Goal: Information Seeking & Learning: Learn about a topic

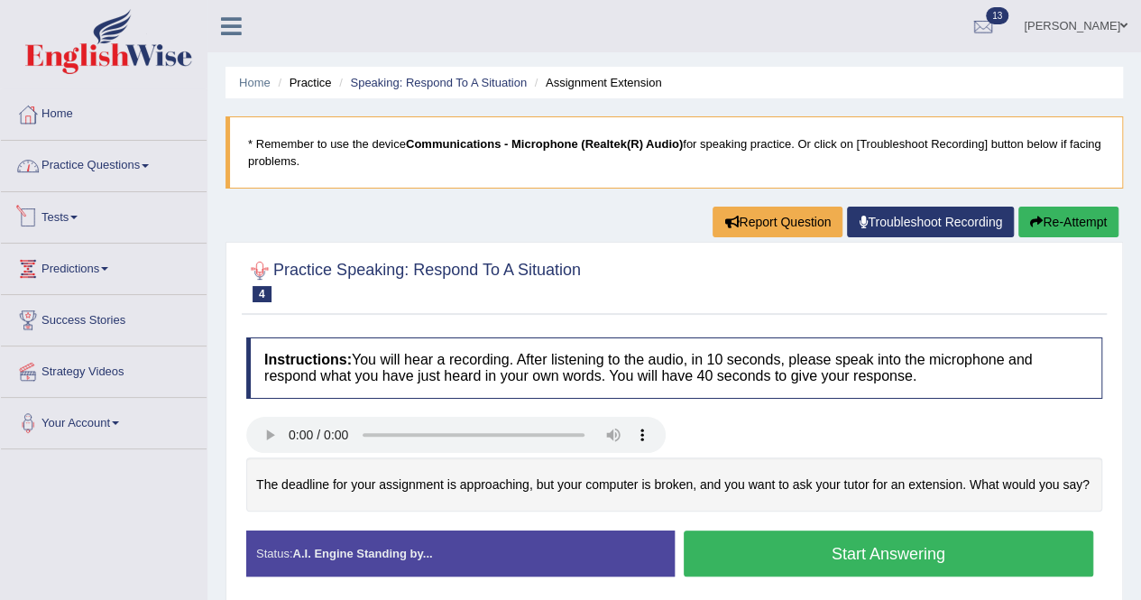
click at [145, 169] on link "Practice Questions" at bounding box center [104, 163] width 206 height 45
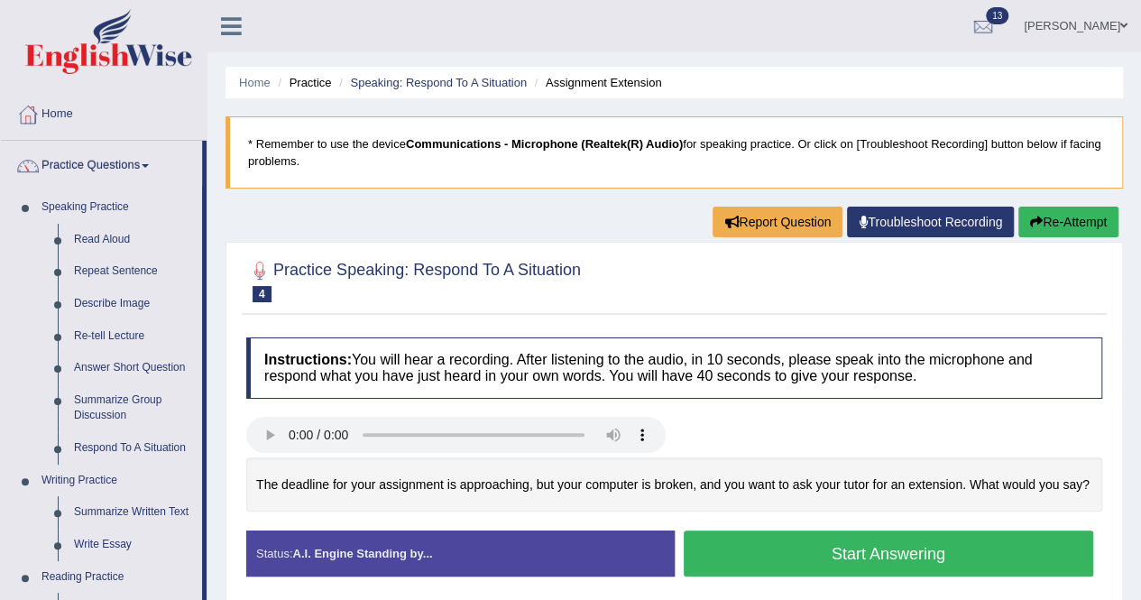
click at [675, 516] on div "Created with Highcharts 7.1.2 Too low Too high Time Pitch meter: 0 10 20 30 40 …" at bounding box center [674, 494] width 874 height 74
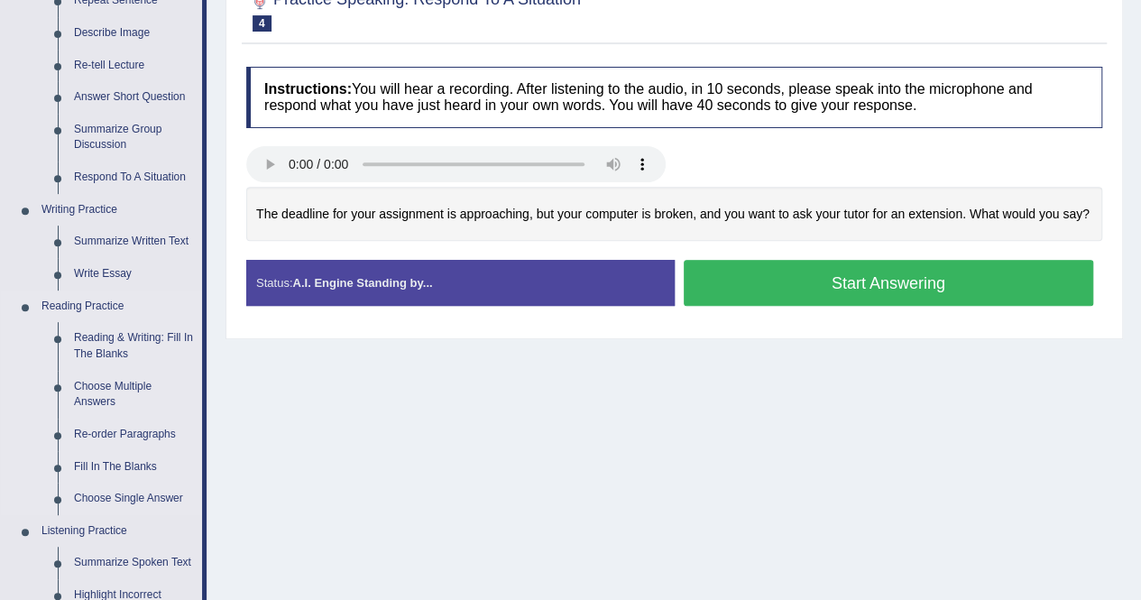
scroll to position [361, 0]
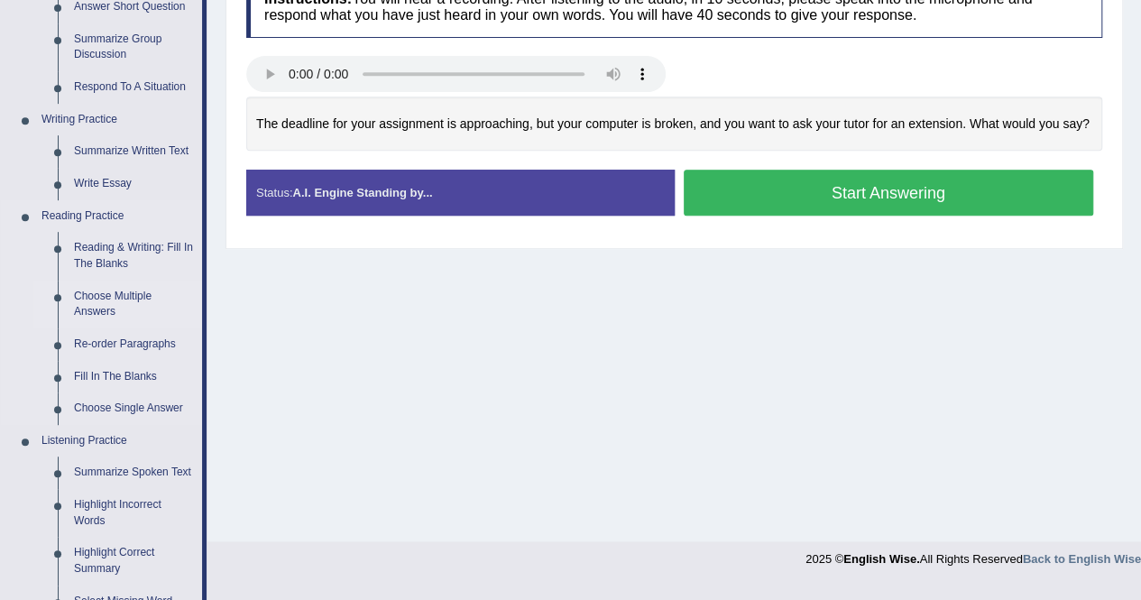
click at [94, 263] on link "Reading & Writing: Fill In The Blanks" at bounding box center [134, 256] width 136 height 48
click at [94, 281] on link "Choose Multiple Answers" at bounding box center [134, 305] width 136 height 48
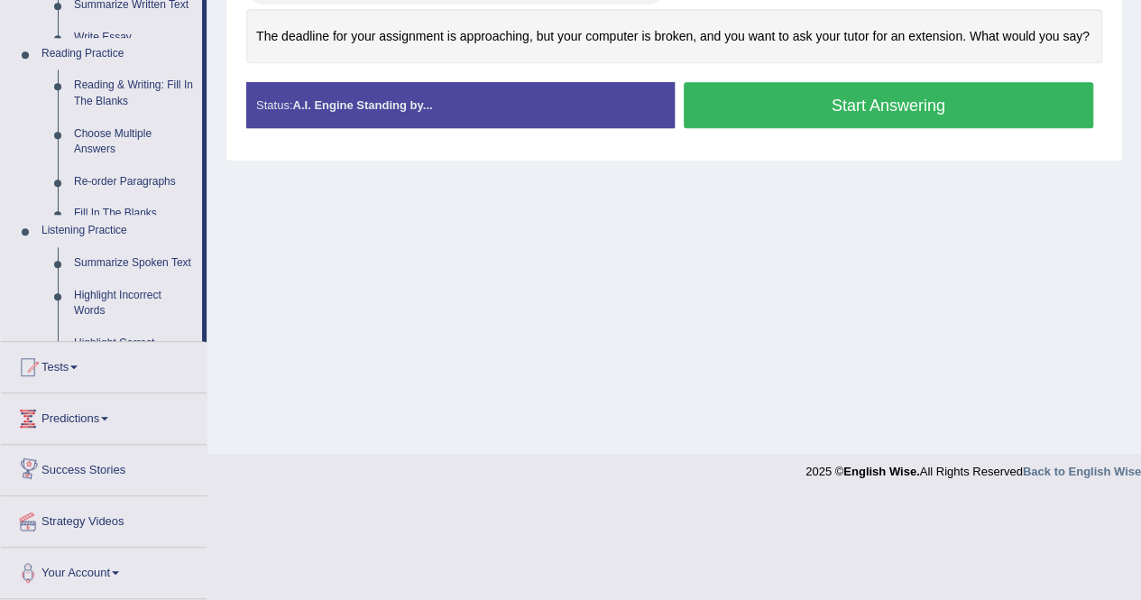
scroll to position [346, 0]
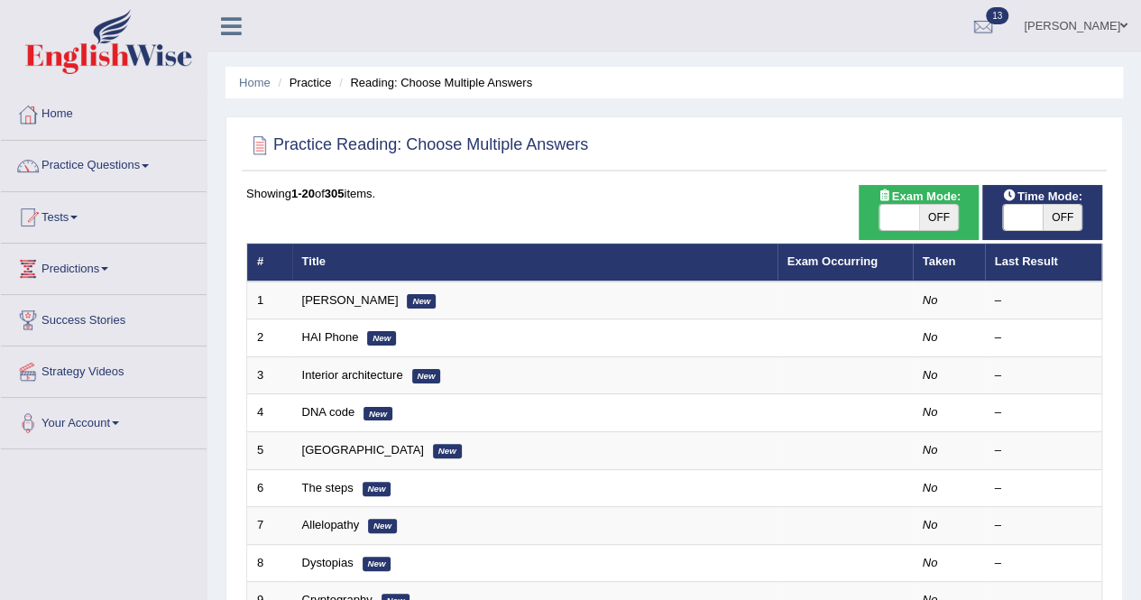
click at [936, 223] on span "OFF" at bounding box center [939, 217] width 40 height 25
checkbox input "true"
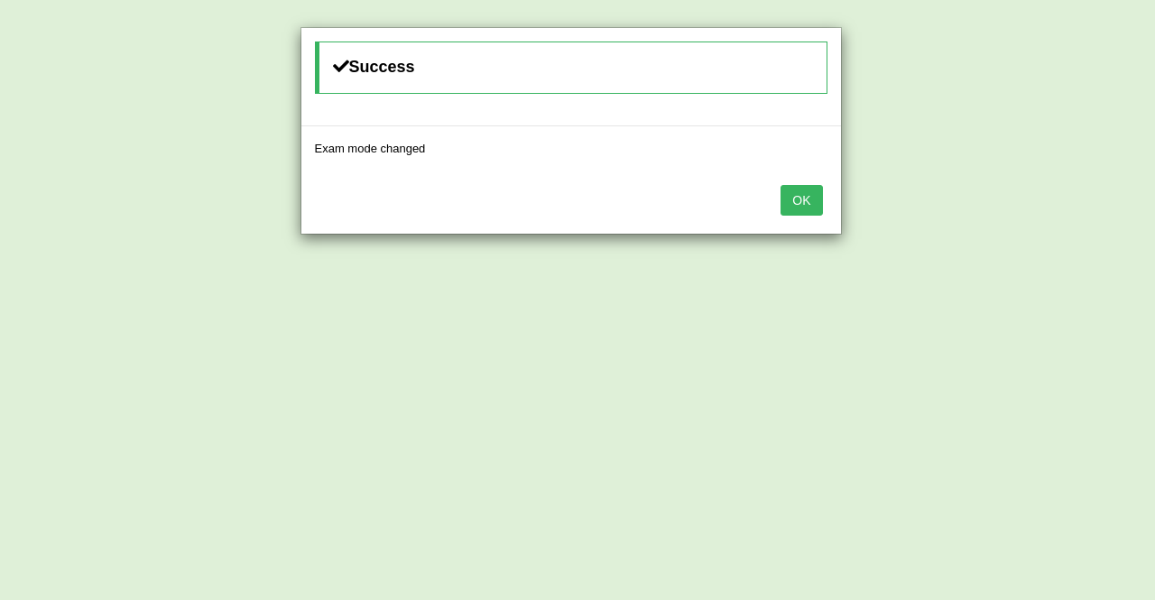
click at [806, 204] on button "OK" at bounding box center [800, 200] width 41 height 31
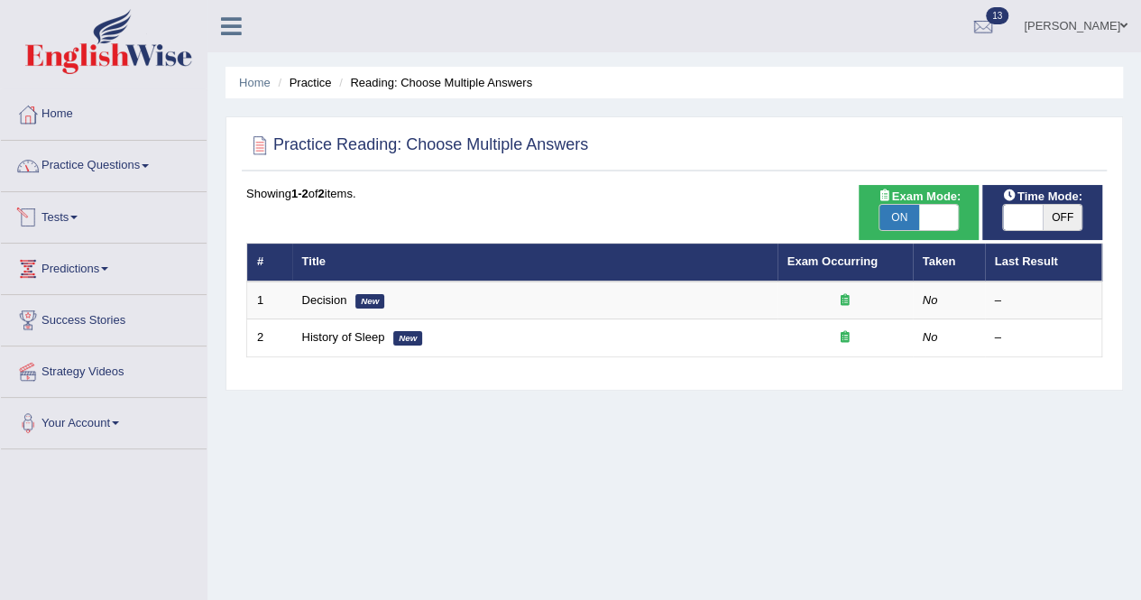
click at [84, 176] on link "Practice Questions" at bounding box center [104, 163] width 206 height 45
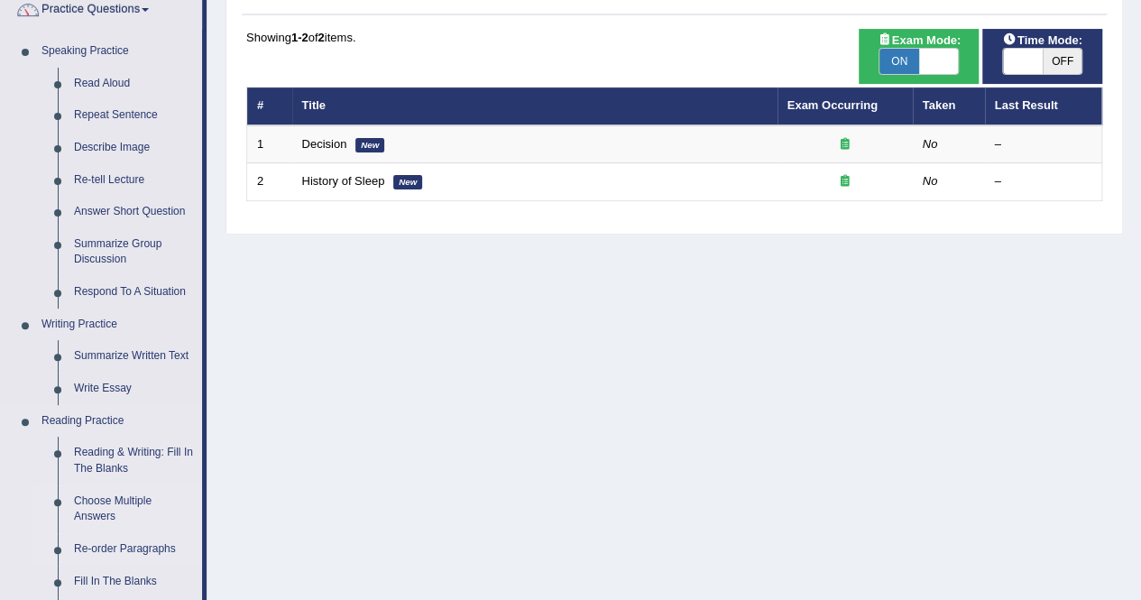
scroll to position [180, 0]
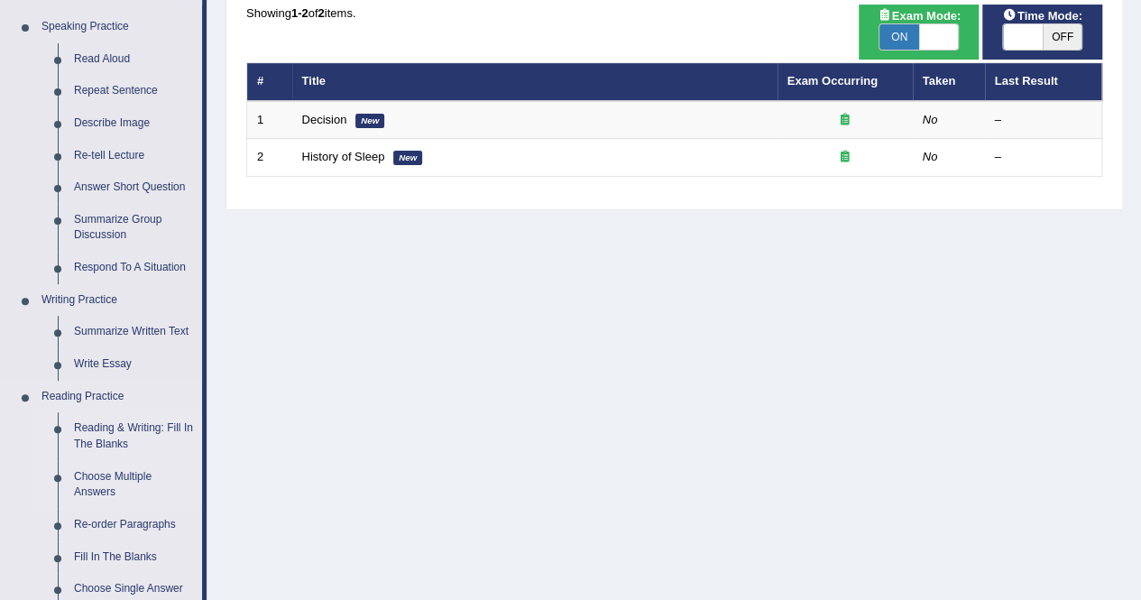
click at [105, 431] on link "Reading & Writing: Fill In The Blanks" at bounding box center [134, 436] width 136 height 48
click at [105, 431] on ul "Reading & Writing: Fill In The Blanks Choose Multiple Answers Re-order Paragrap…" at bounding box center [117, 508] width 169 height 192
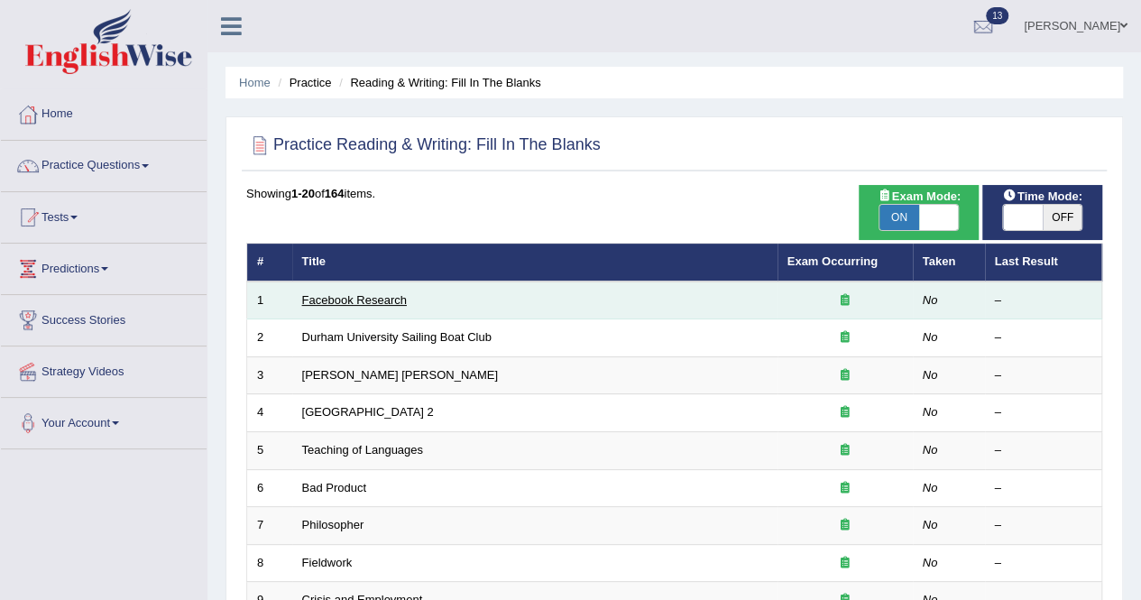
click at [361, 299] on link "Facebook Research" at bounding box center [354, 300] width 105 height 14
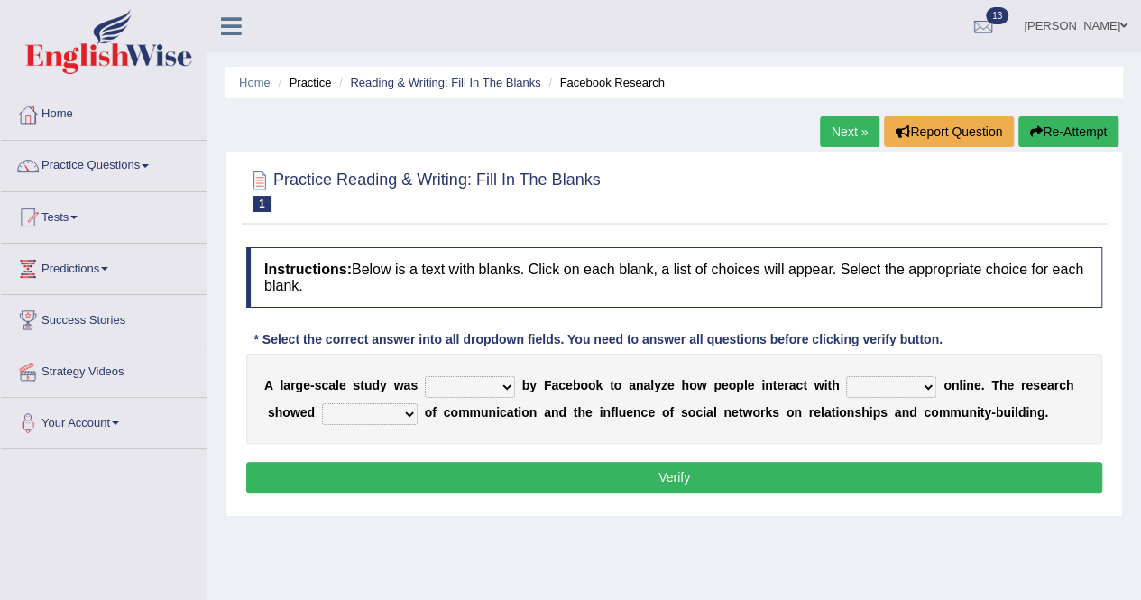
click at [852, 140] on link "Next »" at bounding box center [850, 131] width 60 height 31
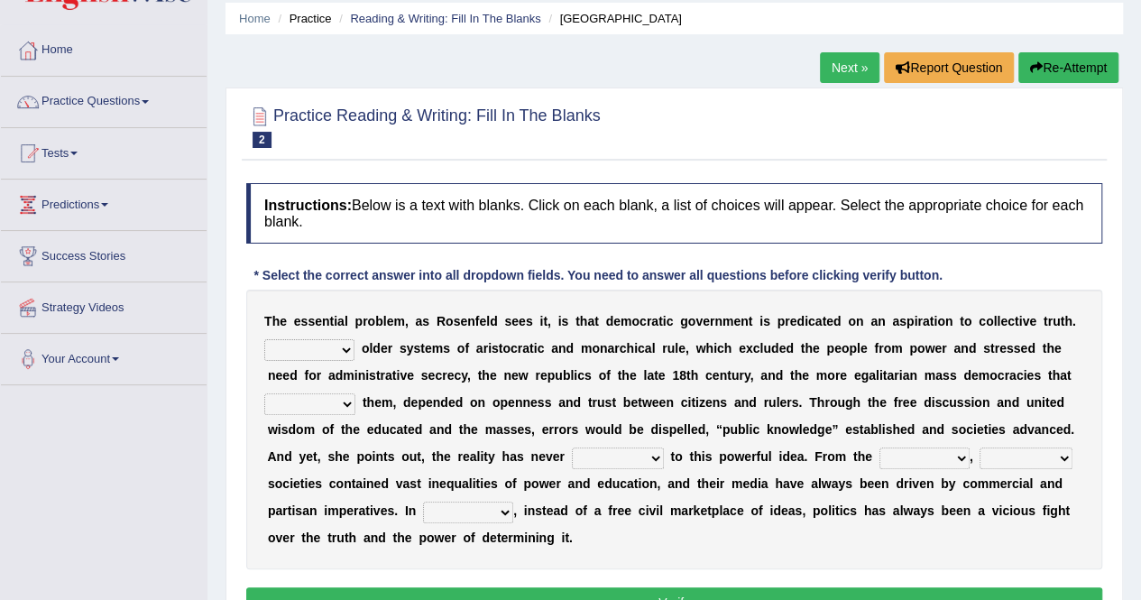
scroll to position [180, 0]
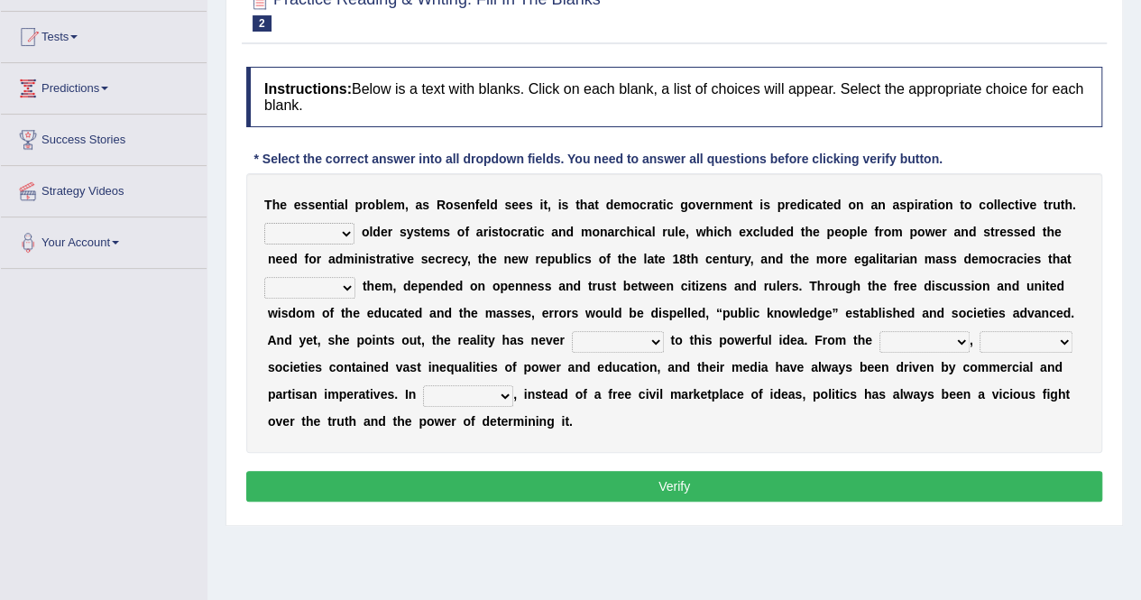
click at [301, 227] on select "Like Unlike Likely Safely" at bounding box center [309, 234] width 90 height 22
select select "Unlike"
click at [264, 223] on select "Like Unlike Likely Safely" at bounding box center [309, 234] width 90 height 22
click at [309, 282] on select "readed grated succeeded printed" at bounding box center [309, 288] width 91 height 22
select select "succeeded"
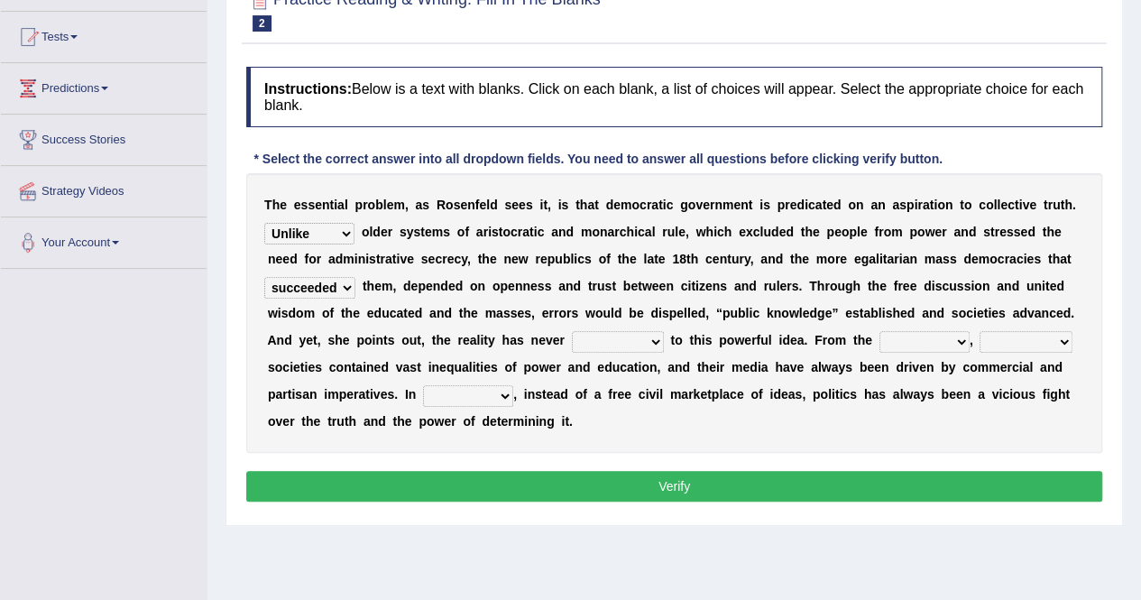
click at [264, 277] on select "readed grated succeeded printed" at bounding box center [309, 288] width 91 height 22
click at [594, 340] on select "saved up stood up brought up lived up" at bounding box center [618, 342] width 92 height 22
select select "lived up"
click at [572, 331] on select "saved up stood up brought up lived up" at bounding box center [618, 342] width 92 height 22
click at [900, 336] on select "outset ranged stood caught" at bounding box center [925, 342] width 90 height 22
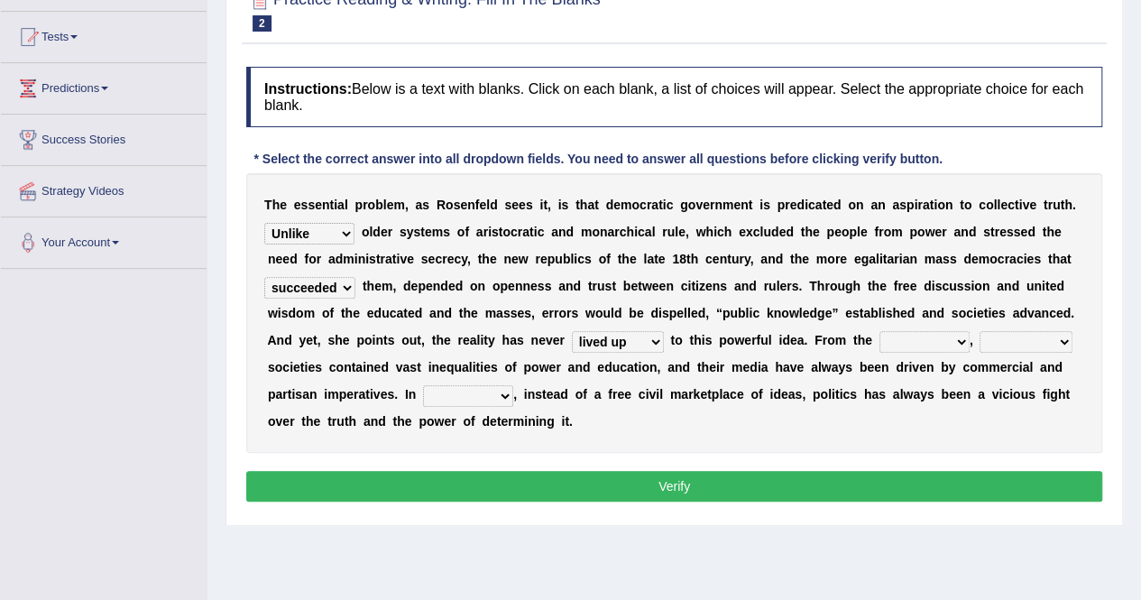
select select "outset"
click at [880, 331] on select "outset ranged stood caught" at bounding box center [925, 342] width 90 height 22
click at [1001, 338] on select "freedom democratic media stilled" at bounding box center [1026, 342] width 93 height 22
select select "democratic"
click at [980, 331] on select "freedom democratic media stilled" at bounding box center [1026, 342] width 93 height 22
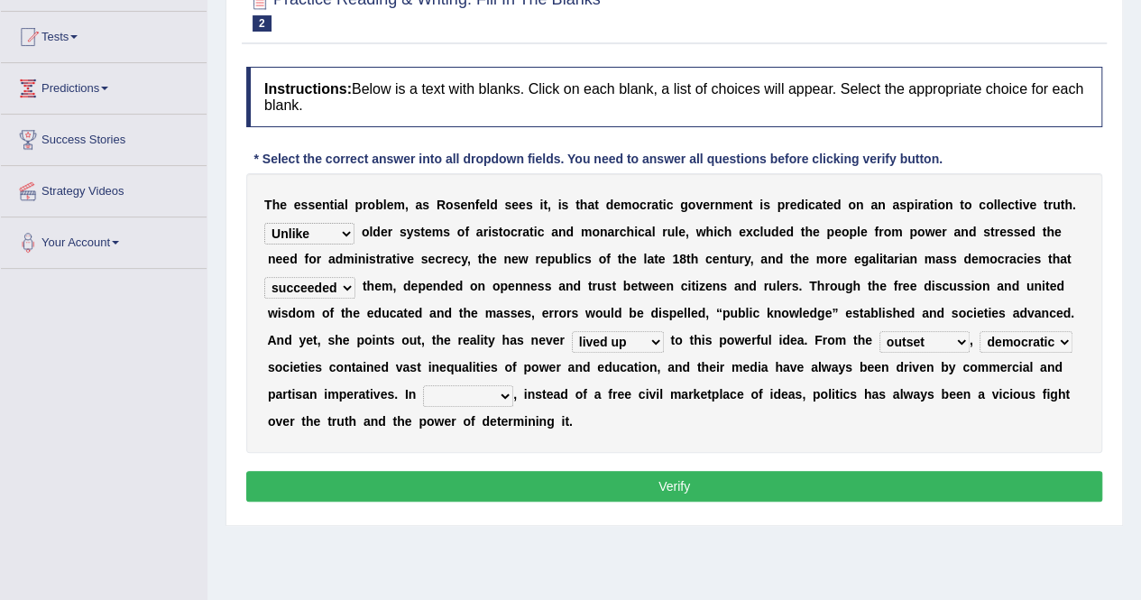
click at [469, 394] on select "power practice ideas fought" at bounding box center [468, 396] width 90 height 22
select select "practice"
click at [423, 385] on select "power practice ideas fought" at bounding box center [468, 396] width 90 height 22
click at [749, 497] on button "Verify" at bounding box center [674, 486] width 856 height 31
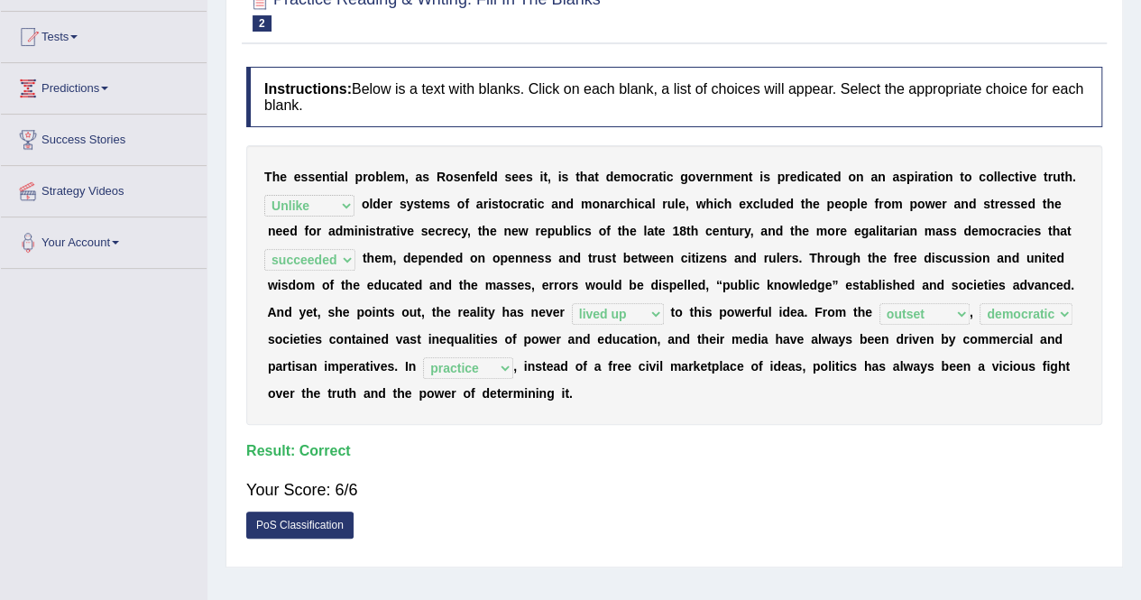
scroll to position [0, 0]
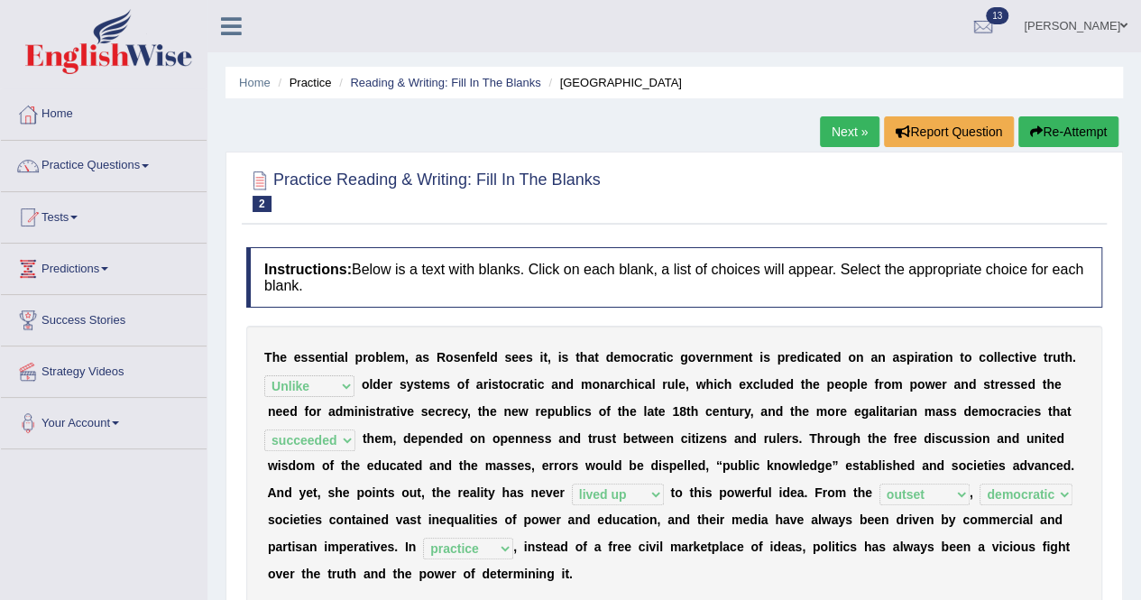
click at [840, 125] on link "Next »" at bounding box center [850, 131] width 60 height 31
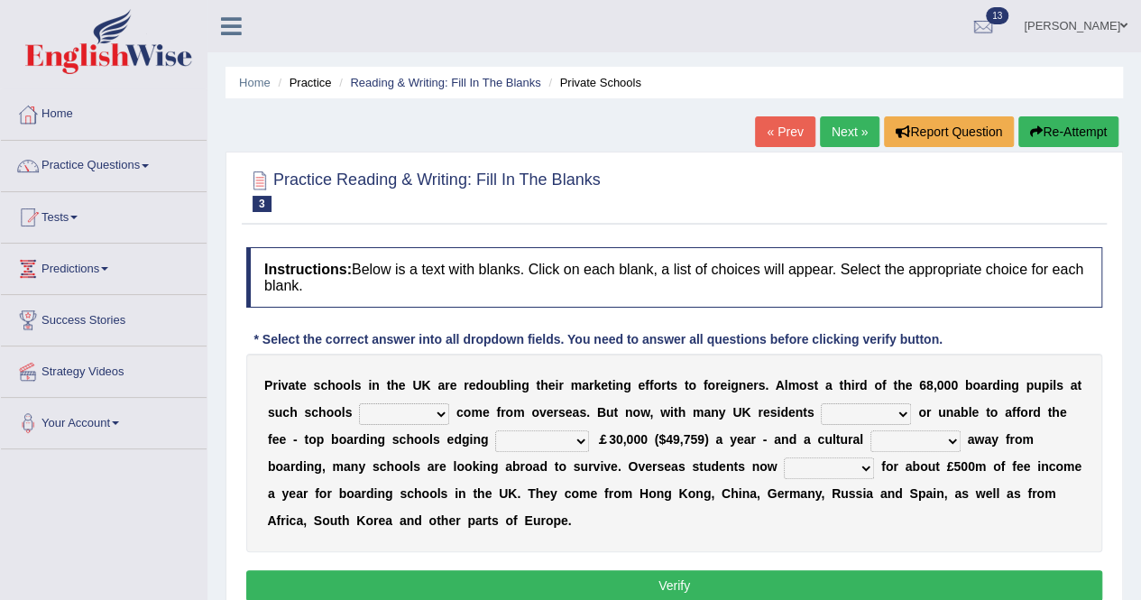
click at [438, 411] on select "all set already great news" at bounding box center [404, 414] width 90 height 22
select select "already"
click at [359, 403] on select "all set already great news" at bounding box center [404, 414] width 90 height 22
click at [903, 410] on select "answering unwilling realising storing" at bounding box center [866, 414] width 90 height 22
select select "unwilling"
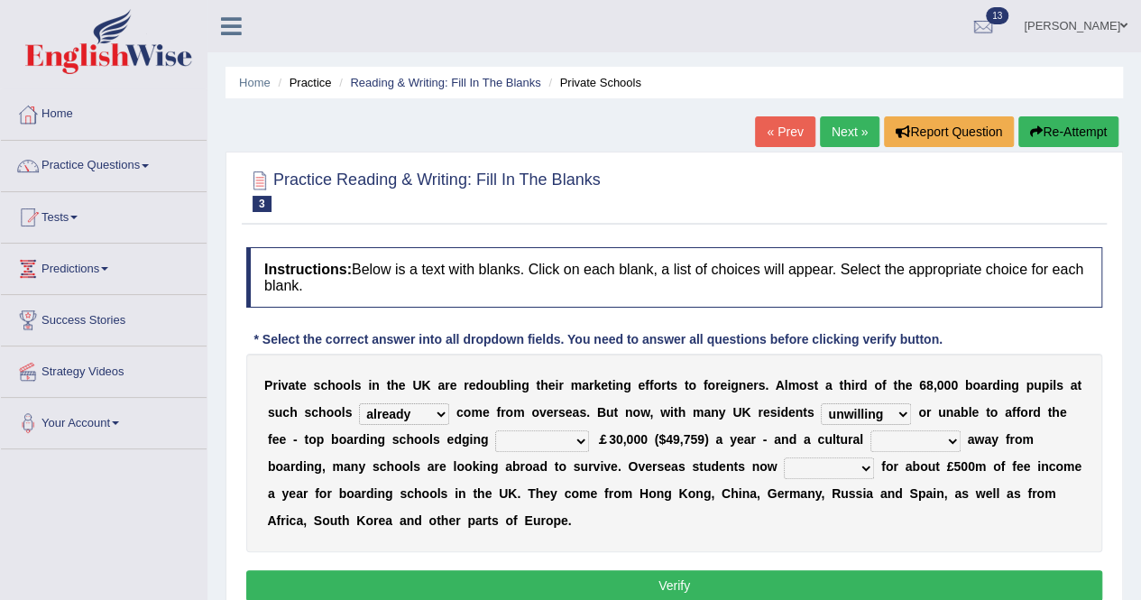
click at [821, 403] on select "answering unwilling realising storing" at bounding box center [866, 414] width 90 height 22
click at [581, 439] on select "rewards towards notification amounting" at bounding box center [542, 441] width 94 height 22
select select "towards"
click at [495, 430] on select "rewards towards notification amounting" at bounding box center [542, 441] width 94 height 22
click at [952, 439] on select "go rattle shatter shift" at bounding box center [916, 441] width 90 height 22
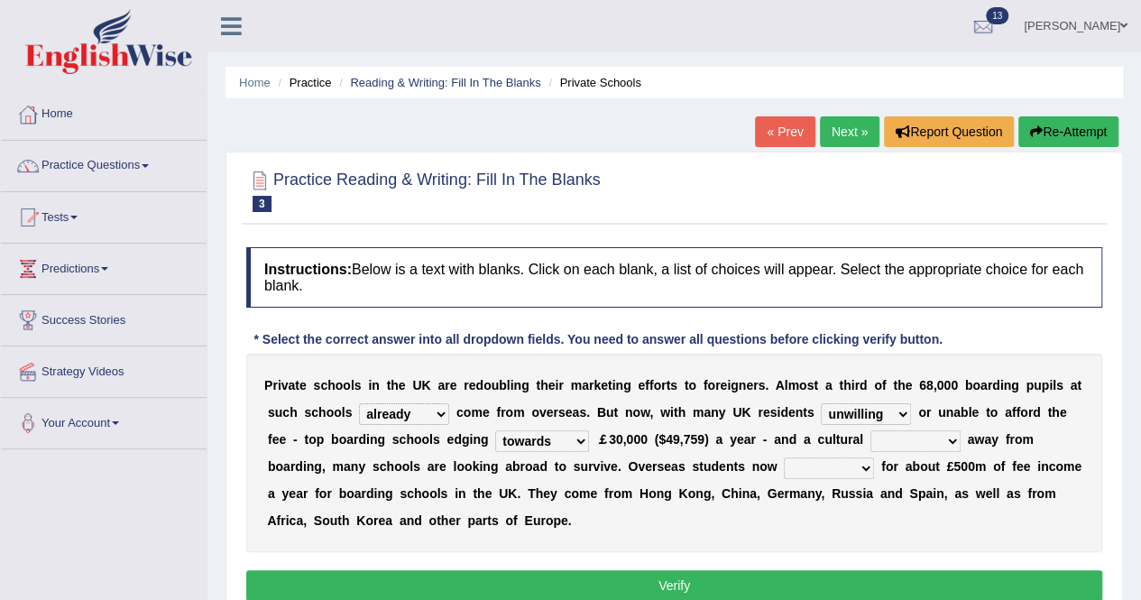
select select "shift"
click at [871, 430] on select "go rattle shatter shift" at bounding box center [916, 441] width 90 height 22
click at [867, 466] on select "hold think account say" at bounding box center [829, 468] width 90 height 22
select select "account"
click at [784, 457] on select "hold think account say" at bounding box center [829, 468] width 90 height 22
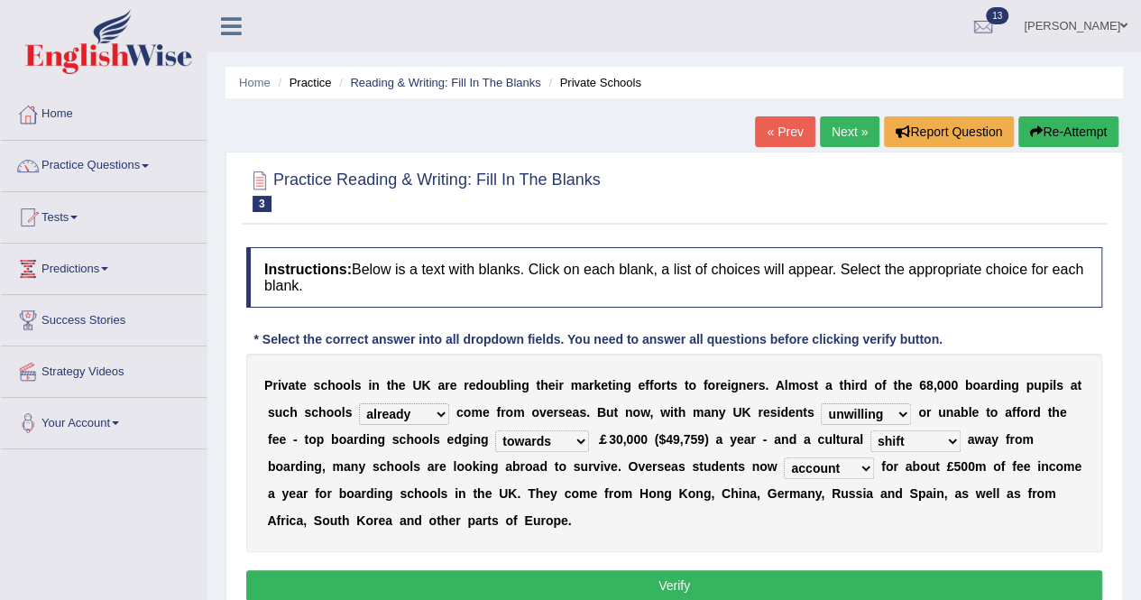
click at [682, 576] on button "Verify" at bounding box center [674, 585] width 856 height 31
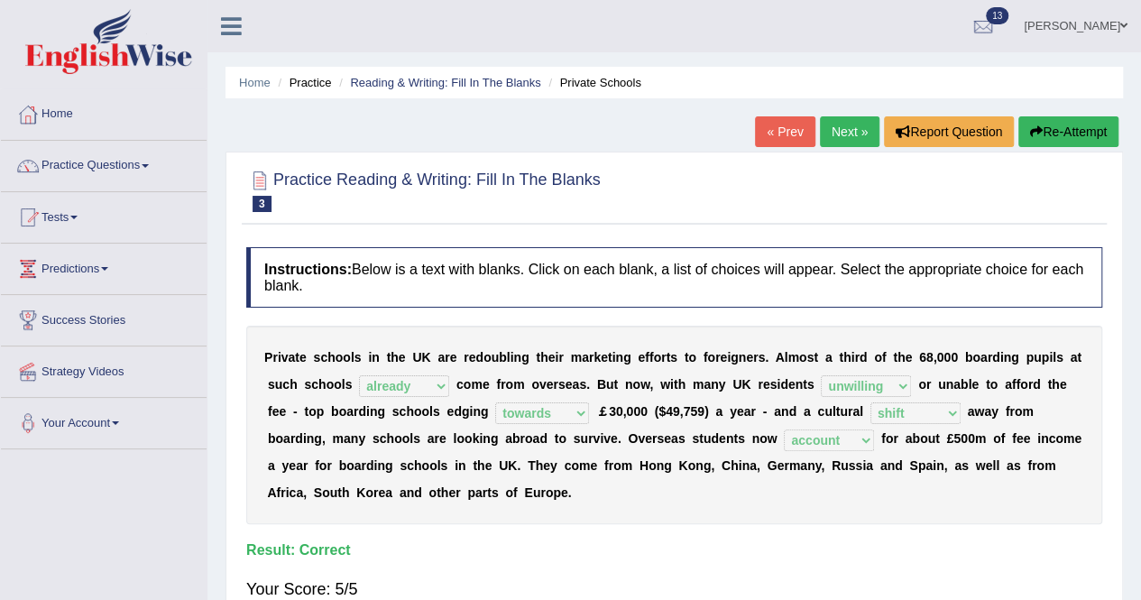
click at [833, 133] on link "Next »" at bounding box center [850, 131] width 60 height 31
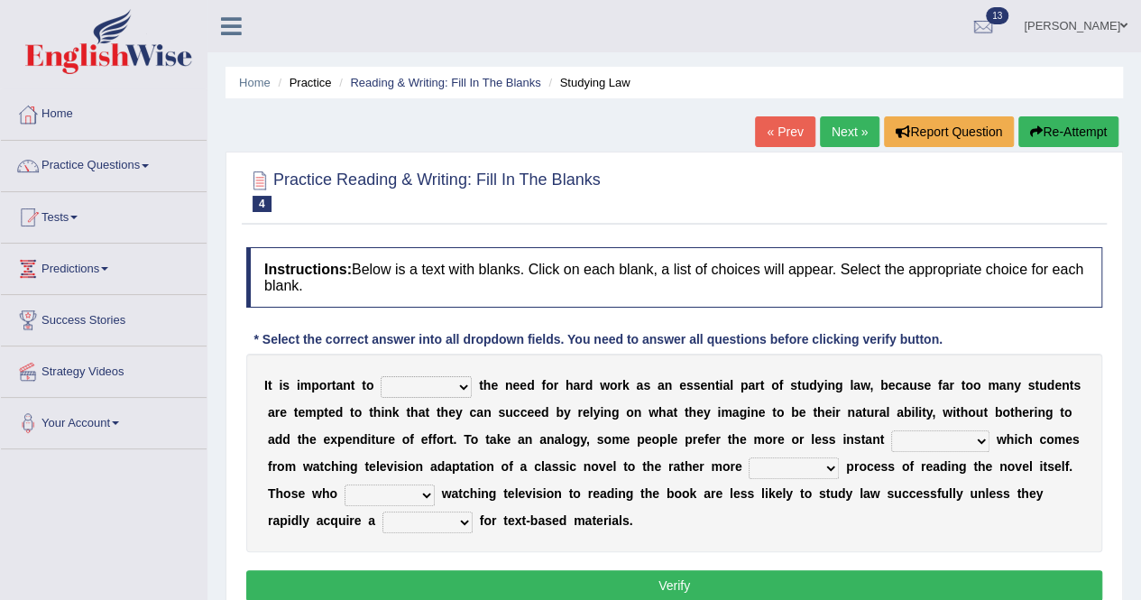
click at [458, 388] on select "emphasise criticise adjust replicate" at bounding box center [426, 387] width 91 height 22
select select "emphasise"
click at [381, 376] on select "emphasise criticise adjust replicate" at bounding box center [426, 387] width 91 height 22
click at [493, 454] on div "I t i s i m p o r t a n t t o emphasise criticise adjust replicate t h e n e e …" at bounding box center [674, 453] width 856 height 198
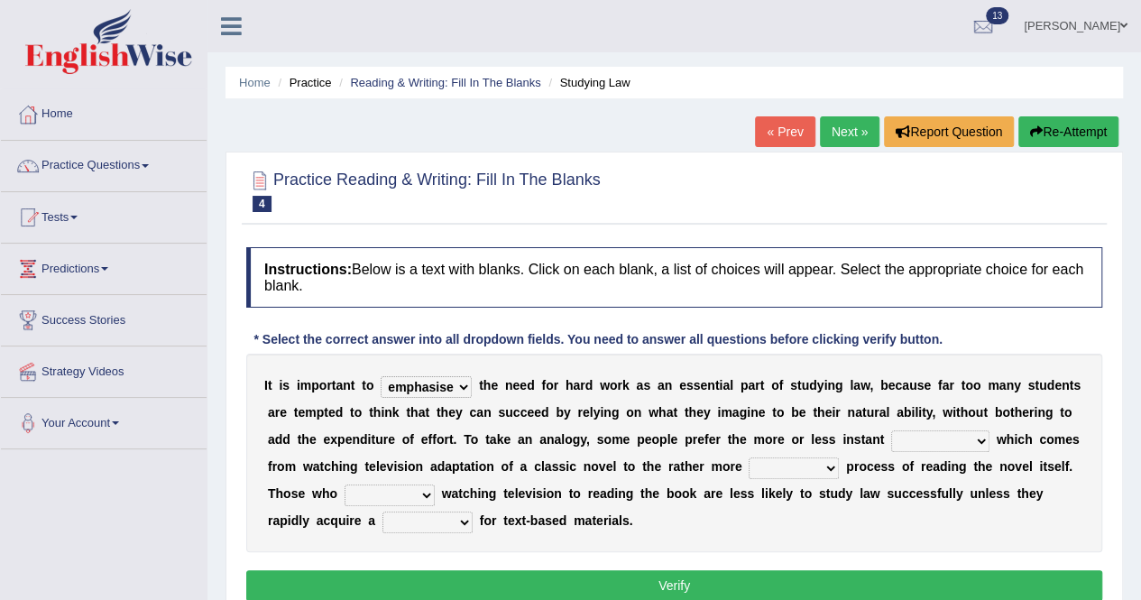
drag, startPoint x: 493, startPoint y: 454, endPoint x: 511, endPoint y: 454, distance: 18.0
click at [511, 454] on div "I t i s i m p o r t a n t t o emphasise criticise adjust replicate t h e n e e …" at bounding box center [674, 453] width 856 height 198
click at [978, 438] on select "satisfaction reaction gratification adjusted" at bounding box center [940, 441] width 98 height 22
select select "satisfaction"
click at [891, 430] on select "satisfaction reaction gratification adjusted" at bounding box center [940, 441] width 98 height 22
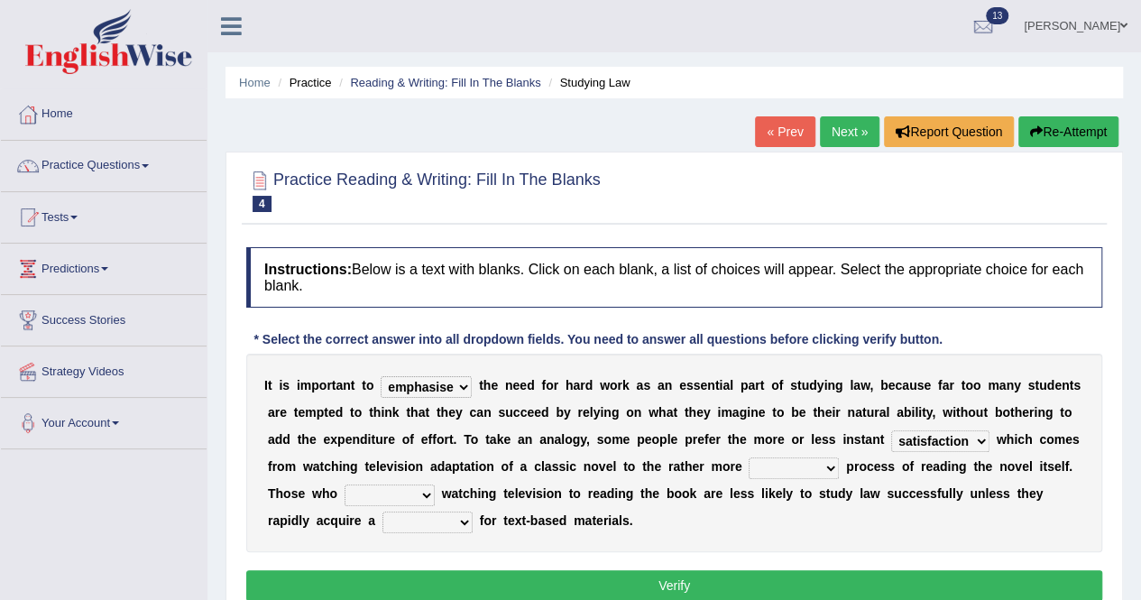
click at [828, 466] on select "fulfilling laborious acquire broken" at bounding box center [794, 468] width 90 height 22
select select "fulfilling"
click at [749, 457] on select "fulfilling laborious acquire broken" at bounding box center [794, 468] width 90 height 22
click at [428, 493] on select "refer prefer stuff knot" at bounding box center [390, 495] width 90 height 22
select select "prefer"
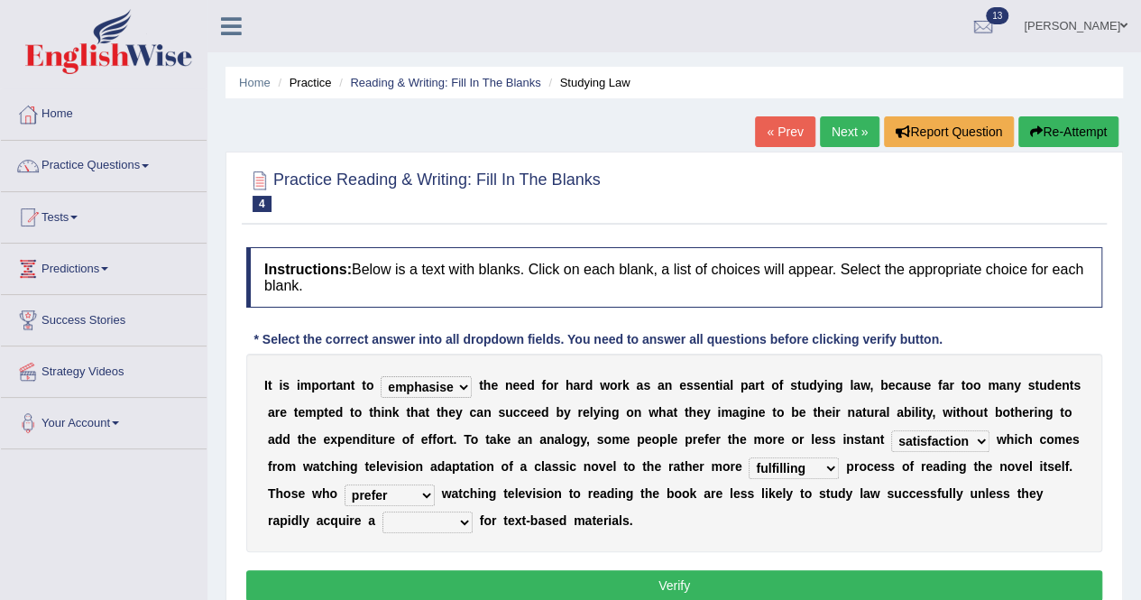
click at [345, 484] on select "refer prefer stuff knot" at bounding box center [390, 495] width 90 height 22
click at [463, 519] on select "judgement waste taste set" at bounding box center [427, 522] width 90 height 22
select select "taste"
click at [382, 511] on select "judgement waste taste set" at bounding box center [427, 522] width 90 height 22
click at [663, 580] on button "Verify" at bounding box center [674, 585] width 856 height 31
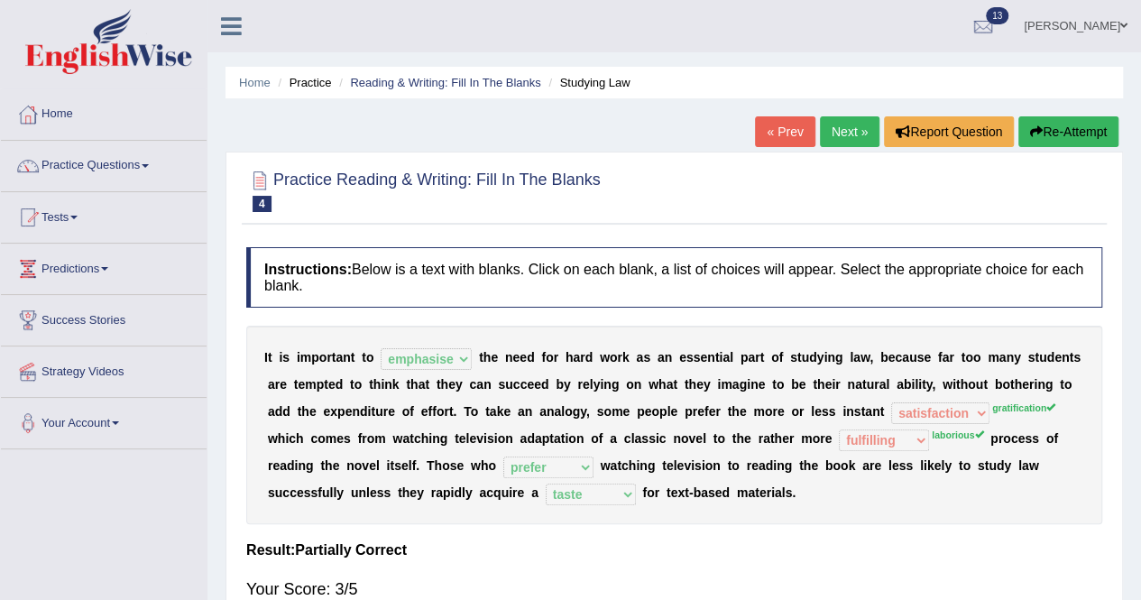
click at [852, 140] on link "Next »" at bounding box center [850, 131] width 60 height 31
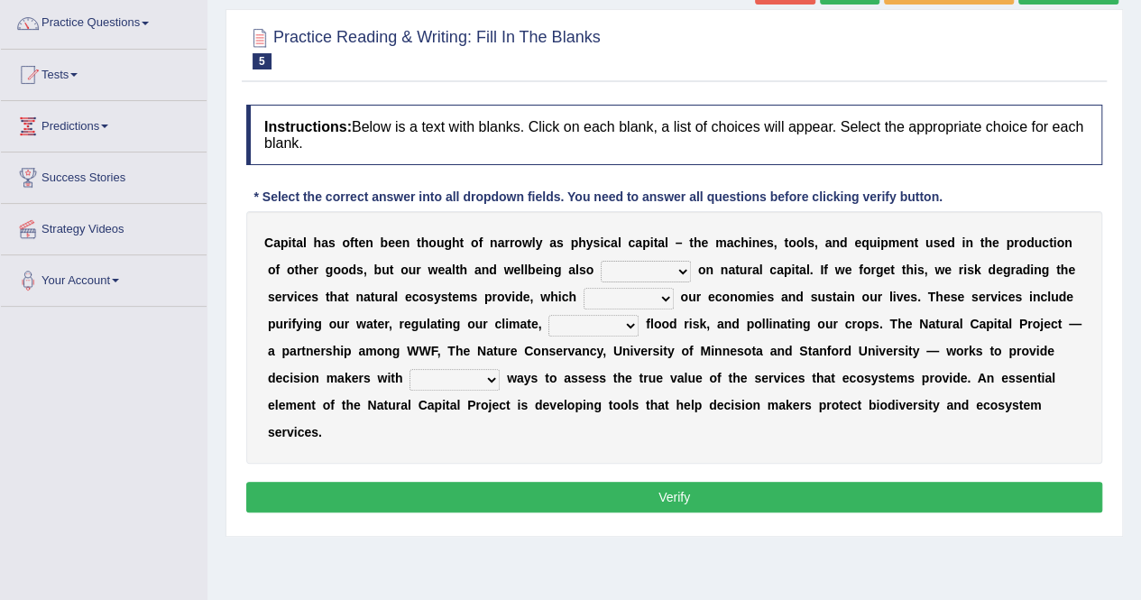
scroll to position [180, 0]
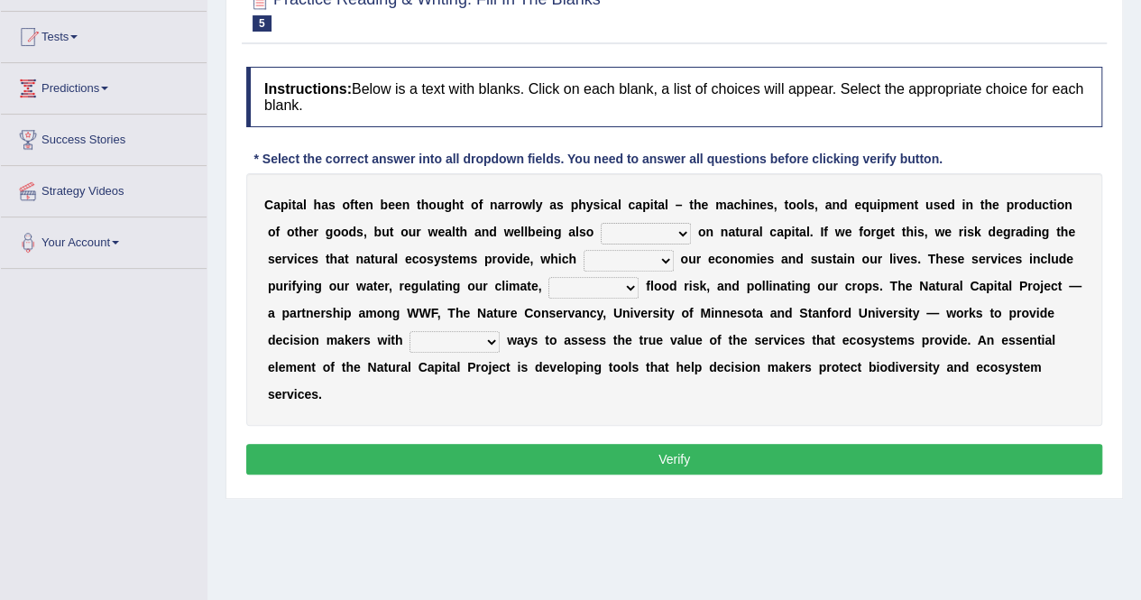
click at [682, 228] on select "rely reply supply apply" at bounding box center [646, 234] width 90 height 22
select select "rely"
click at [601, 223] on select "rely reply supply apply" at bounding box center [646, 234] width 90 height 22
click at [667, 261] on select "import report support export" at bounding box center [629, 261] width 90 height 22
select select "support"
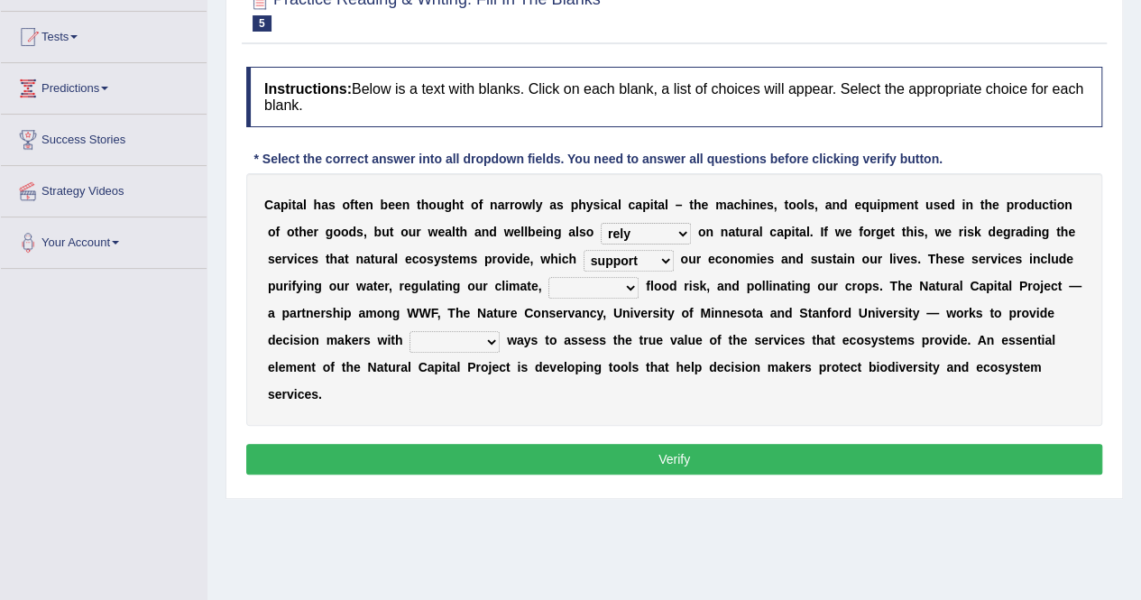
click at [584, 250] on select "import report support export" at bounding box center [629, 261] width 90 height 22
click at [631, 289] on select "bringing lacking staggering reducing" at bounding box center [593, 288] width 90 height 22
select select "reducing"
click at [548, 277] on select "bringing lacking staggering reducing" at bounding box center [593, 288] width 90 height 22
click at [493, 340] on select "liable powerful strong reliable" at bounding box center [455, 342] width 90 height 22
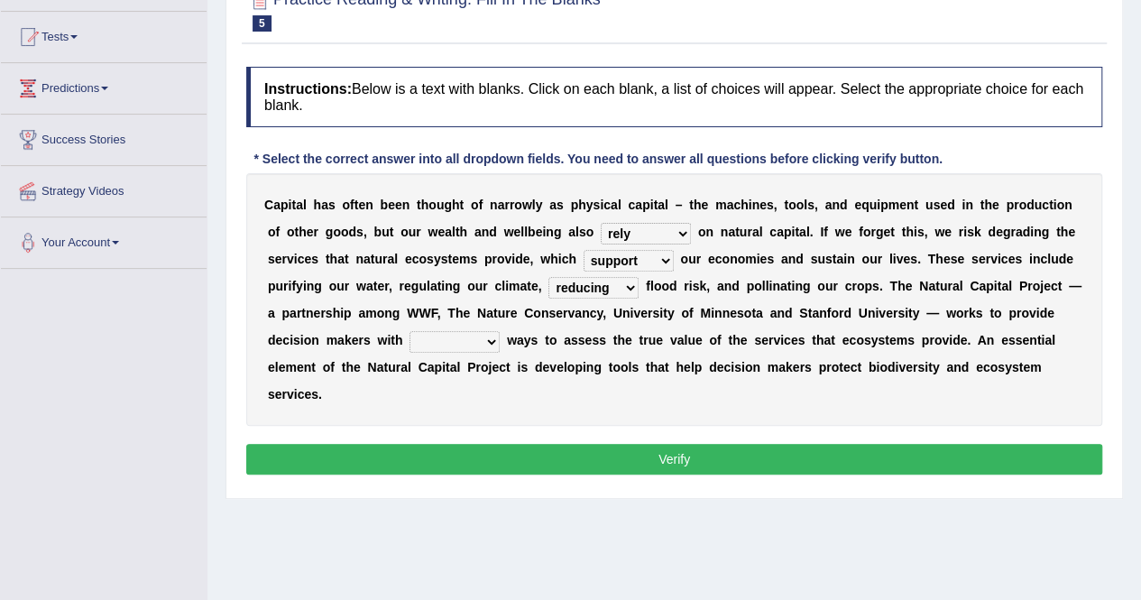
select select "powerful"
click at [410, 331] on select "liable powerful strong reliable" at bounding box center [455, 342] width 90 height 22
click at [640, 448] on button "Verify" at bounding box center [674, 459] width 856 height 31
click at [640, 450] on div "Home Practice Reading & Writing: Fill In The Blanks Natural Capital « Prev Next…" at bounding box center [674, 271] width 934 height 902
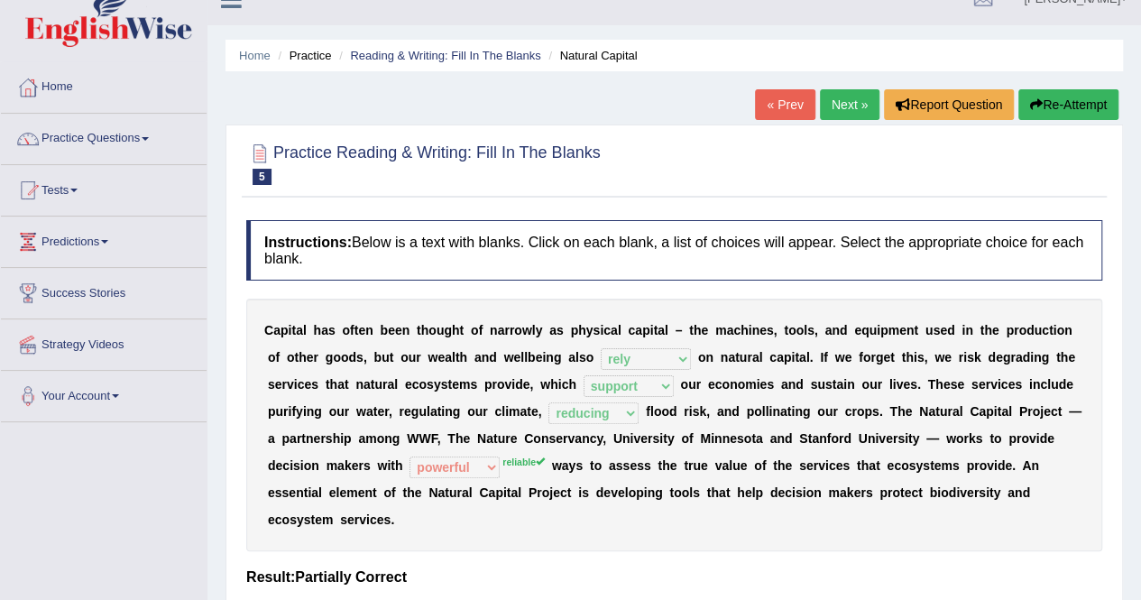
scroll to position [0, 0]
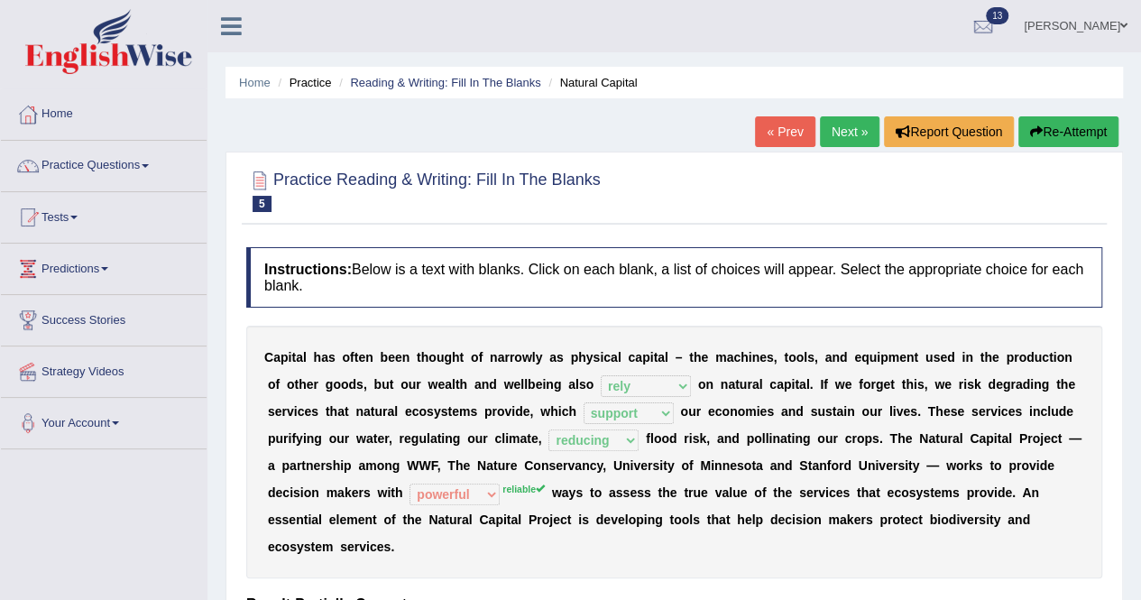
click at [844, 135] on link "Next »" at bounding box center [850, 131] width 60 height 31
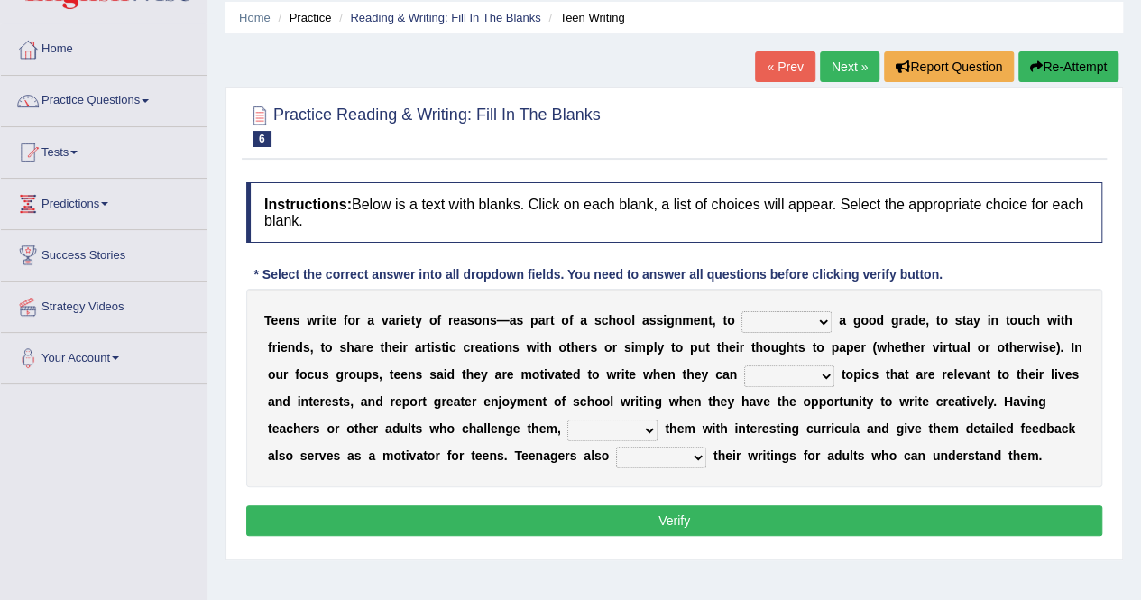
scroll to position [90, 0]
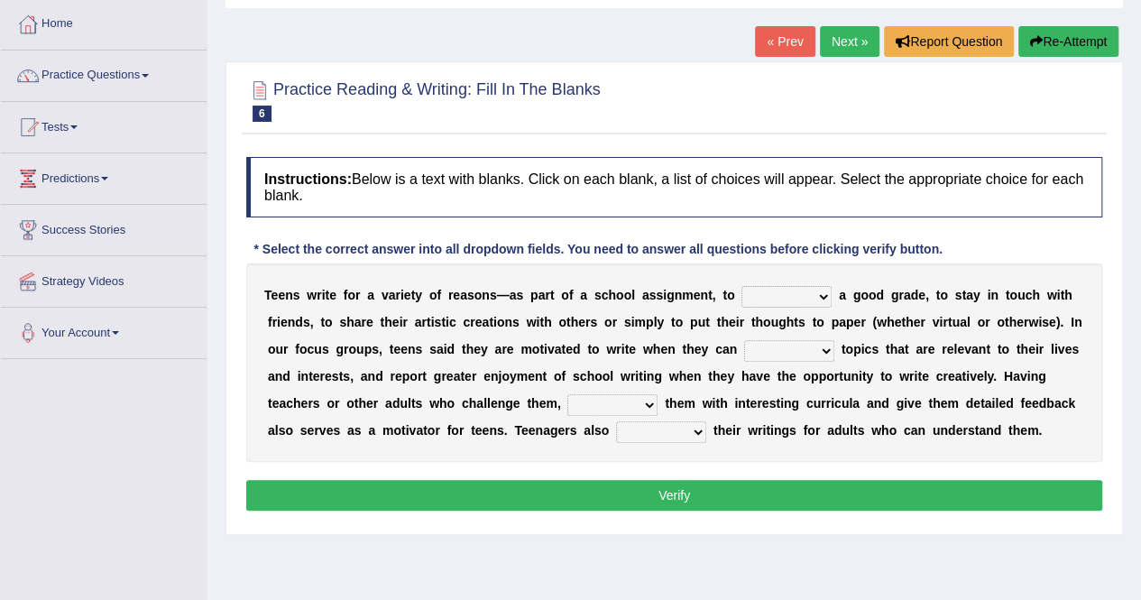
click at [821, 293] on select "take get give held" at bounding box center [787, 297] width 90 height 22
select select "get"
click at [742, 286] on select "take get give held" at bounding box center [787, 297] width 90 height 22
click at [825, 352] on select "show handle subscribe select" at bounding box center [789, 351] width 90 height 22
click at [744, 340] on select "show handle subscribe select" at bounding box center [789, 351] width 90 height 22
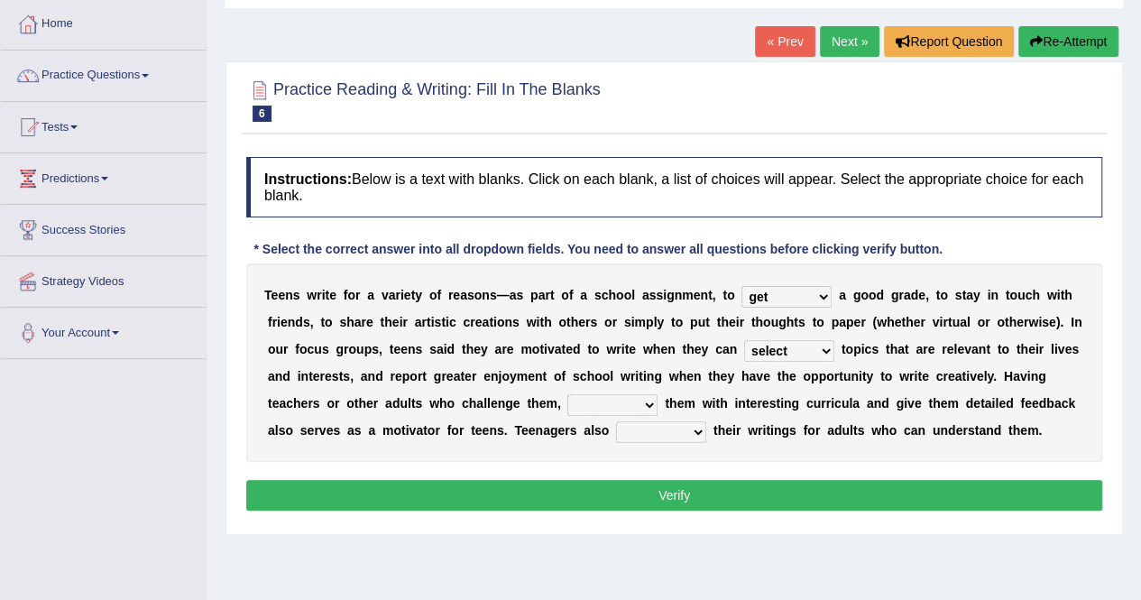
click at [826, 349] on select "show handle subscribe select" at bounding box center [789, 351] width 90 height 22
select select "handle"
click at [744, 340] on select "show handle subscribe select" at bounding box center [789, 351] width 90 height 22
click at [652, 403] on select "shower present exempt fill" at bounding box center [612, 405] width 90 height 22
select select "present"
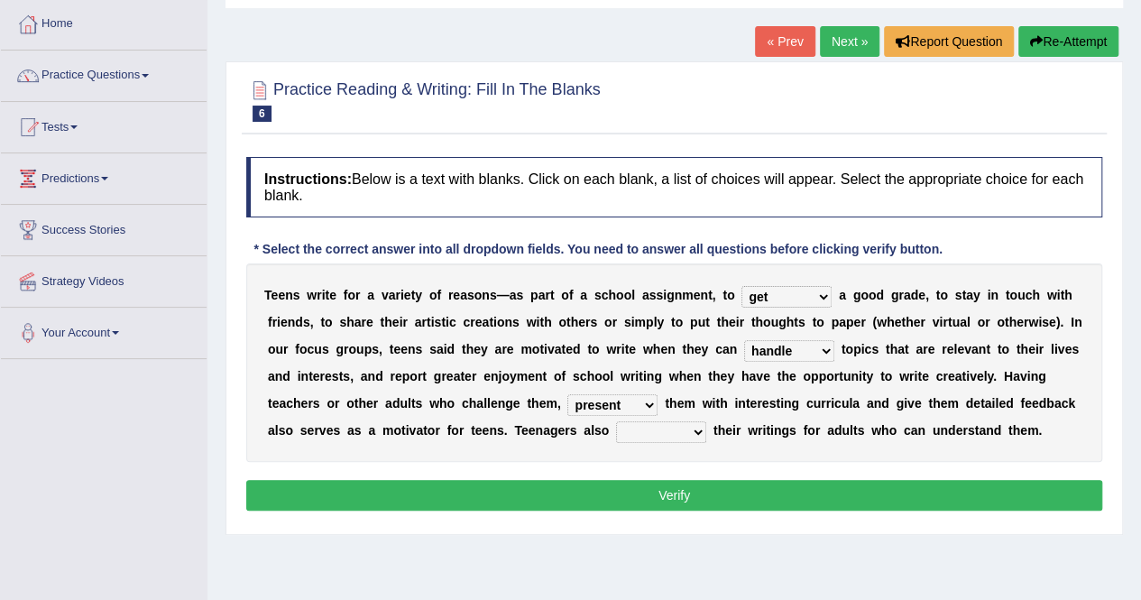
click at [567, 394] on select "shower present exempt fill" at bounding box center [612, 405] width 90 height 22
click at [698, 428] on select "compose recite show serve" at bounding box center [661, 432] width 90 height 22
select select "recite"
click at [616, 421] on select "compose recite show serve" at bounding box center [661, 432] width 90 height 22
click at [711, 504] on button "Verify" at bounding box center [674, 495] width 856 height 31
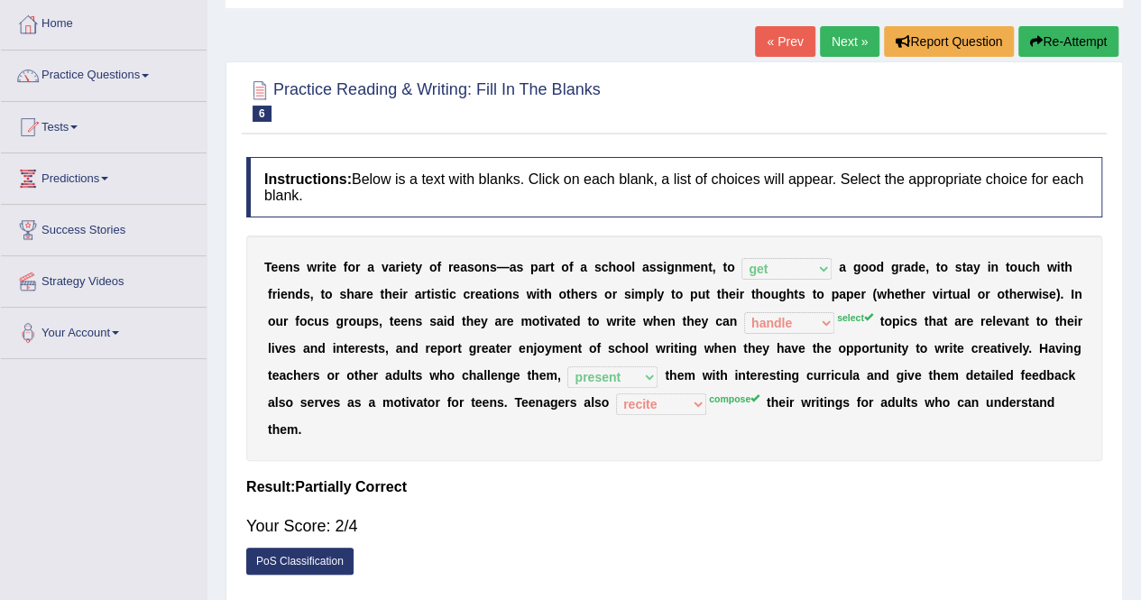
click at [849, 55] on link "Next »" at bounding box center [850, 41] width 60 height 31
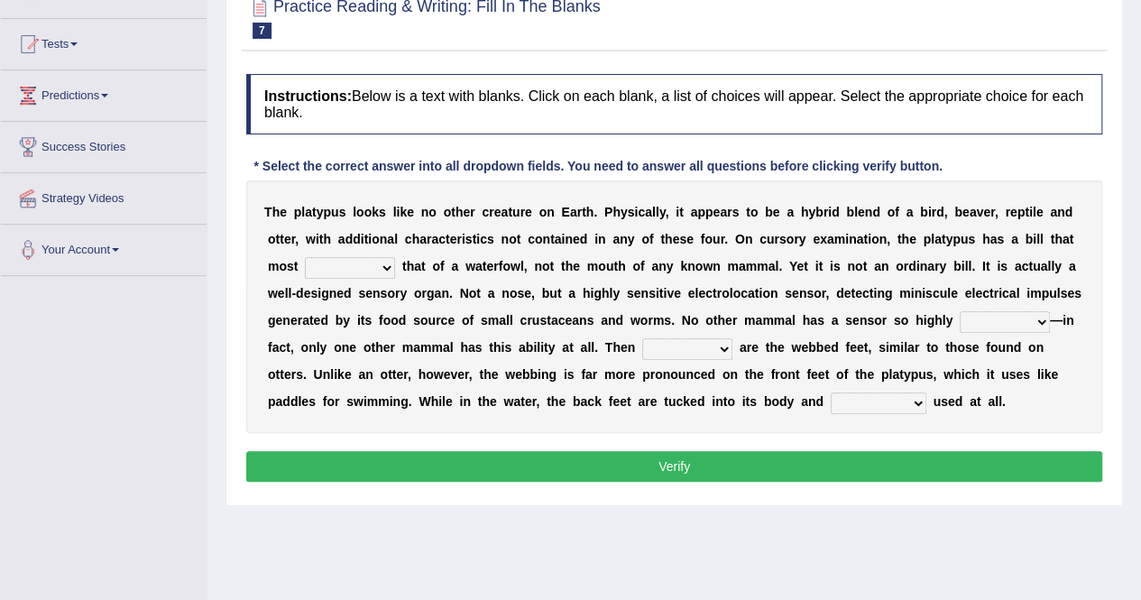
scroll to position [180, 0]
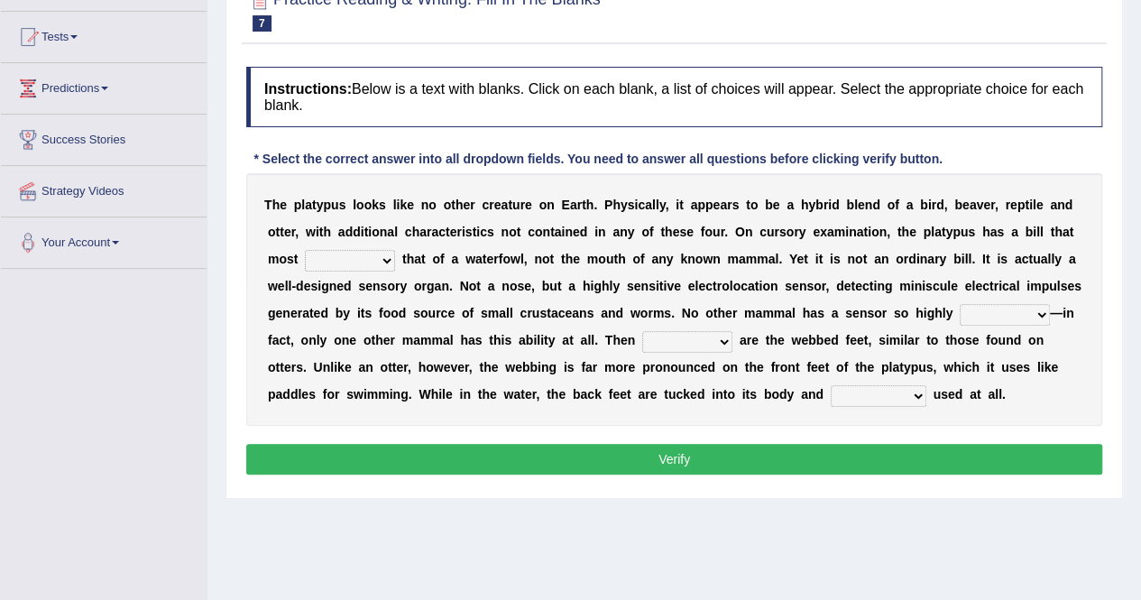
click at [381, 257] on select "say looks resembles likely" at bounding box center [350, 261] width 90 height 22
select select "resembles"
click at [305, 250] on select "say looks resembles likely" at bounding box center [350, 261] width 90 height 22
click at [1043, 314] on select "installed developed pervasive dependent" at bounding box center [1005, 315] width 90 height 22
select select "developed"
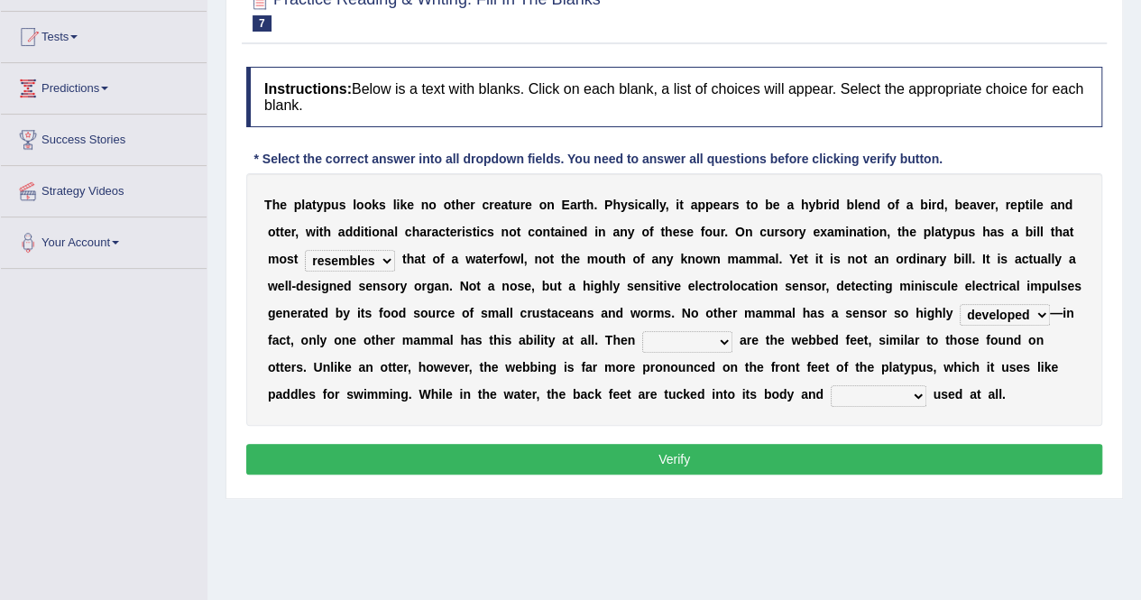
click at [960, 304] on select "installed developed pervasive dependent" at bounding box center [1005, 315] width 90 height 22
click at [725, 338] on select "so as their there" at bounding box center [687, 342] width 90 height 22
select select "there"
click at [642, 331] on select "so as their there" at bounding box center [687, 342] width 90 height 22
click at [920, 394] on select "purportedly hardly legged lagged" at bounding box center [879, 396] width 96 height 22
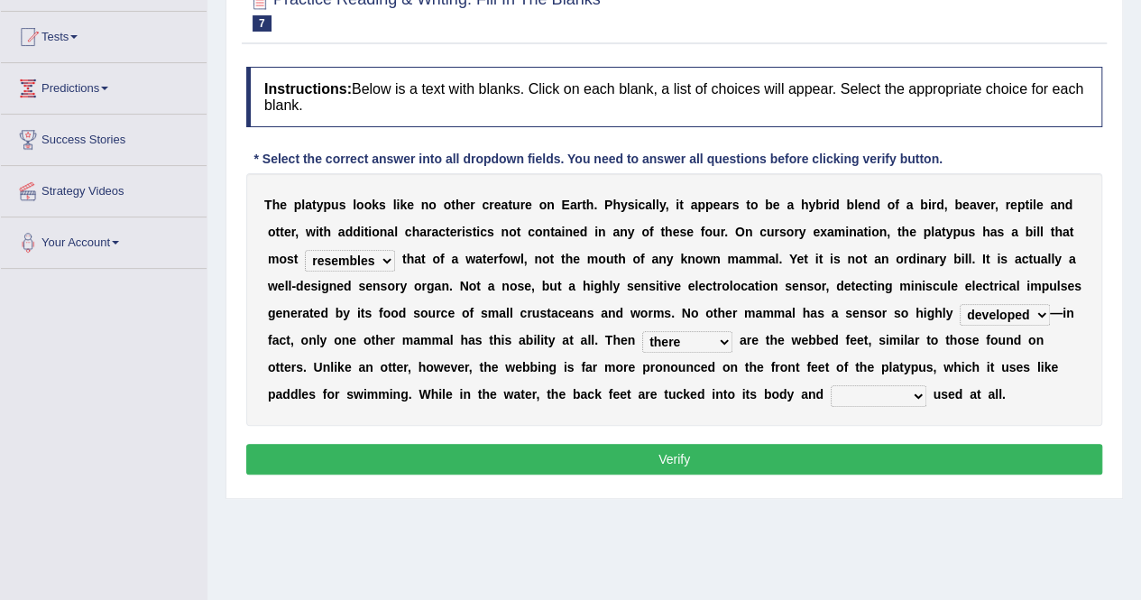
select select "hardly"
click at [831, 385] on select "purportedly hardly legged lagged" at bounding box center [879, 396] width 96 height 22
click at [862, 462] on button "Verify" at bounding box center [674, 459] width 856 height 31
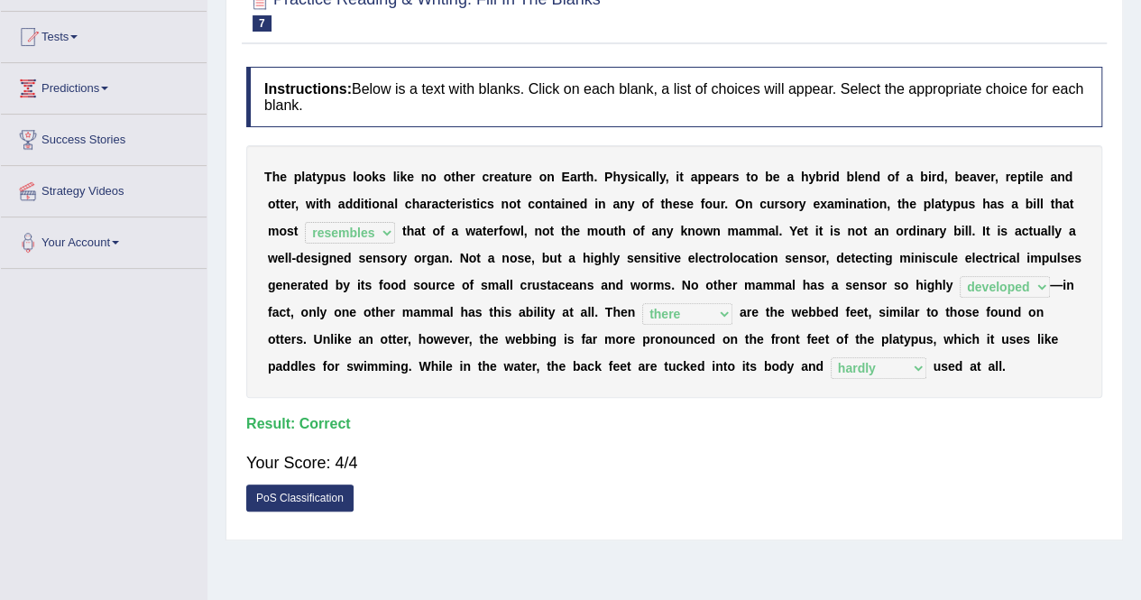
click at [698, 452] on div "Your Score: 4/4" at bounding box center [674, 462] width 856 height 43
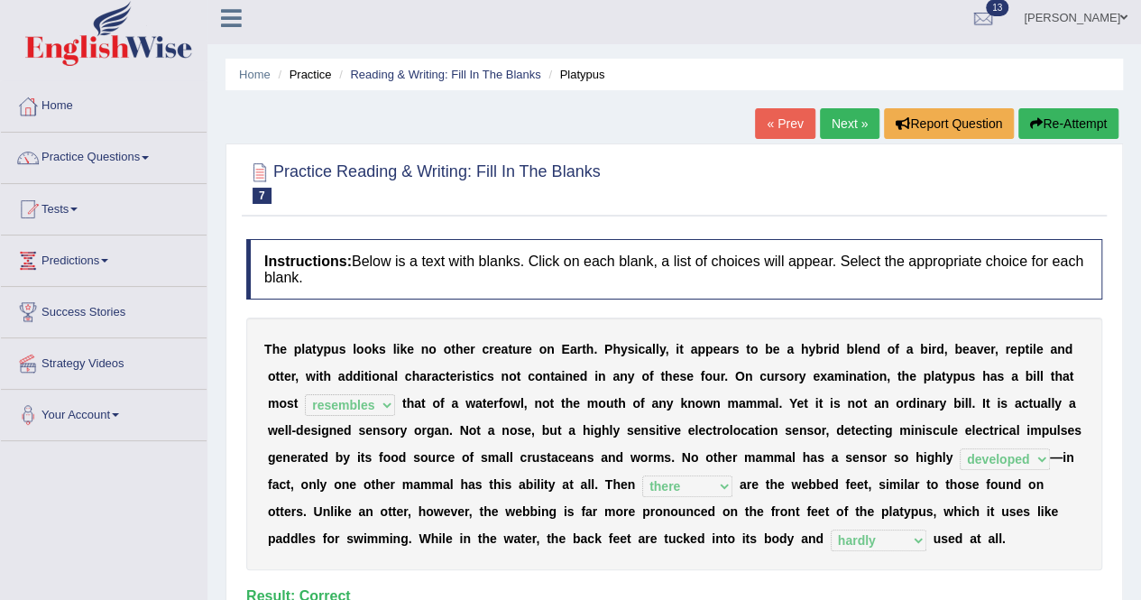
scroll to position [0, 0]
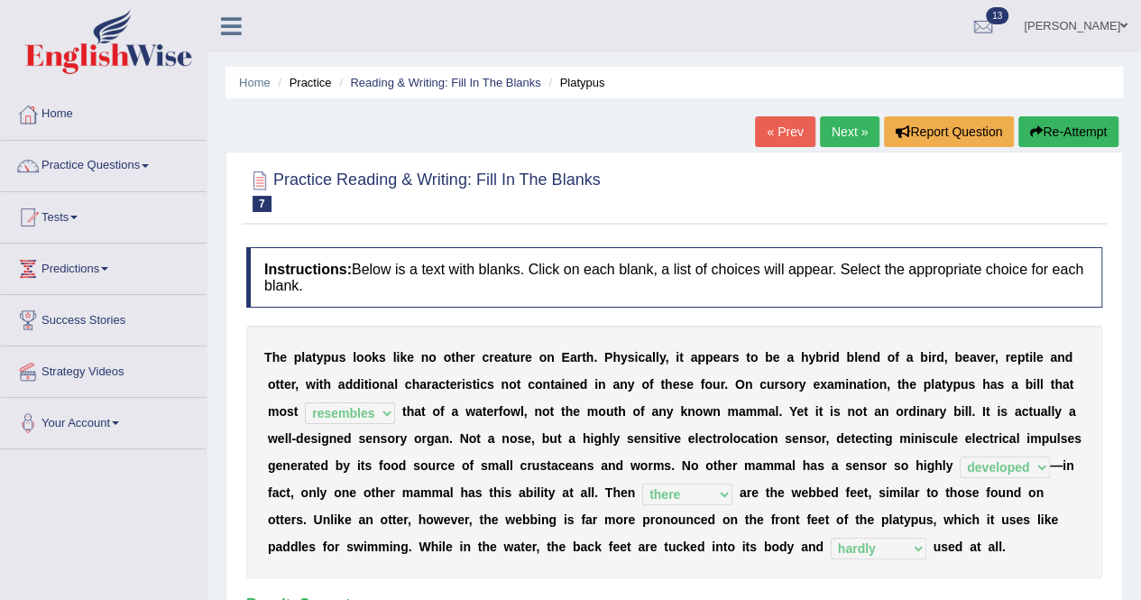
click at [843, 140] on link "Next »" at bounding box center [850, 131] width 60 height 31
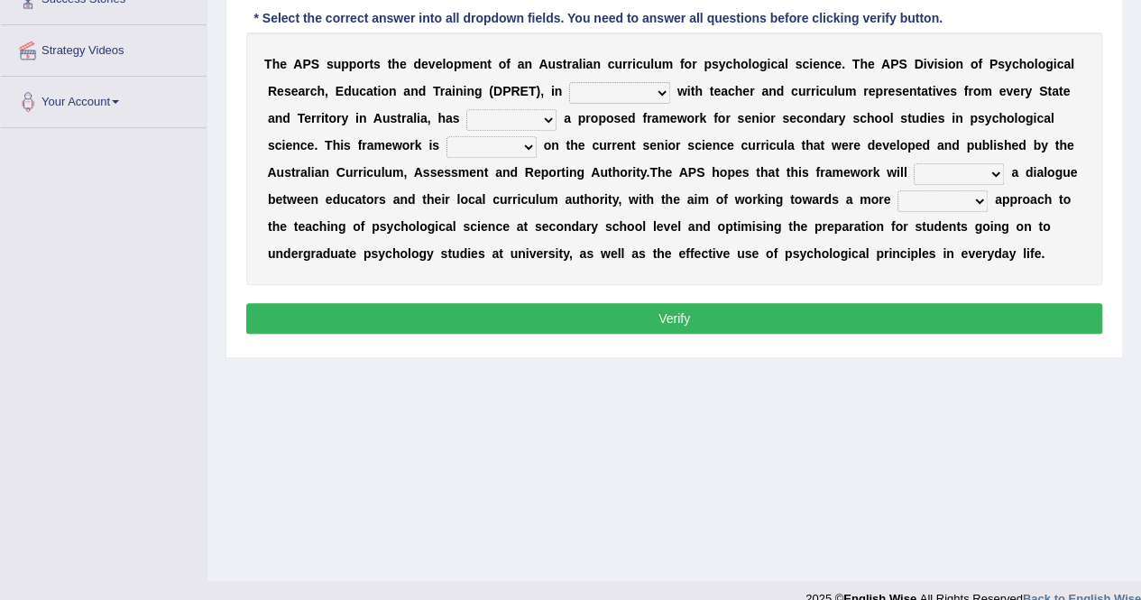
scroll to position [346, 0]
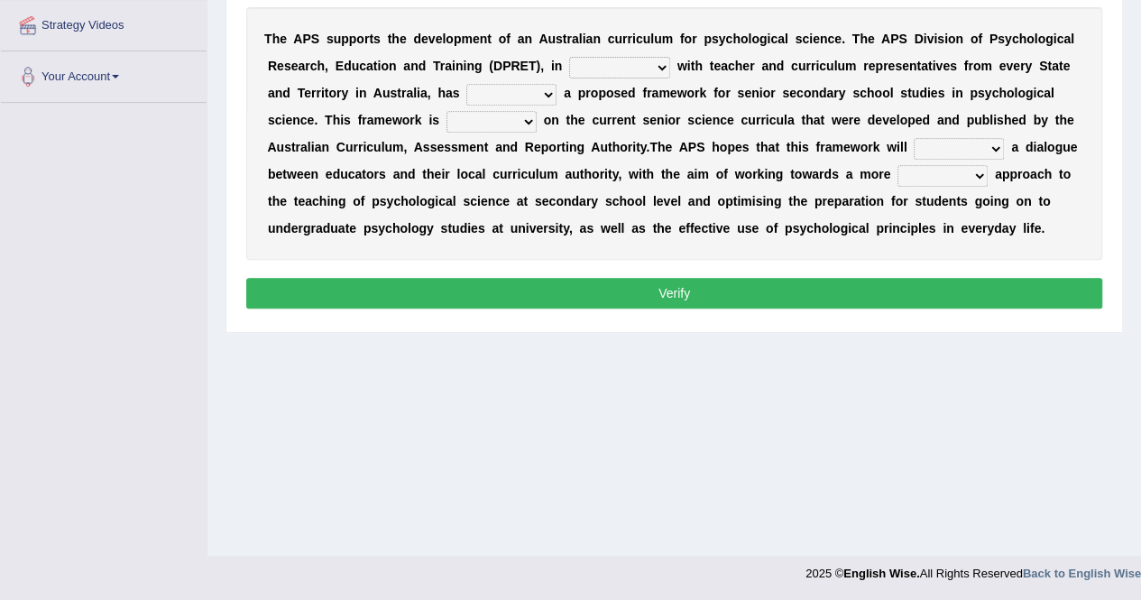
click at [656, 60] on select "aspiration assumption consultation connotation" at bounding box center [619, 68] width 101 height 22
select select "consultation"
click at [569, 57] on select "aspiration assumption consultation connotation" at bounding box center [619, 68] width 101 height 22
click at [548, 96] on select "deride denied demanded developed" at bounding box center [511, 95] width 90 height 22
select select "developed"
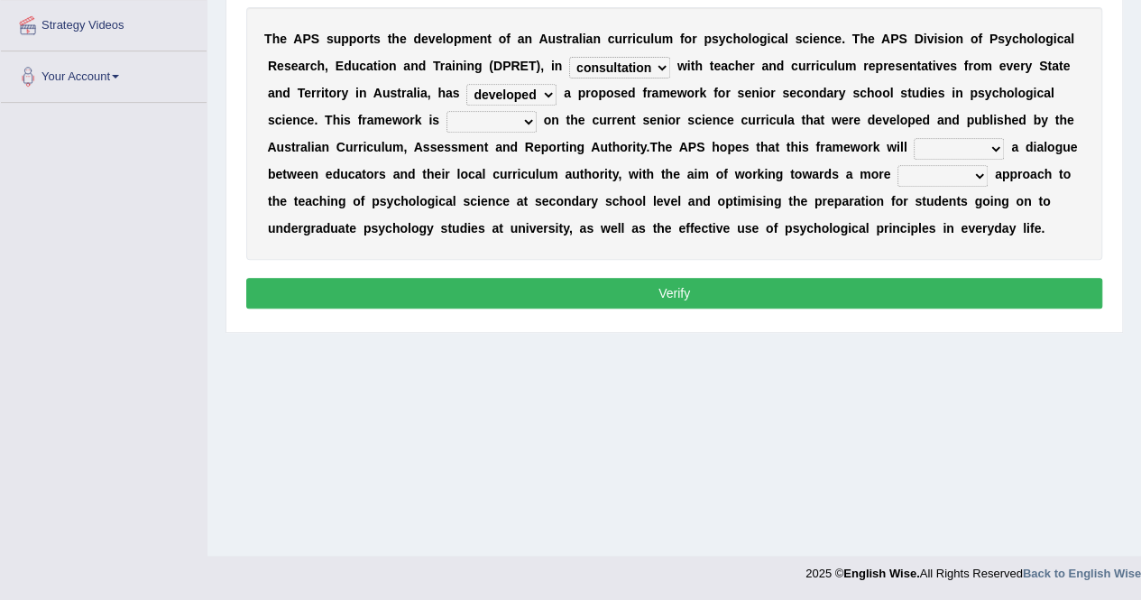
click at [466, 84] on select "deride denied demanded developed" at bounding box center [511, 95] width 90 height 22
click at [532, 121] on select "modelling meddling modelled meddled" at bounding box center [492, 122] width 90 height 22
select select "modelled"
click at [447, 111] on select "modelling meddling modelled meddled" at bounding box center [492, 122] width 90 height 22
click at [996, 149] on select "facilitate facilitates facilitating facilitated" at bounding box center [959, 149] width 90 height 22
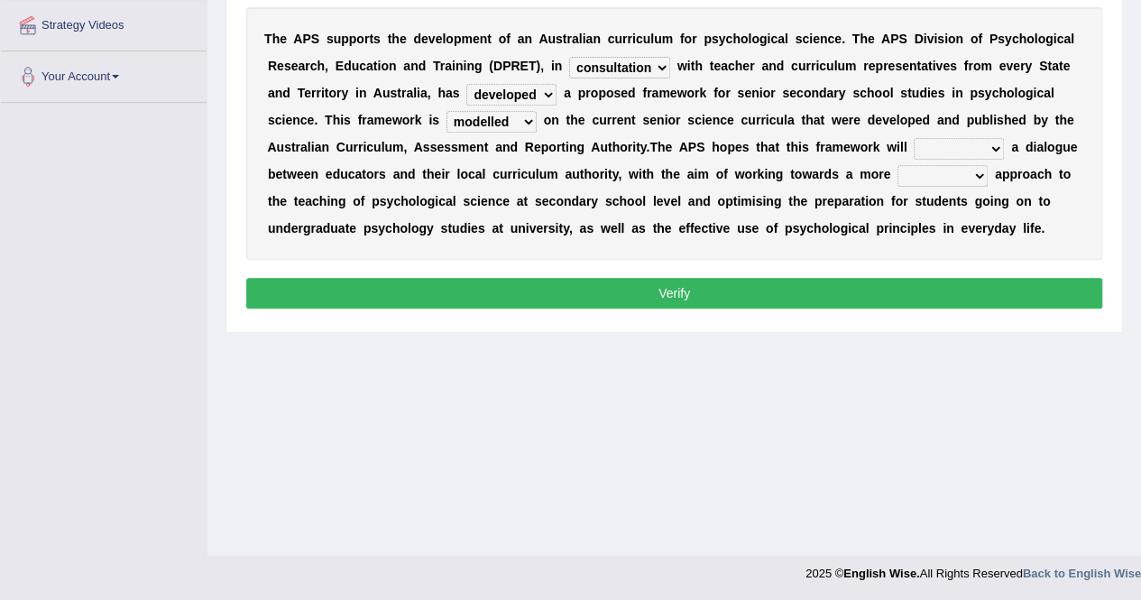
select select "facilitate"
click at [914, 138] on select "facilitate facilitates facilitating facilitated" at bounding box center [959, 149] width 90 height 22
click at [981, 174] on select "lenient abrasive consistent disruptive" at bounding box center [943, 176] width 90 height 22
select select "consistent"
click at [898, 165] on select "lenient abrasive consistent disruptive" at bounding box center [943, 176] width 90 height 22
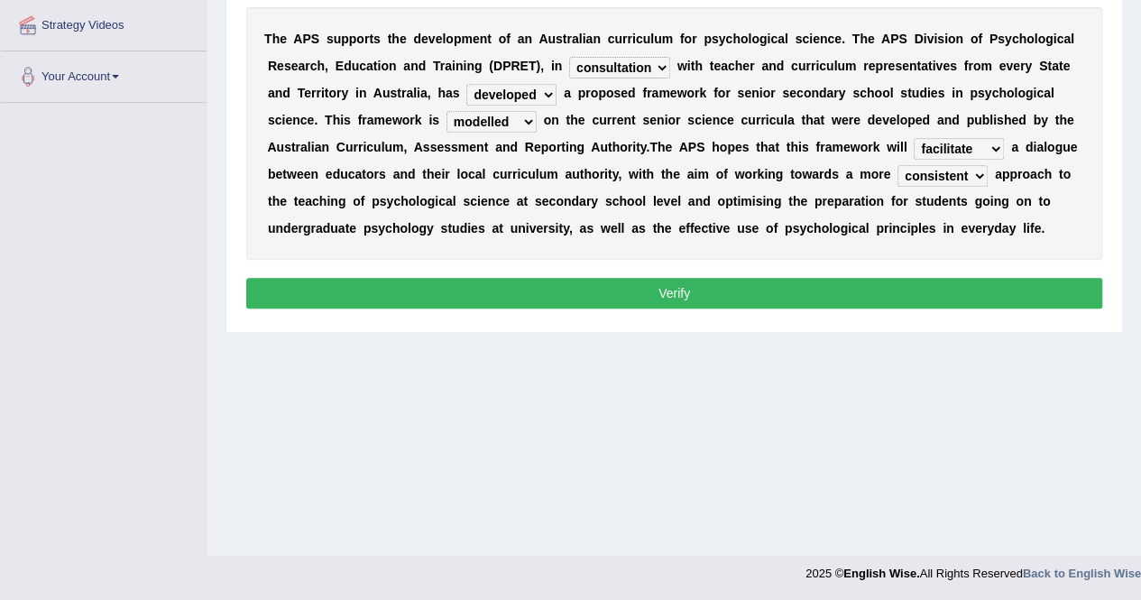
click at [548, 95] on select "deride denied demanded developed" at bounding box center [511, 95] width 90 height 22
click at [666, 279] on button "Verify" at bounding box center [674, 293] width 856 height 31
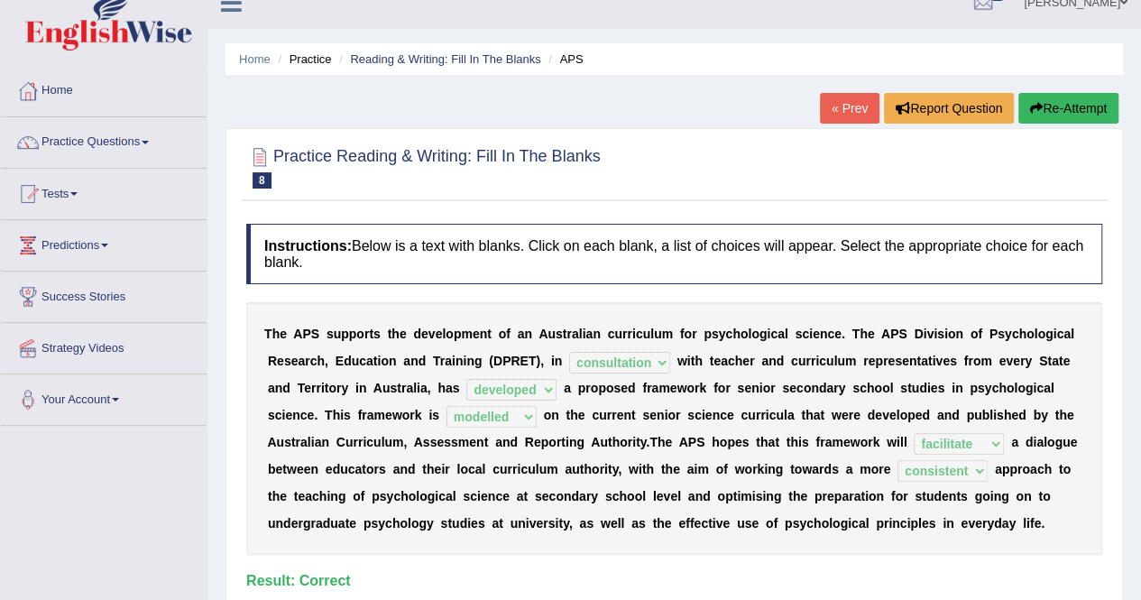
scroll to position [0, 0]
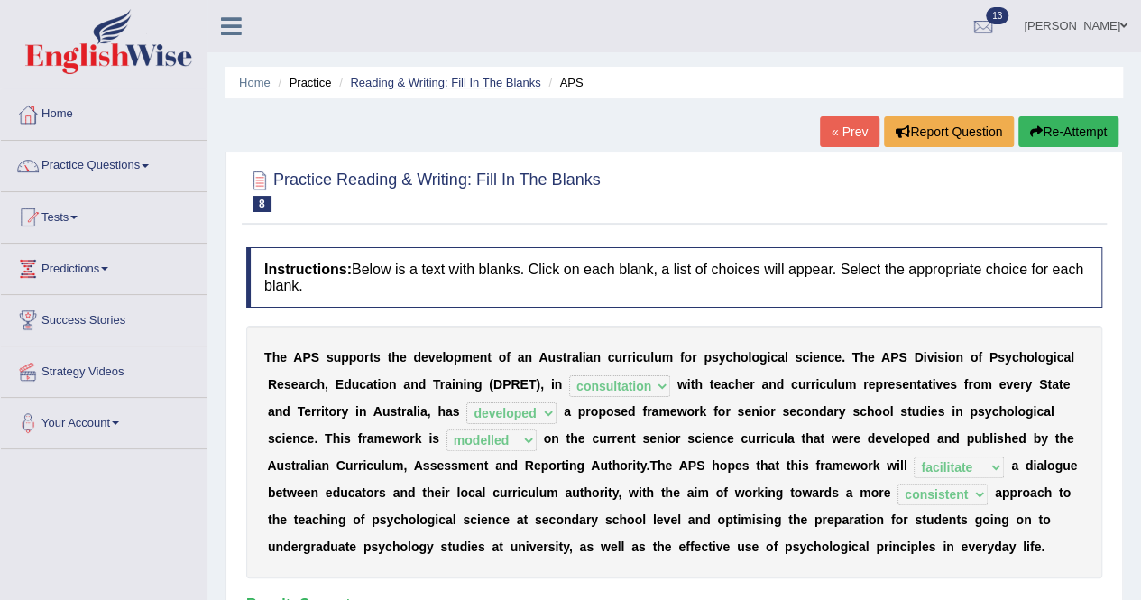
click at [382, 80] on link "Reading & Writing: Fill In The Blanks" at bounding box center [445, 83] width 190 height 14
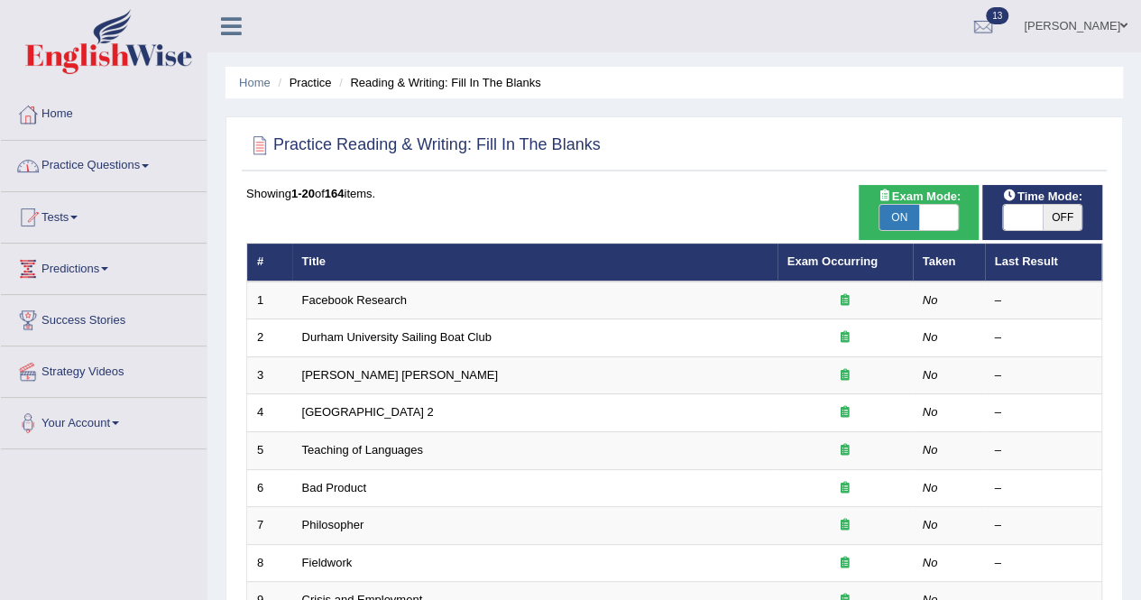
click at [144, 166] on link "Practice Questions" at bounding box center [104, 163] width 206 height 45
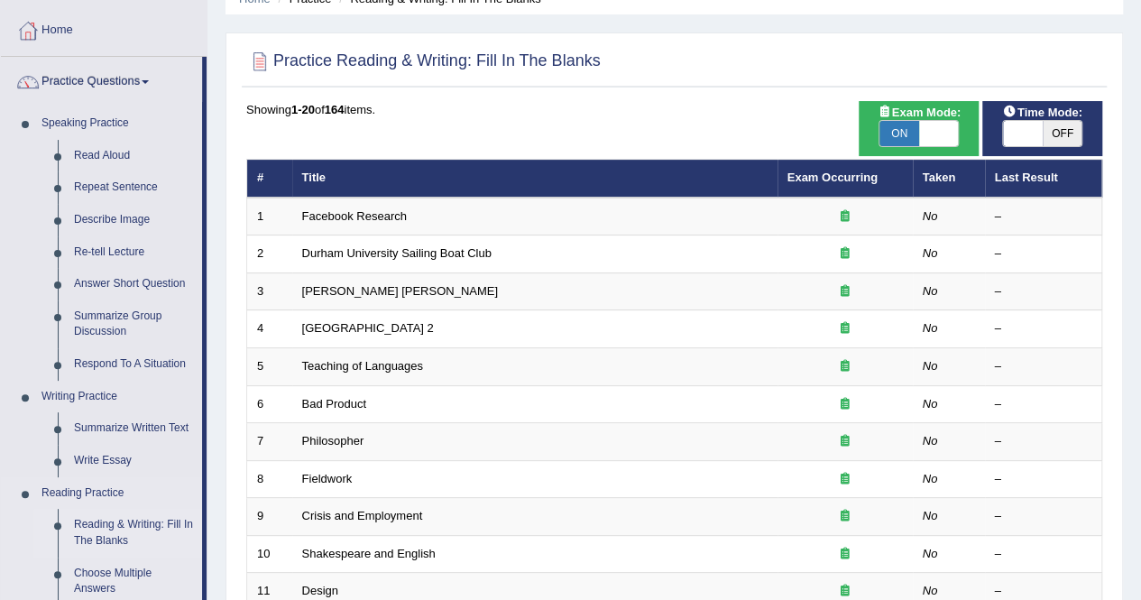
scroll to position [180, 0]
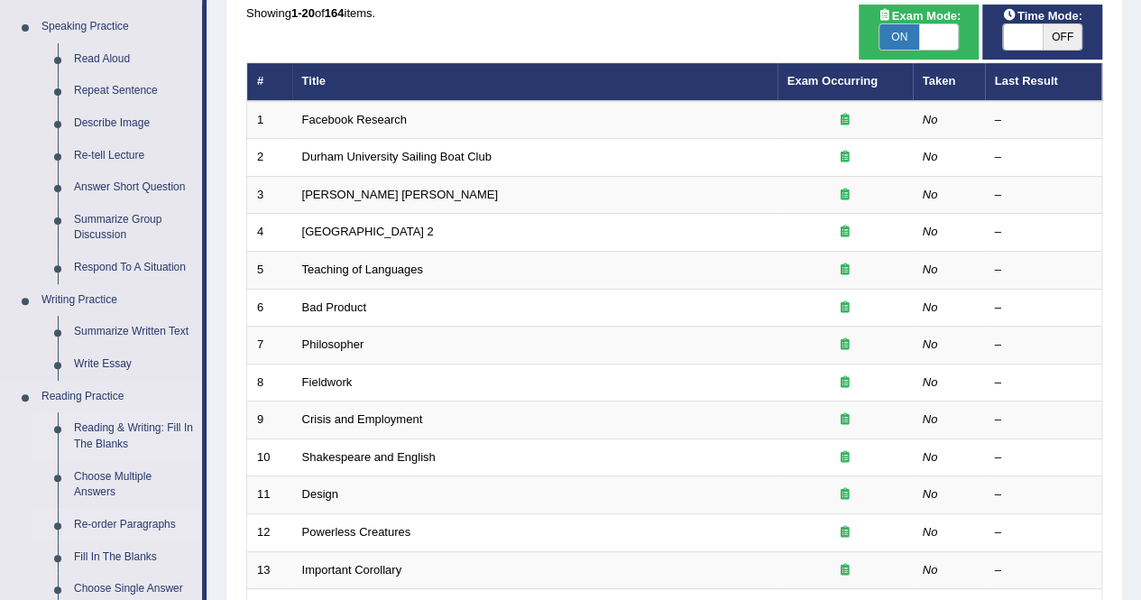
click at [112, 522] on link "Re-order Paragraphs" at bounding box center [134, 525] width 136 height 32
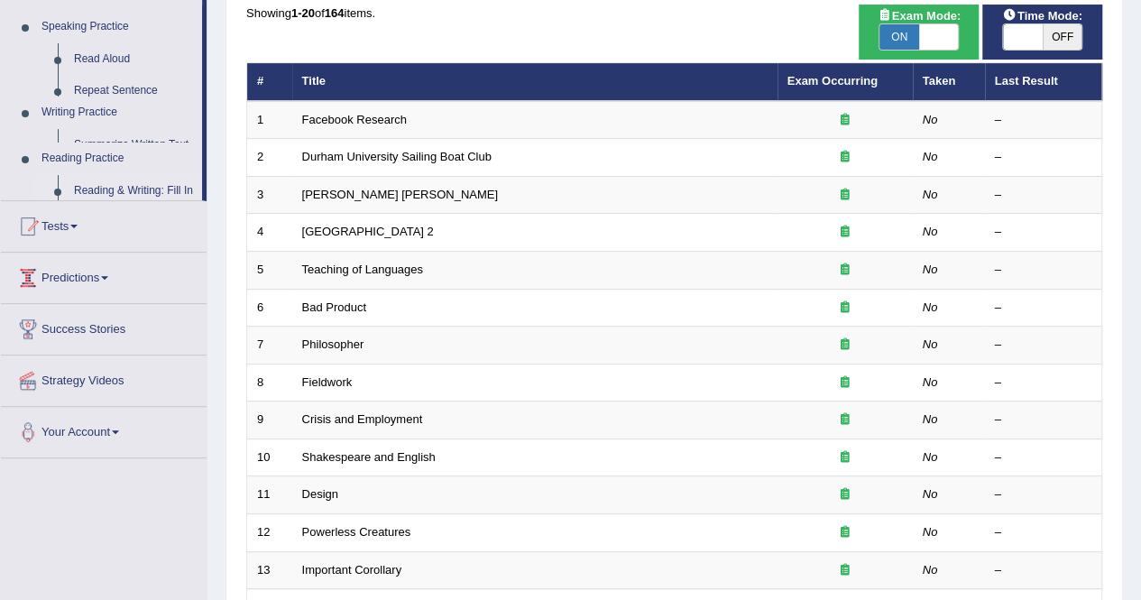
click at [114, 522] on div "Toggle navigation Home Practice Questions Speaking Practice Read Aloud Repeat S…" at bounding box center [570, 412] width 1141 height 1185
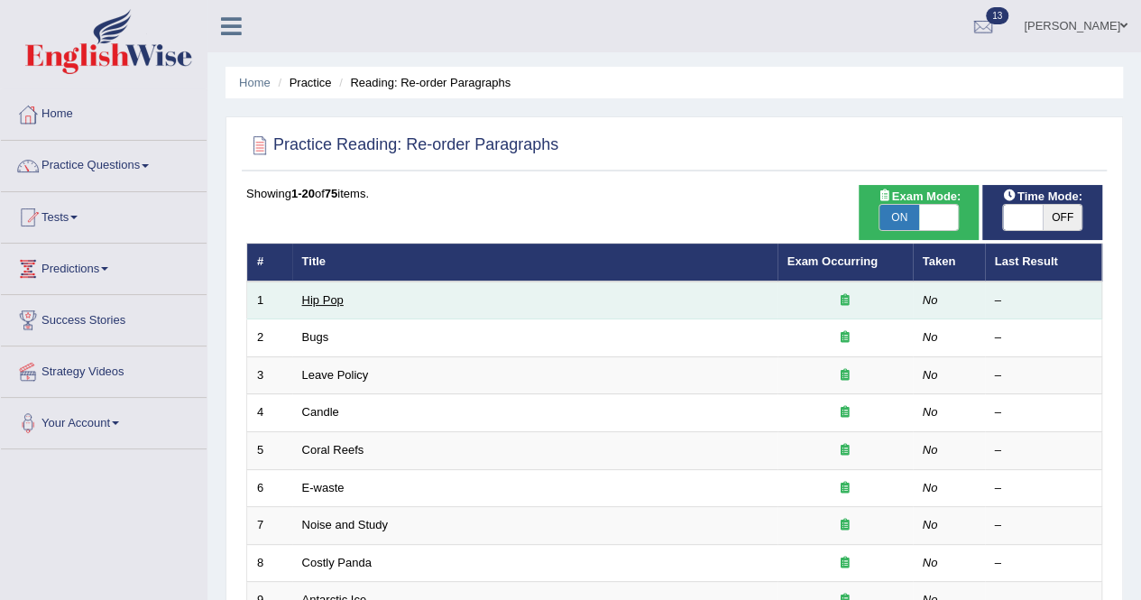
click at [330, 300] on link "Hip Pop" at bounding box center [322, 300] width 41 height 14
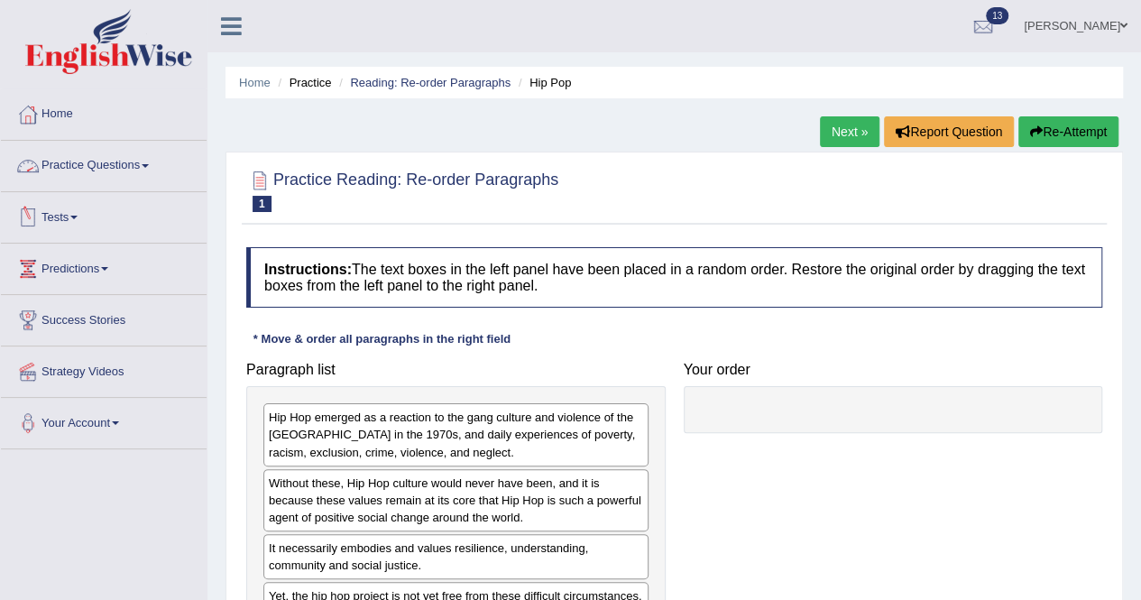
click at [133, 165] on link "Practice Questions" at bounding box center [104, 163] width 206 height 45
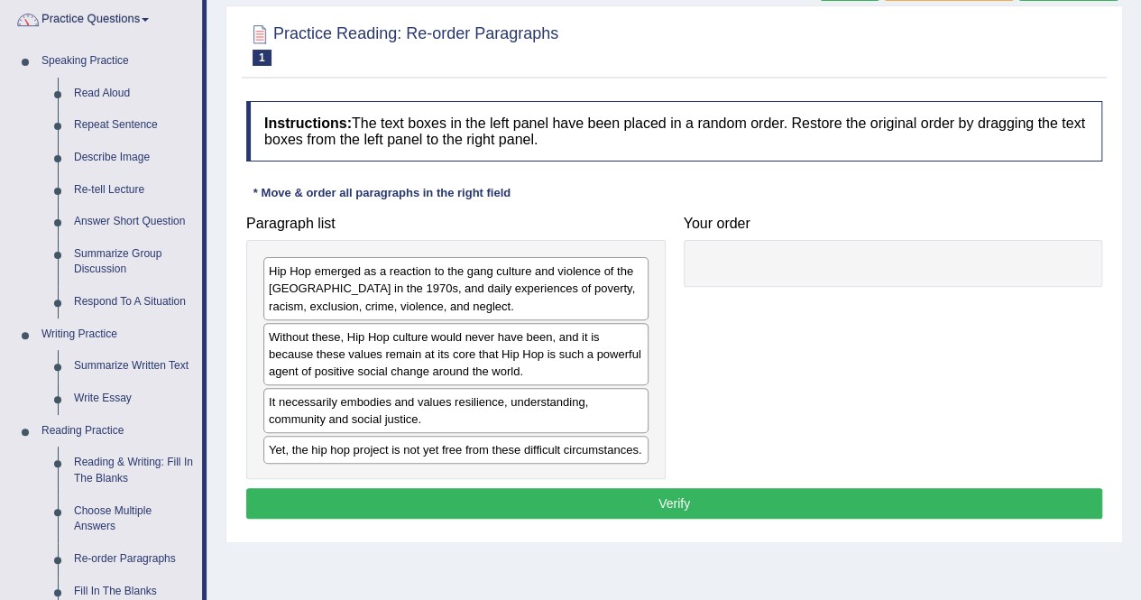
scroll to position [361, 0]
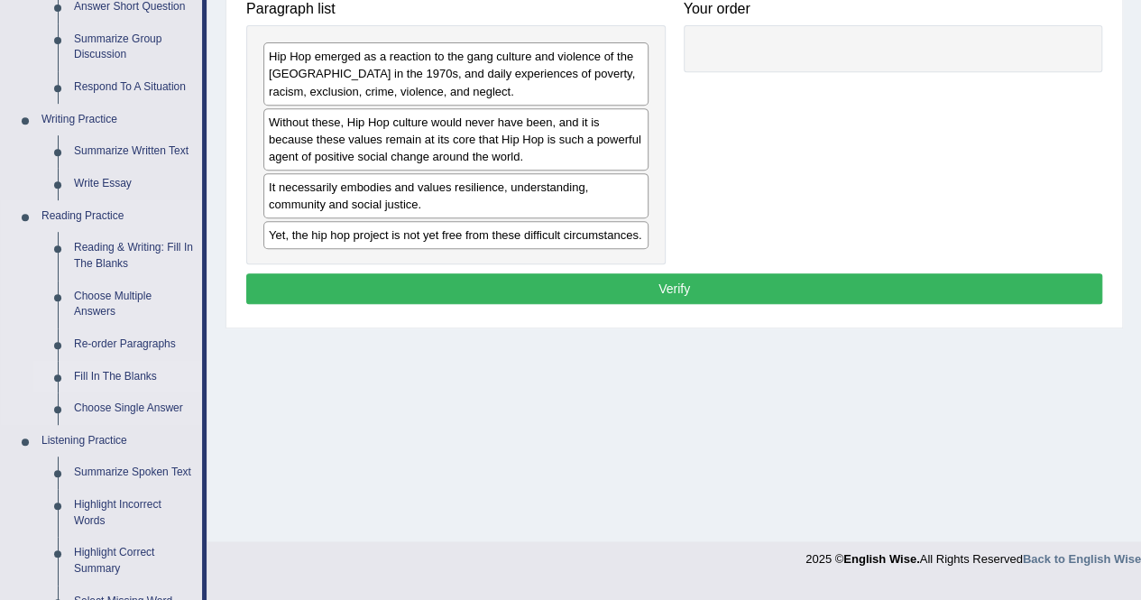
click at [116, 373] on link "Fill In The Blanks" at bounding box center [134, 377] width 136 height 32
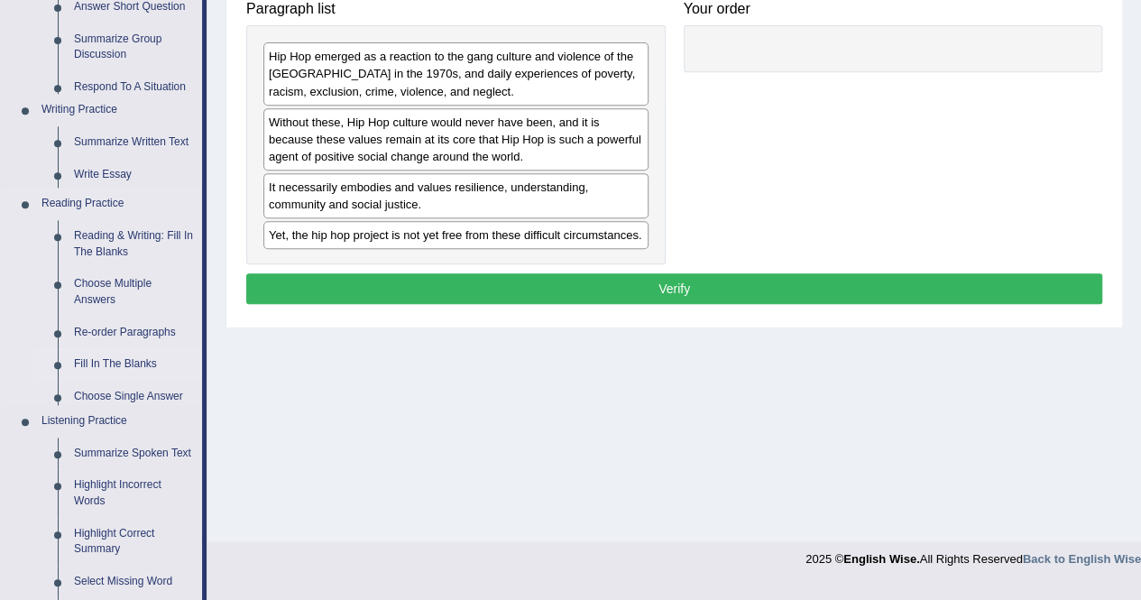
click at [116, 373] on ul "Speaking Practice Read Aloud Repeat Sentence Describe Image Re-tell Lecture Ans…" at bounding box center [101, 292] width 201 height 924
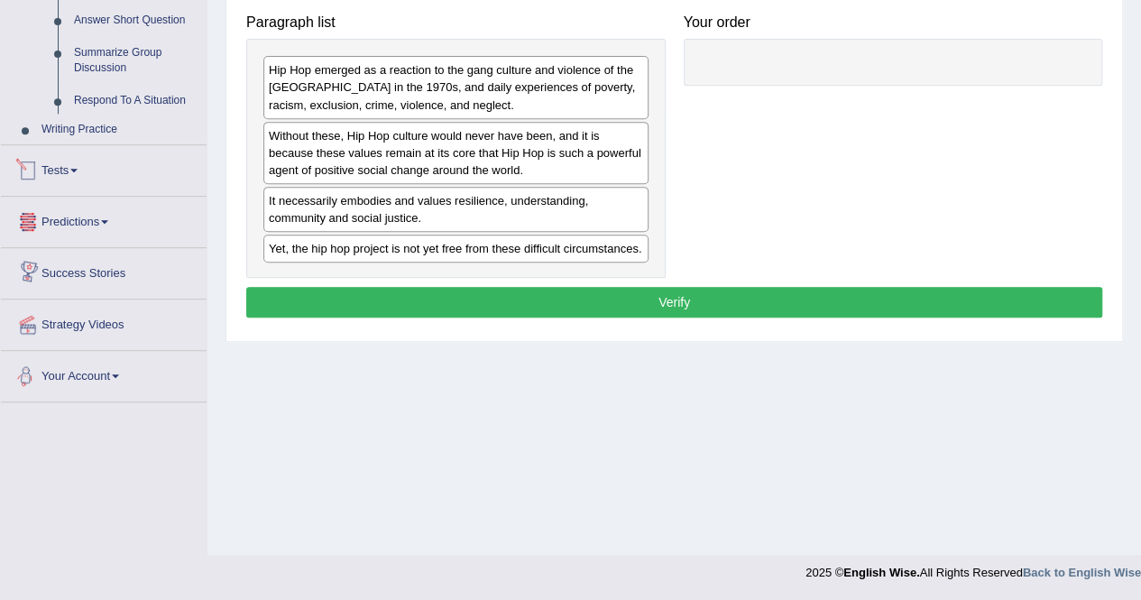
scroll to position [538, 0]
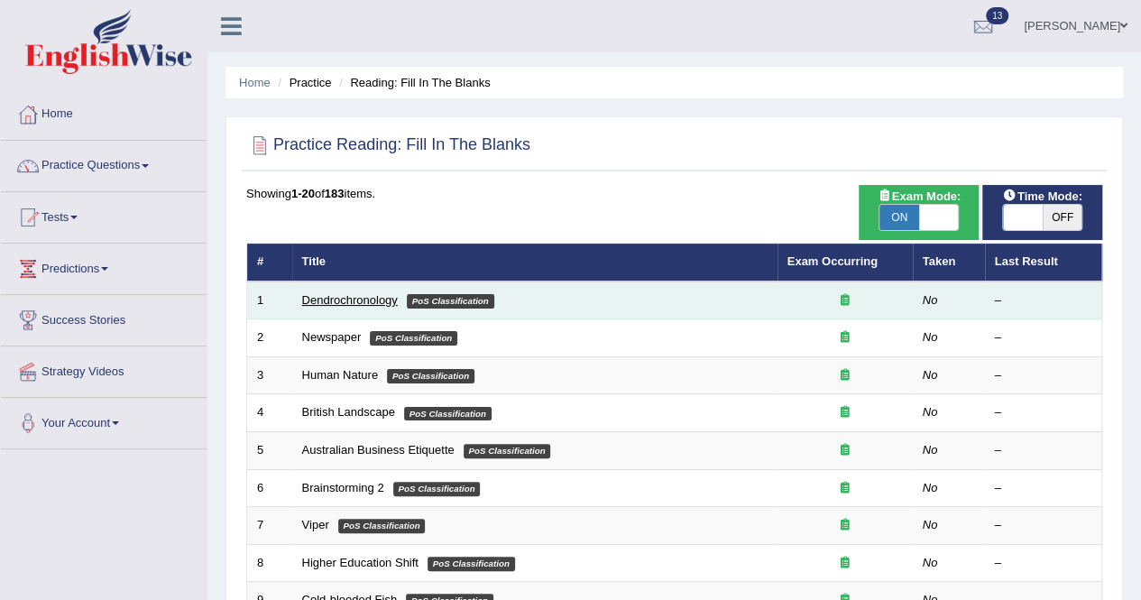
click at [361, 297] on link "Dendrochronology" at bounding box center [350, 300] width 96 height 14
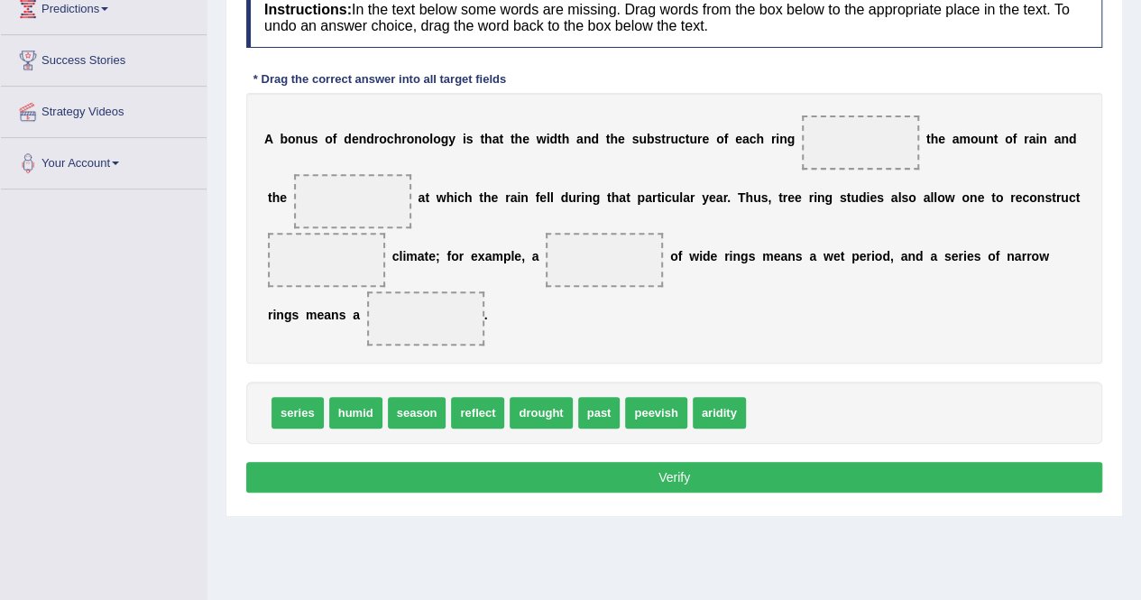
scroll to position [224, 0]
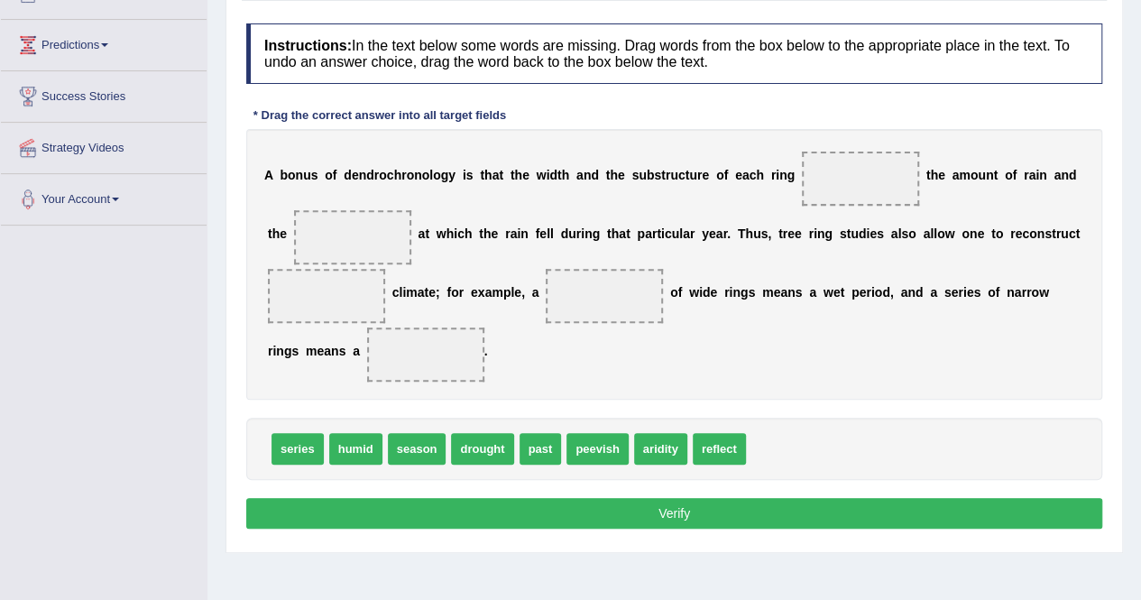
click at [827, 170] on span at bounding box center [860, 179] width 117 height 54
click at [712, 454] on span "reflect" at bounding box center [719, 449] width 53 height 32
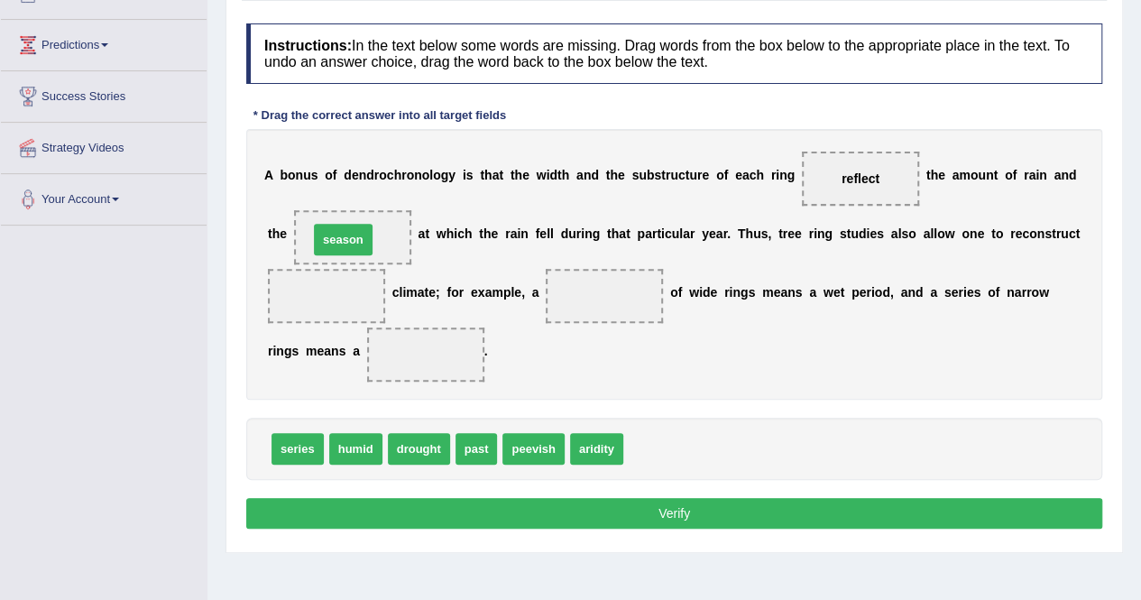
drag, startPoint x: 660, startPoint y: 441, endPoint x: 346, endPoint y: 232, distance: 378.0
drag, startPoint x: 469, startPoint y: 452, endPoint x: 319, endPoint y: 299, distance: 214.3
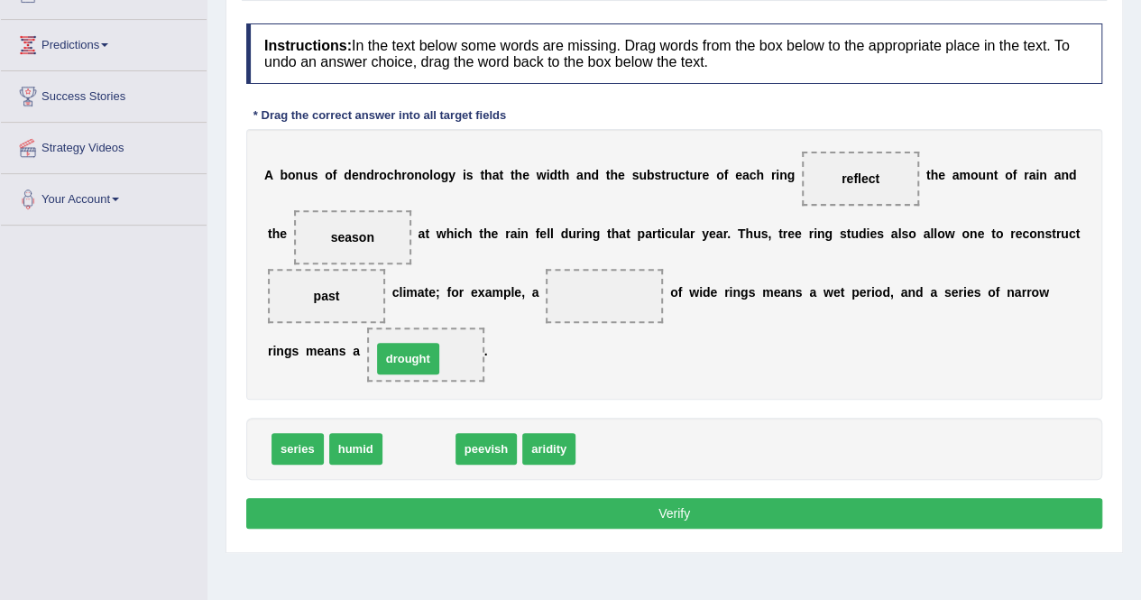
drag, startPoint x: 408, startPoint y: 448, endPoint x: 404, endPoint y: 356, distance: 92.1
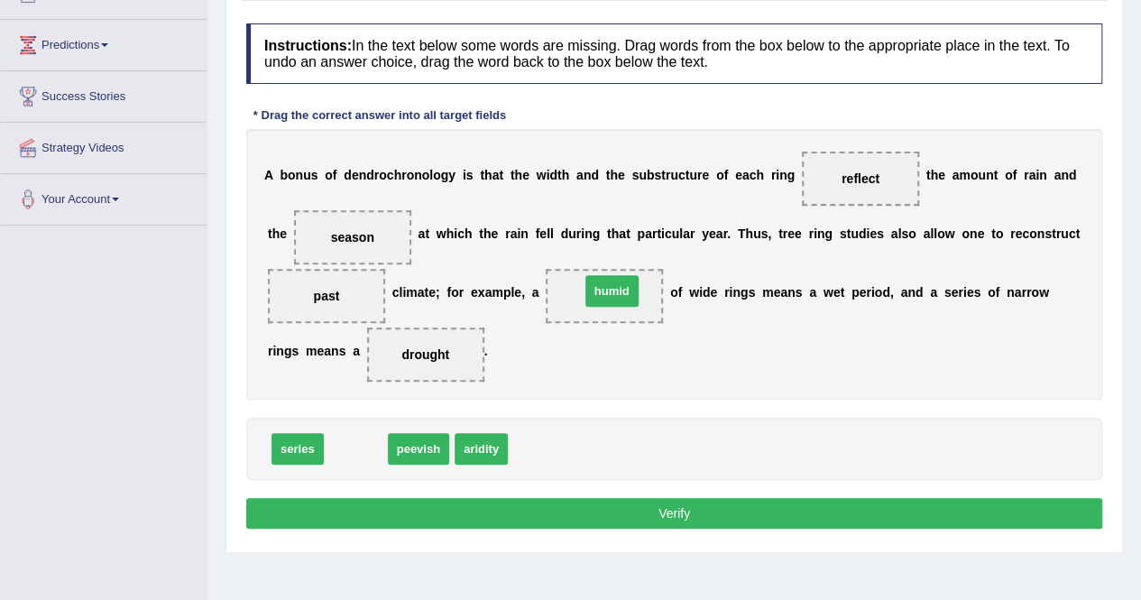
drag, startPoint x: 352, startPoint y: 456, endPoint x: 608, endPoint y: 298, distance: 300.9
drag, startPoint x: 656, startPoint y: 508, endPoint x: 818, endPoint y: 292, distance: 269.9
click at [657, 508] on button "Verify" at bounding box center [674, 513] width 856 height 31
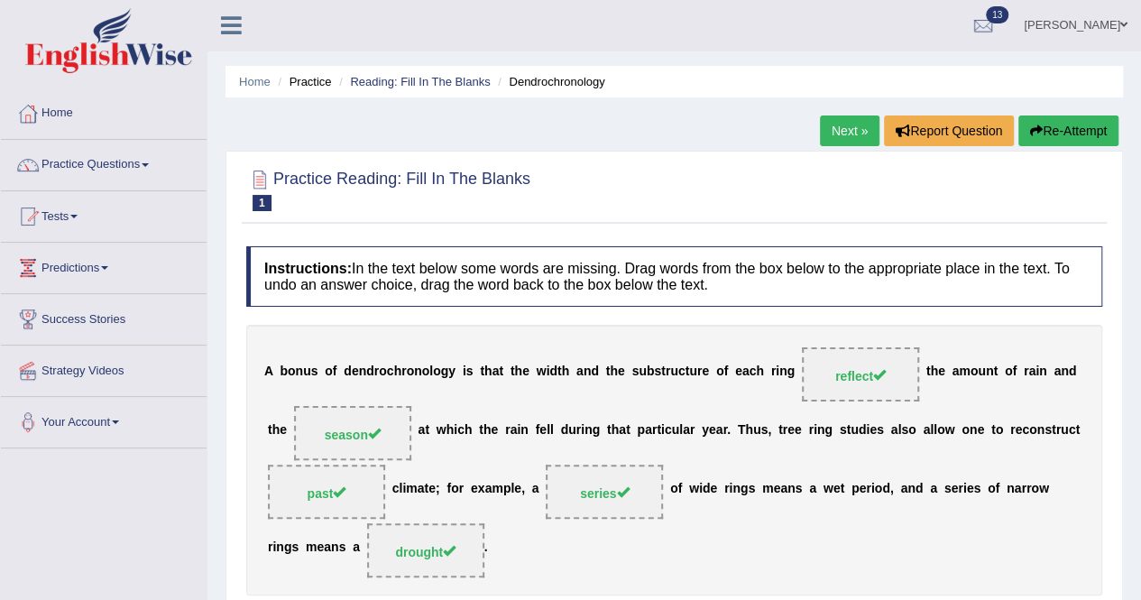
scroll to position [0, 0]
click at [841, 137] on link "Next »" at bounding box center [850, 131] width 60 height 31
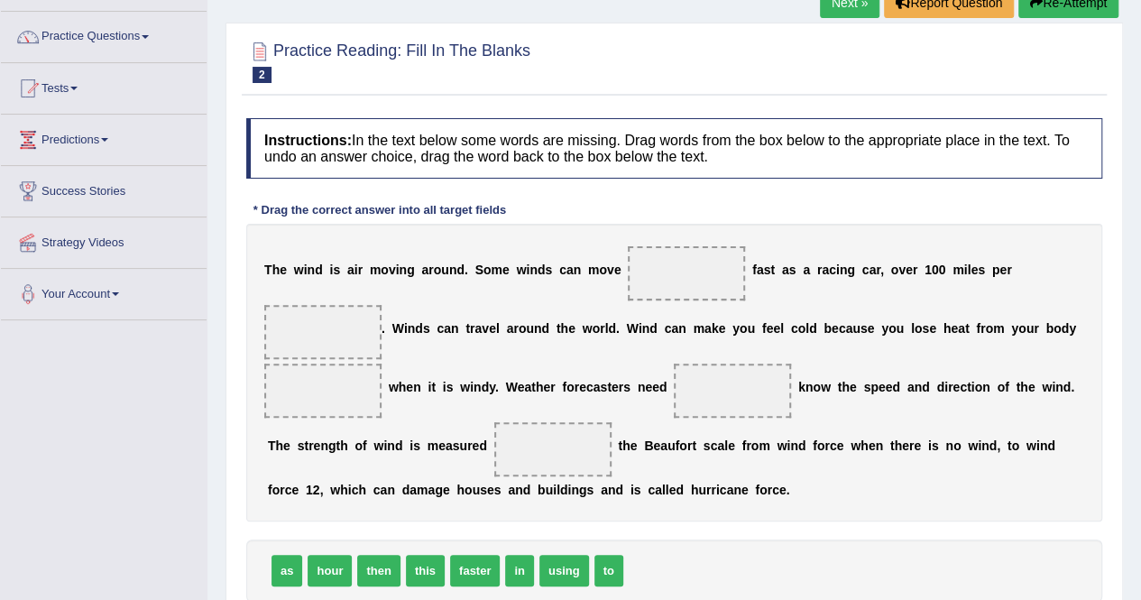
scroll to position [271, 0]
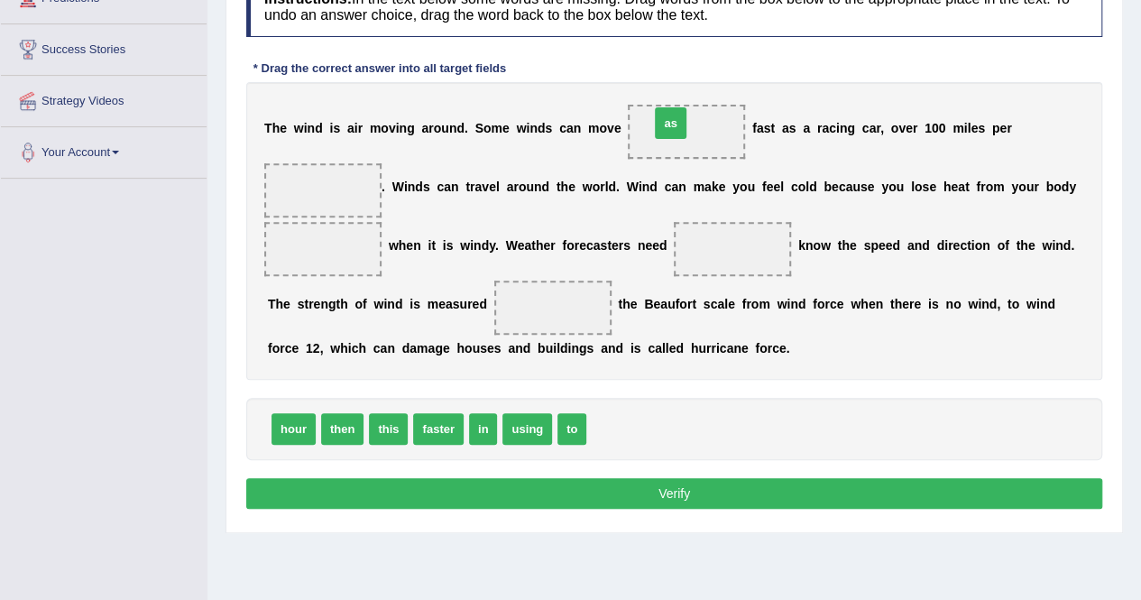
drag, startPoint x: 608, startPoint y: 421, endPoint x: 671, endPoint y: 115, distance: 312.3
click at [296, 428] on span "hour" at bounding box center [294, 429] width 44 height 32
drag, startPoint x: 296, startPoint y: 428, endPoint x: 326, endPoint y: 192, distance: 238.2
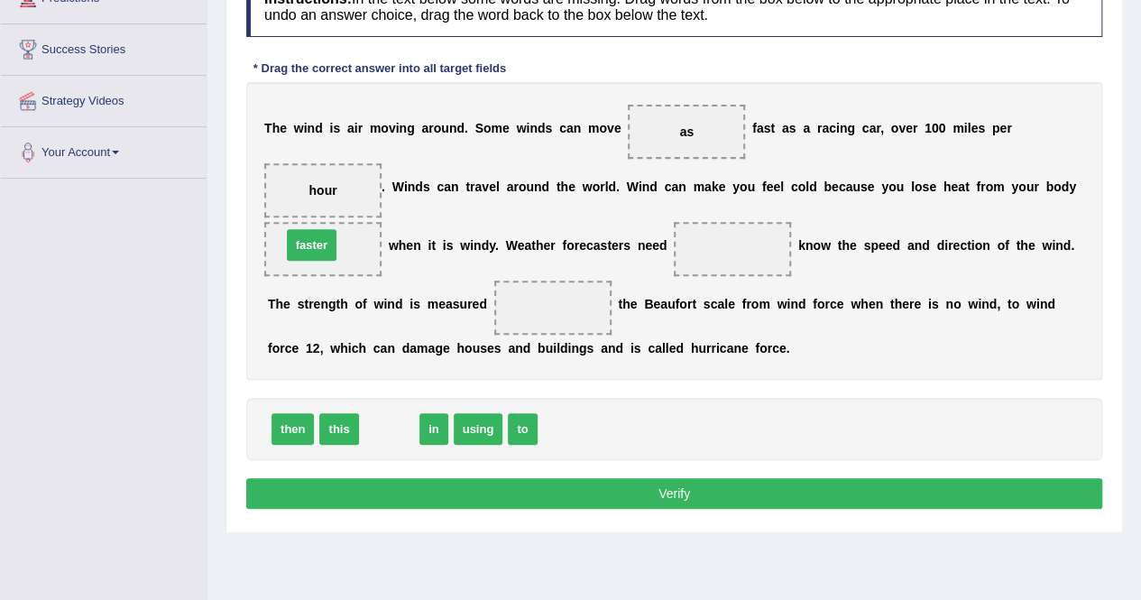
drag, startPoint x: 384, startPoint y: 432, endPoint x: 307, endPoint y: 248, distance: 199.7
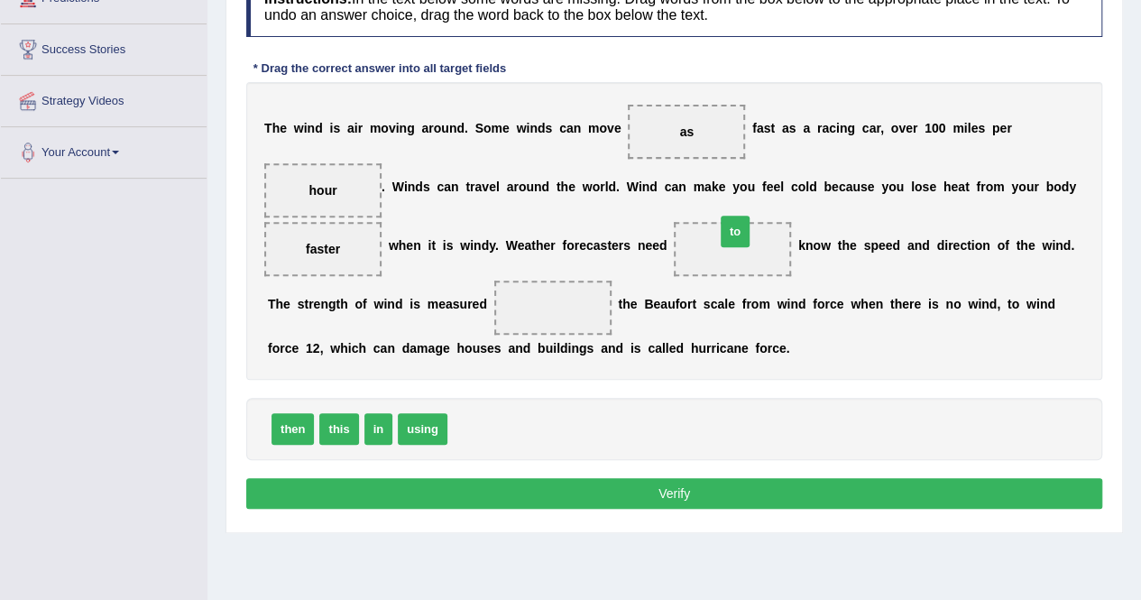
drag, startPoint x: 468, startPoint y: 425, endPoint x: 736, endPoint y: 227, distance: 332.9
drag, startPoint x: 422, startPoint y: 428, endPoint x: 539, endPoint y: 309, distance: 166.5
click at [673, 493] on button "Verify" at bounding box center [674, 493] width 856 height 31
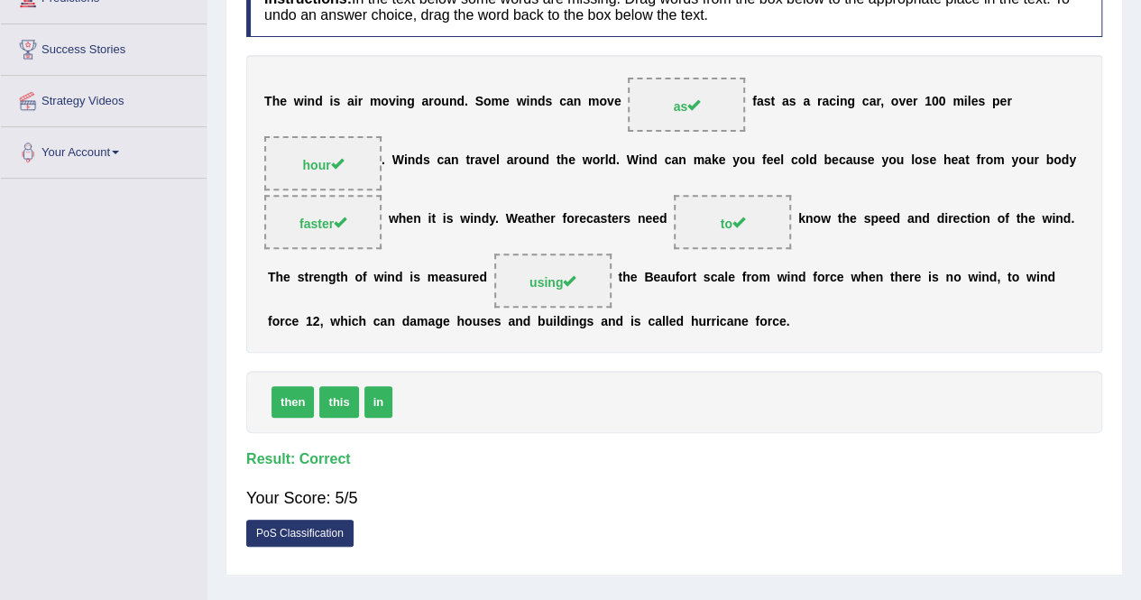
click at [1110, 12] on div "Practice Reading: Fill In The Blanks 2 Air Moving Instructions: In the text bel…" at bounding box center [675, 228] width 898 height 695
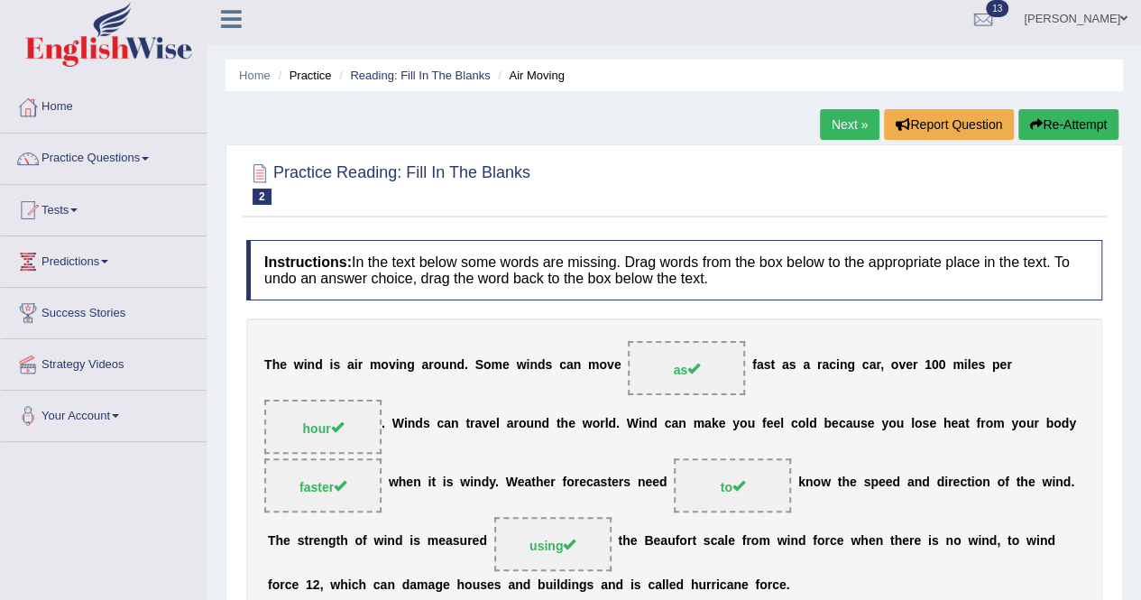
scroll to position [0, 0]
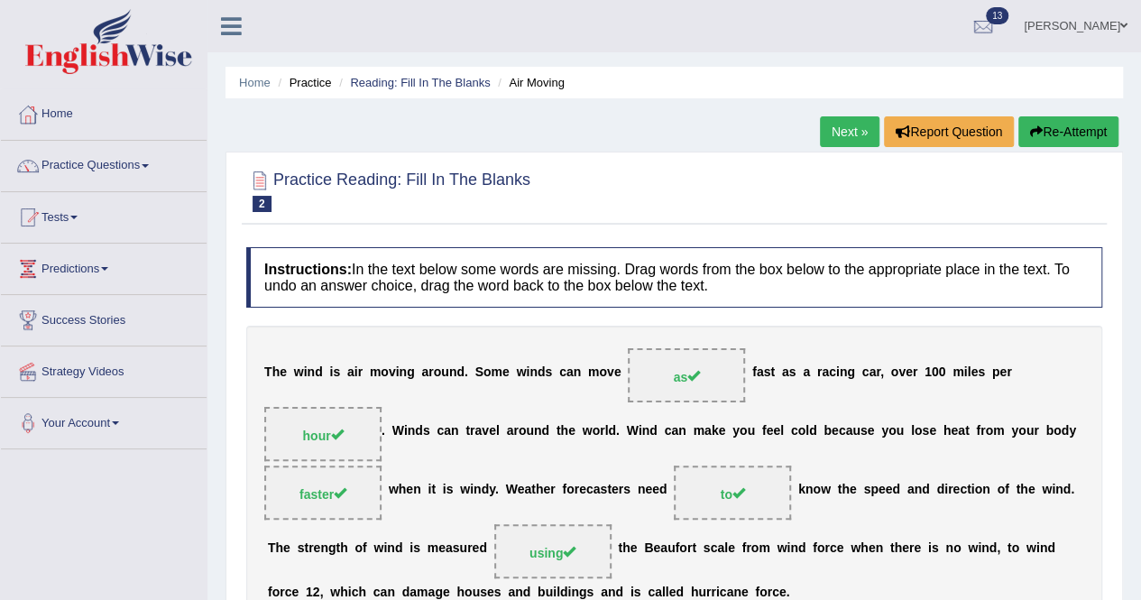
drag, startPoint x: 825, startPoint y: 138, endPoint x: 844, endPoint y: 250, distance: 113.5
click at [826, 137] on link "Next »" at bounding box center [850, 131] width 60 height 31
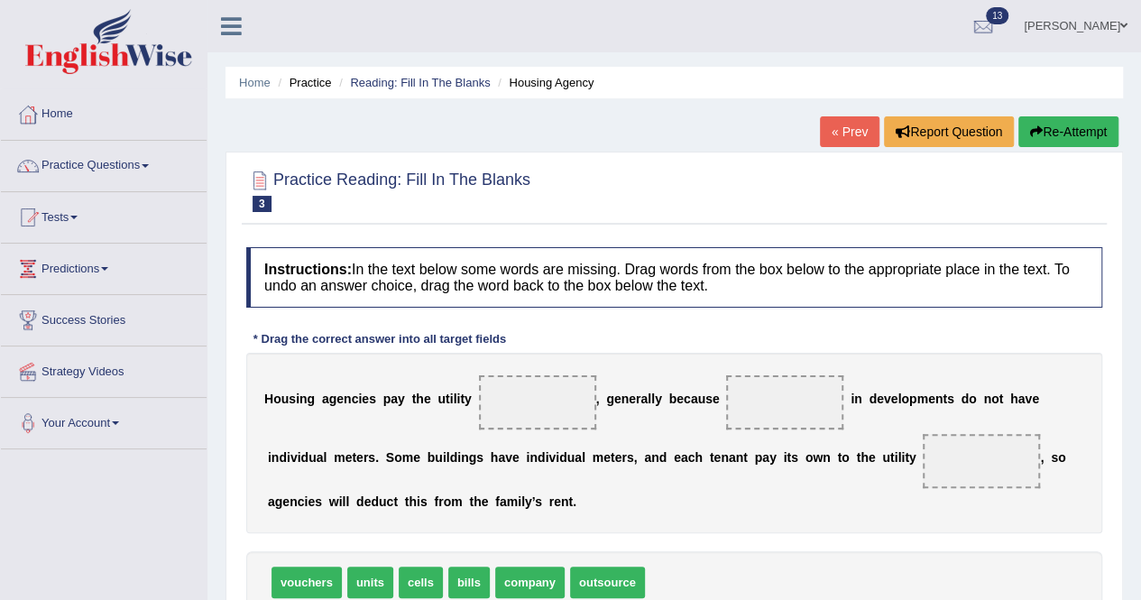
click at [825, 138] on link "« Prev" at bounding box center [850, 131] width 60 height 31
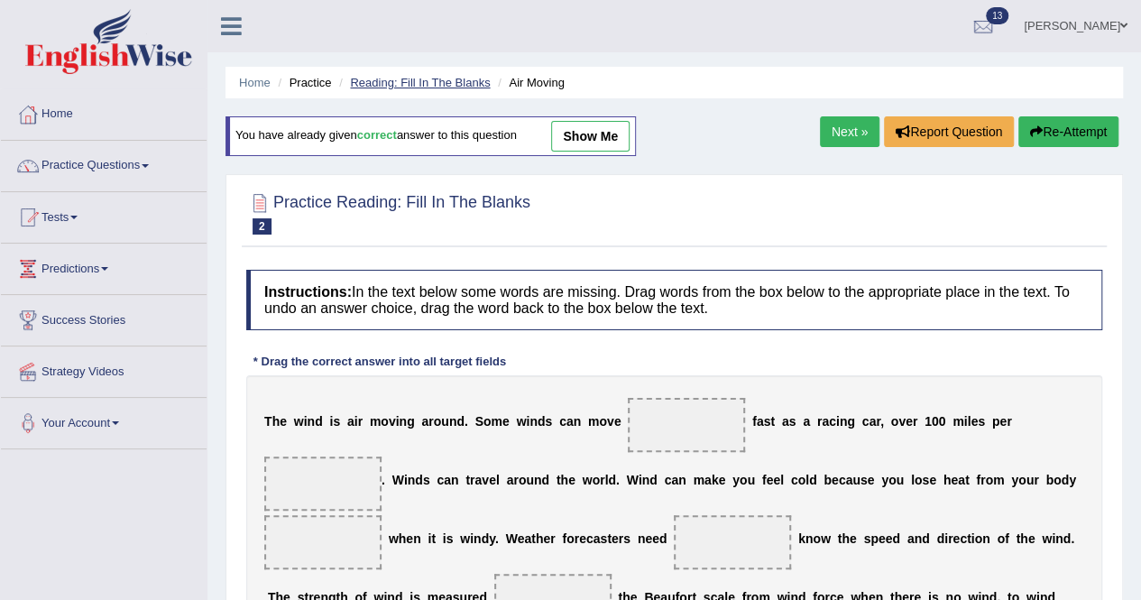
click at [438, 78] on link "Reading: Fill In The Blanks" at bounding box center [420, 83] width 140 height 14
click at [456, 81] on link "Reading: Fill In The Blanks" at bounding box center [420, 83] width 140 height 14
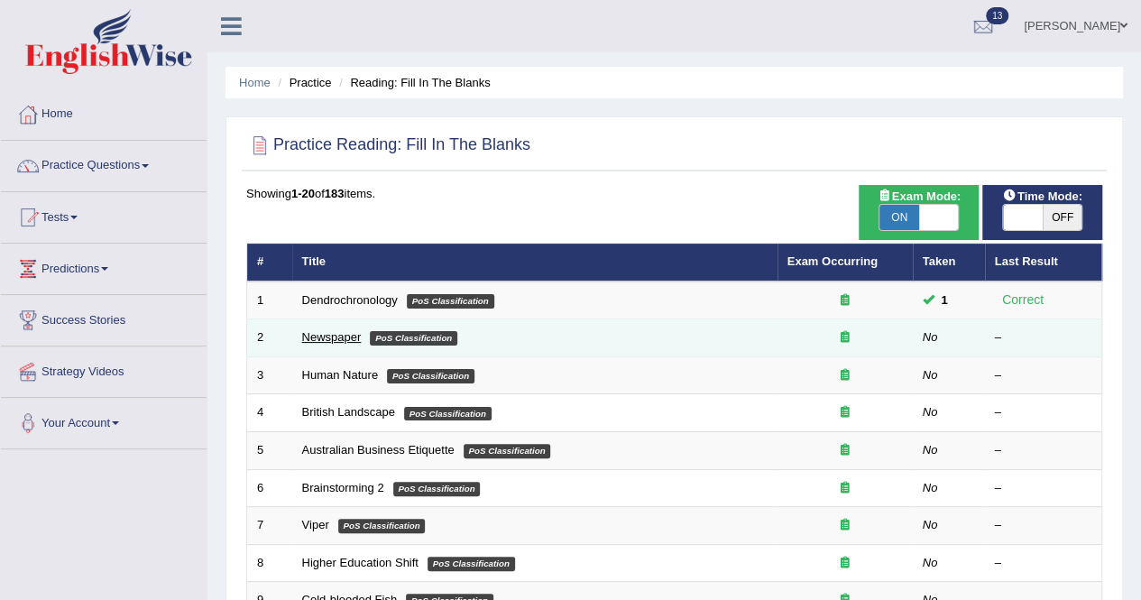
click at [339, 334] on link "Newspaper" at bounding box center [332, 337] width 60 height 14
click at [339, 333] on link "Newspaper" at bounding box center [332, 337] width 60 height 14
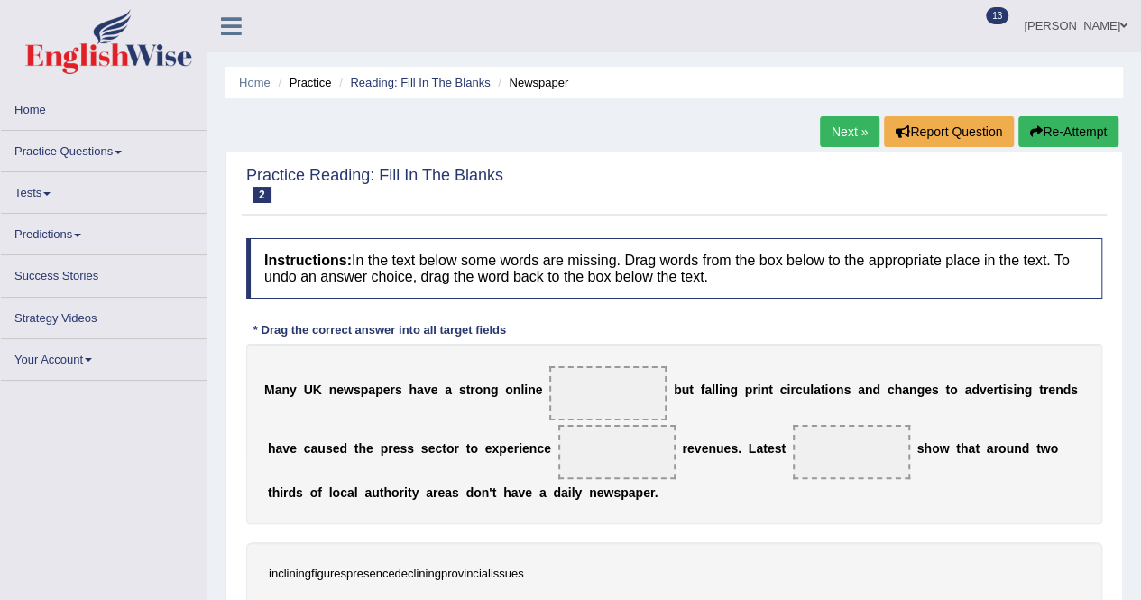
click at [340, 336] on div "* Drag the correct answer into all target fields" at bounding box center [379, 329] width 267 height 17
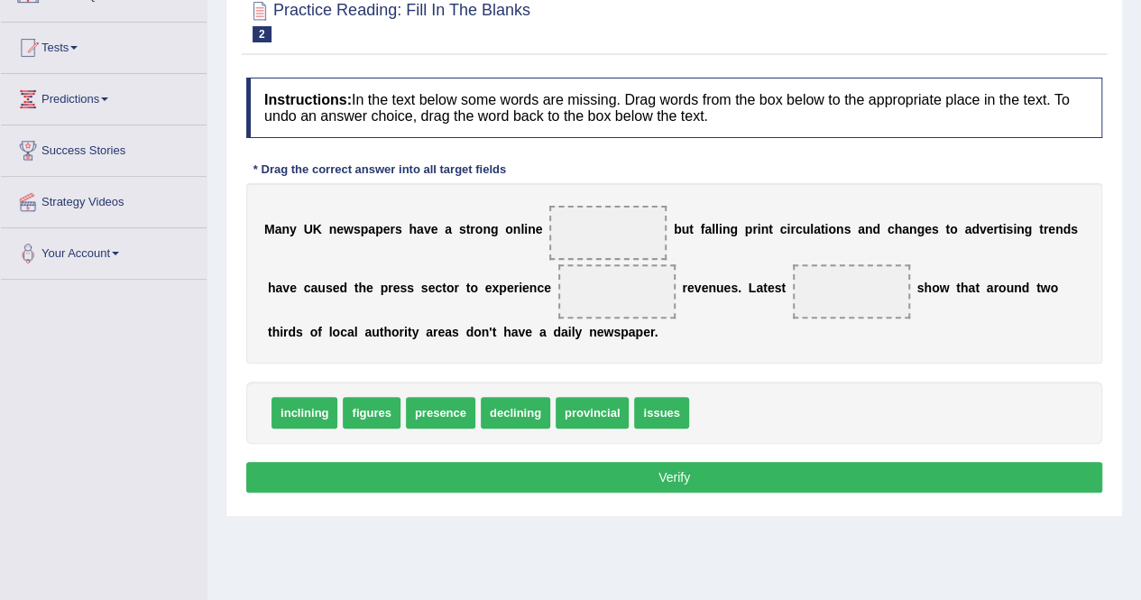
scroll to position [180, 0]
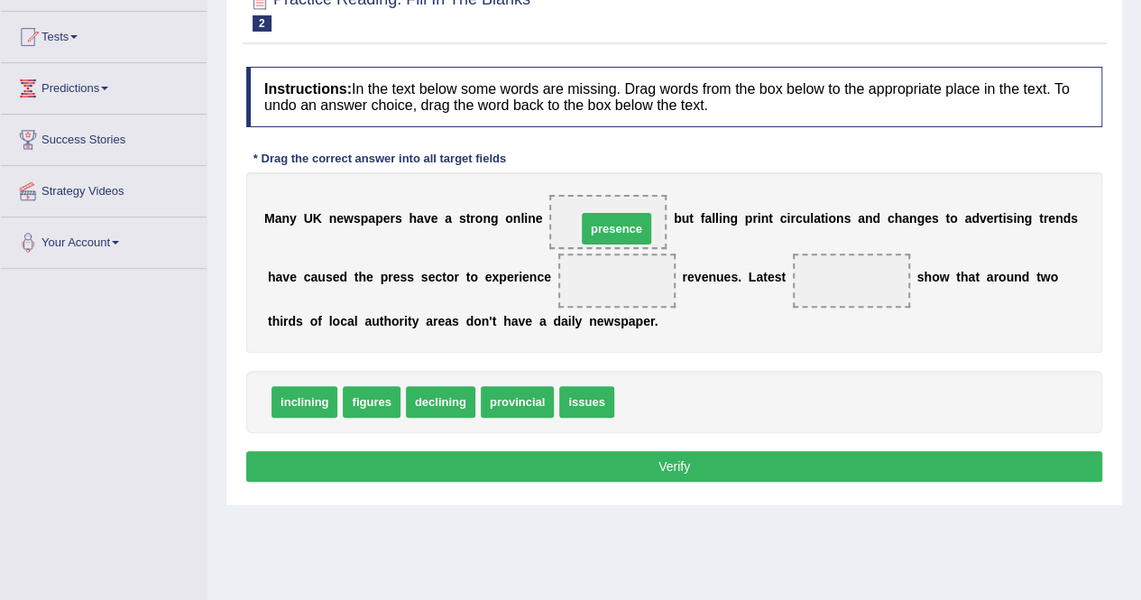
drag, startPoint x: 637, startPoint y: 396, endPoint x: 599, endPoint y: 223, distance: 177.3
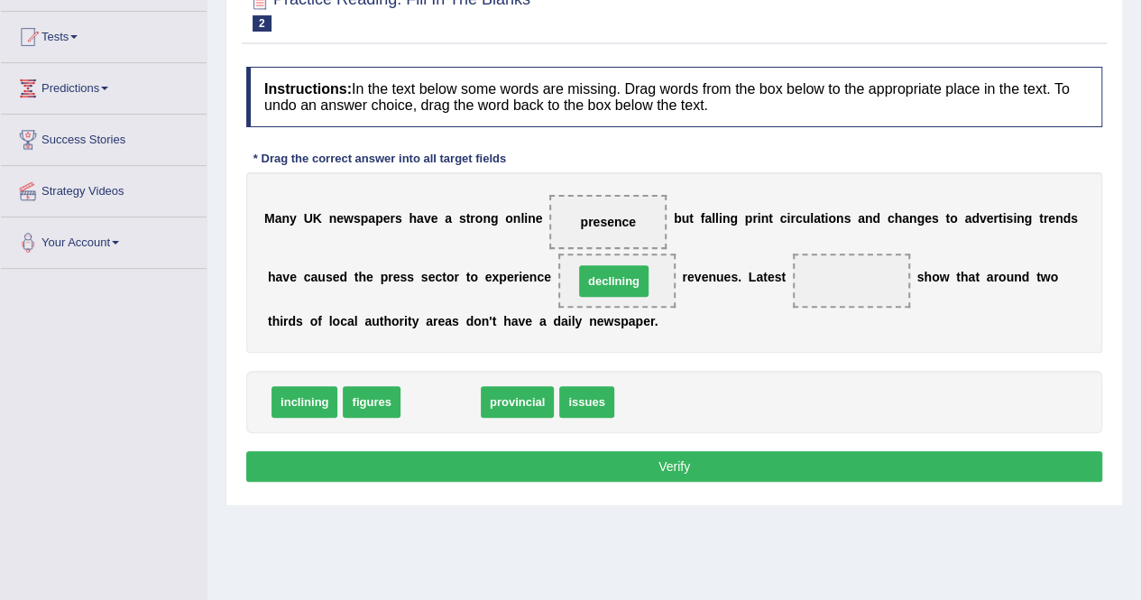
drag, startPoint x: 438, startPoint y: 397, endPoint x: 612, endPoint y: 276, distance: 211.2
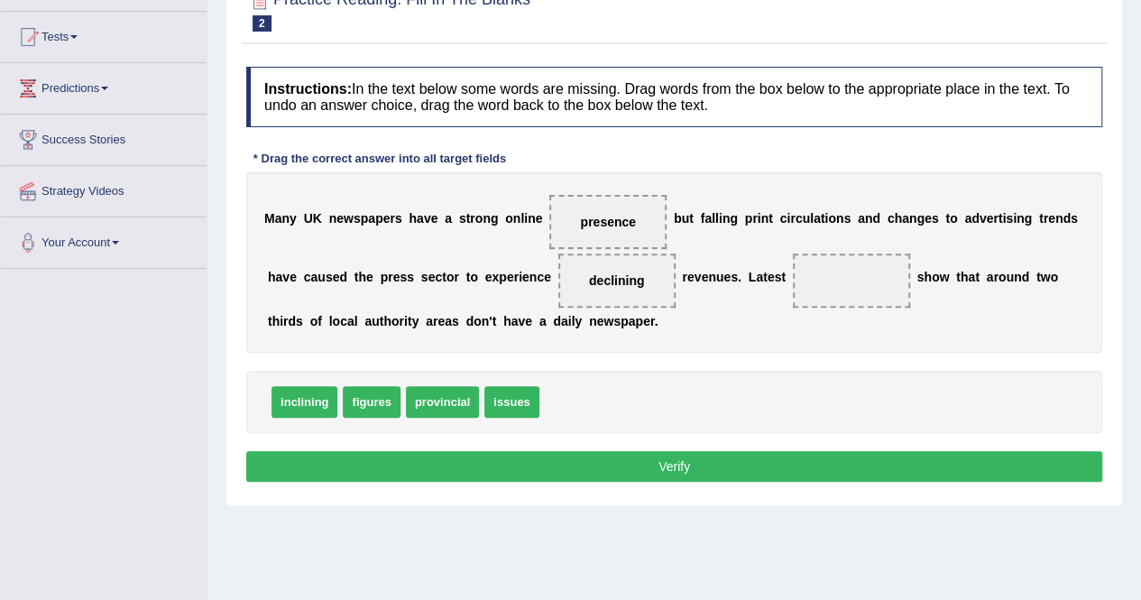
click at [377, 399] on span "figures" at bounding box center [371, 402] width 57 height 32
drag, startPoint x: 377, startPoint y: 399, endPoint x: 868, endPoint y: 276, distance: 505.8
click at [672, 459] on button "Verify" at bounding box center [674, 466] width 856 height 31
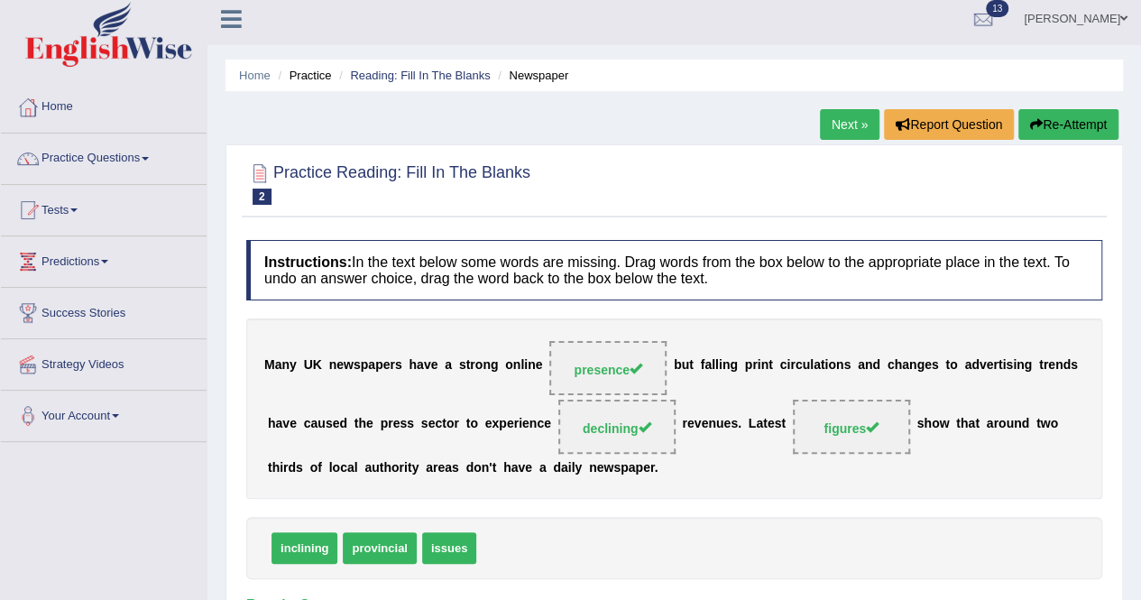
scroll to position [0, 0]
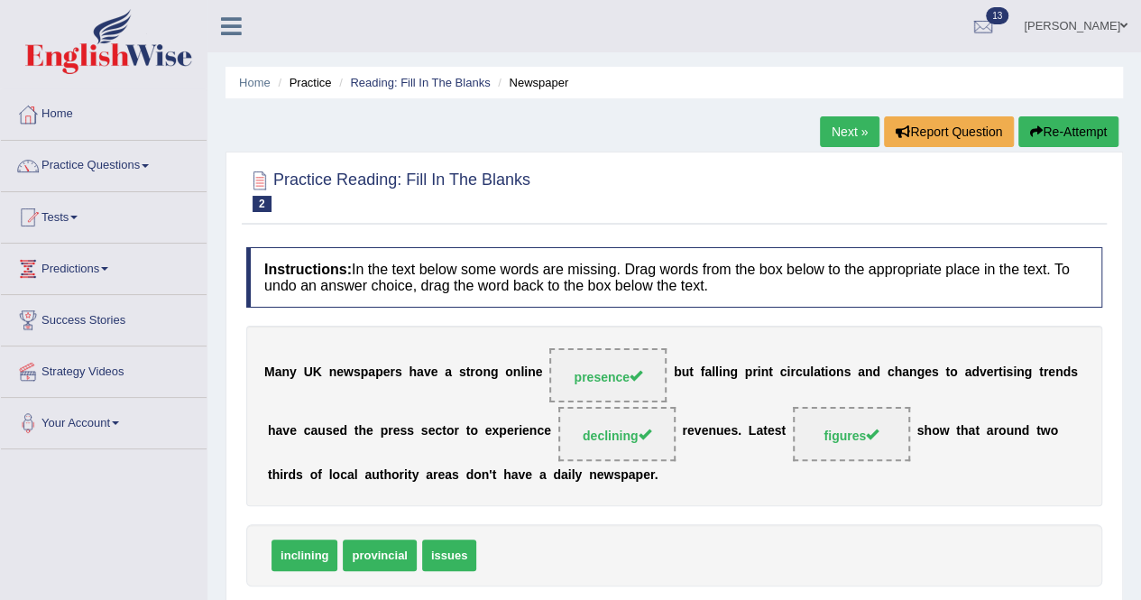
click at [820, 133] on link "Next »" at bounding box center [850, 131] width 60 height 31
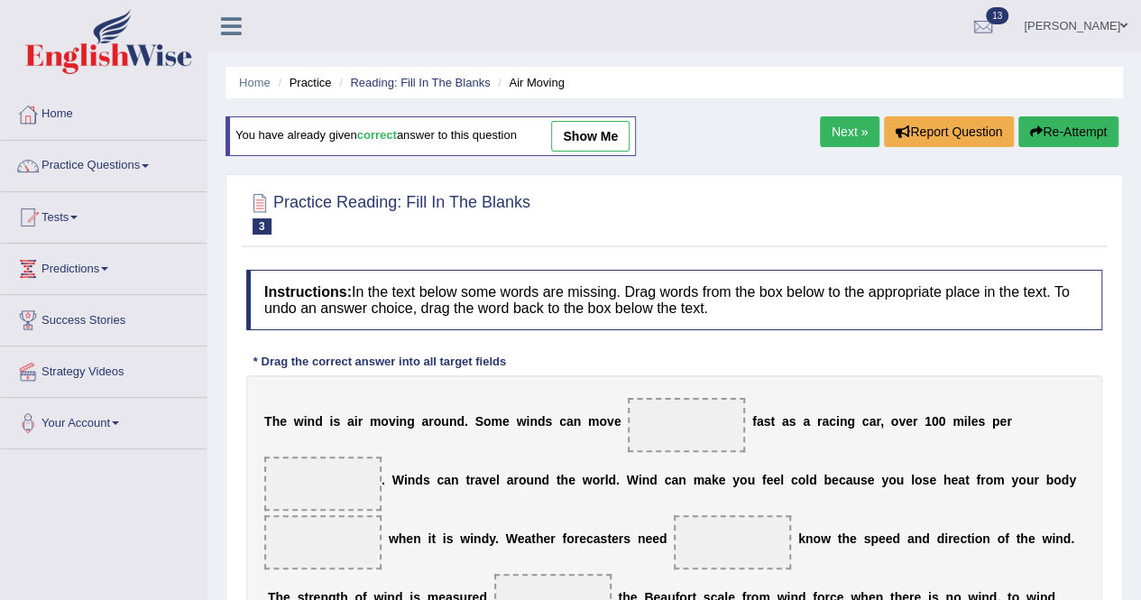
click at [841, 125] on link "Next »" at bounding box center [850, 131] width 60 height 31
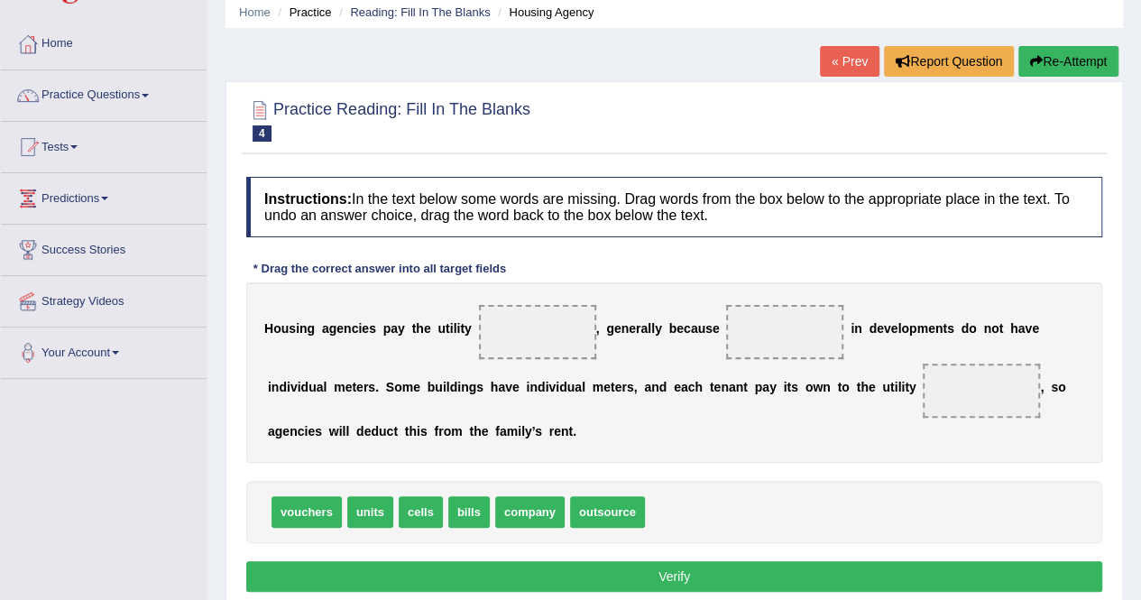
scroll to position [180, 0]
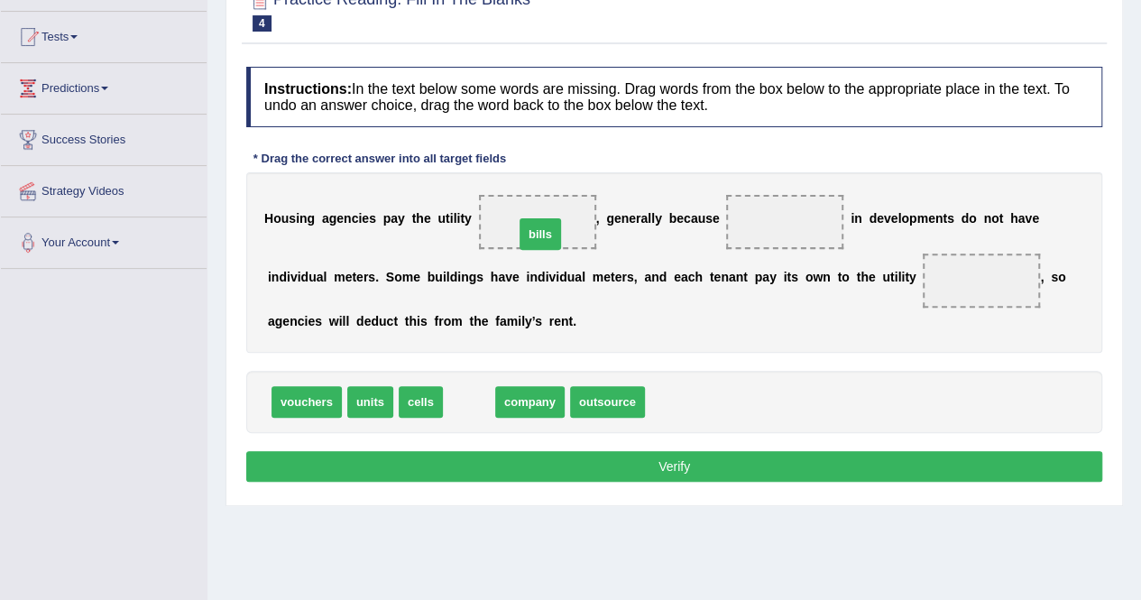
drag, startPoint x: 505, startPoint y: 297, endPoint x: 466, endPoint y: 400, distance: 109.9
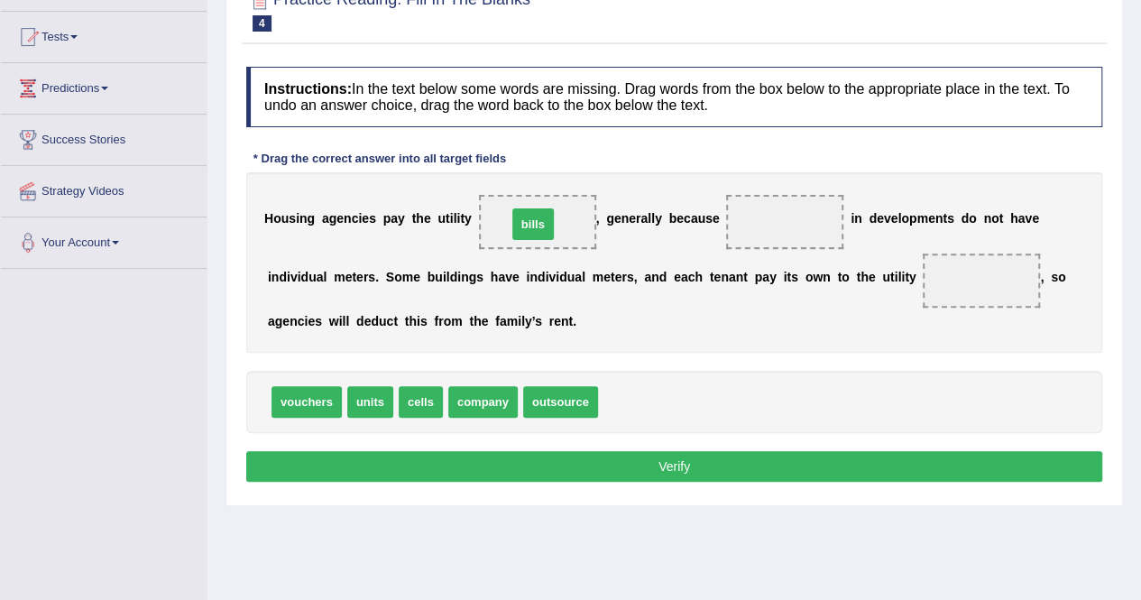
drag, startPoint x: 622, startPoint y: 398, endPoint x: 531, endPoint y: 220, distance: 199.7
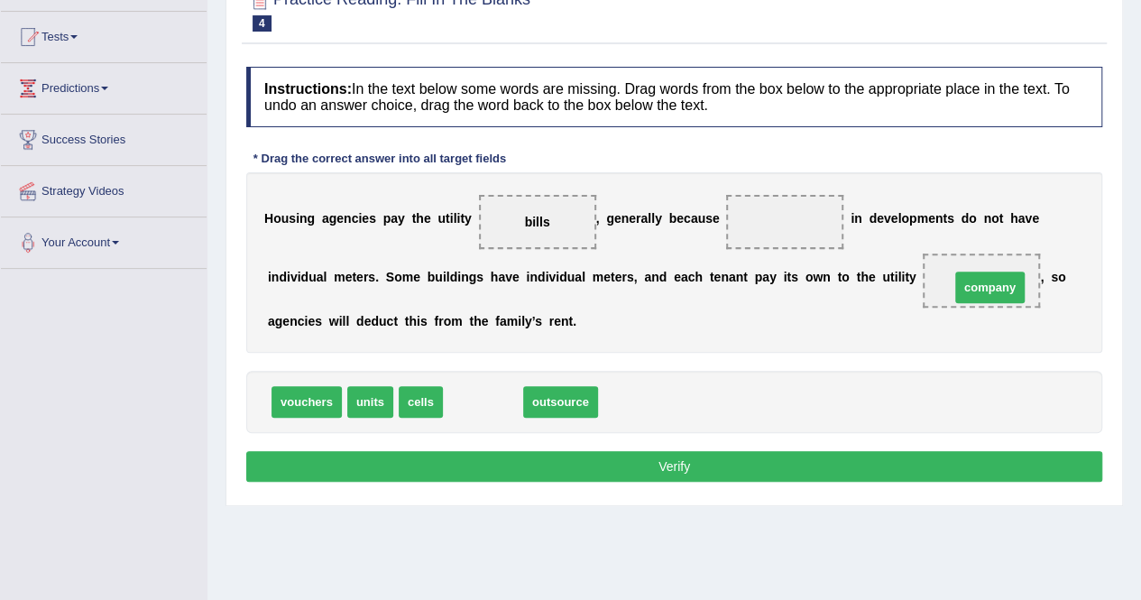
drag, startPoint x: 493, startPoint y: 397, endPoint x: 1000, endPoint y: 282, distance: 519.8
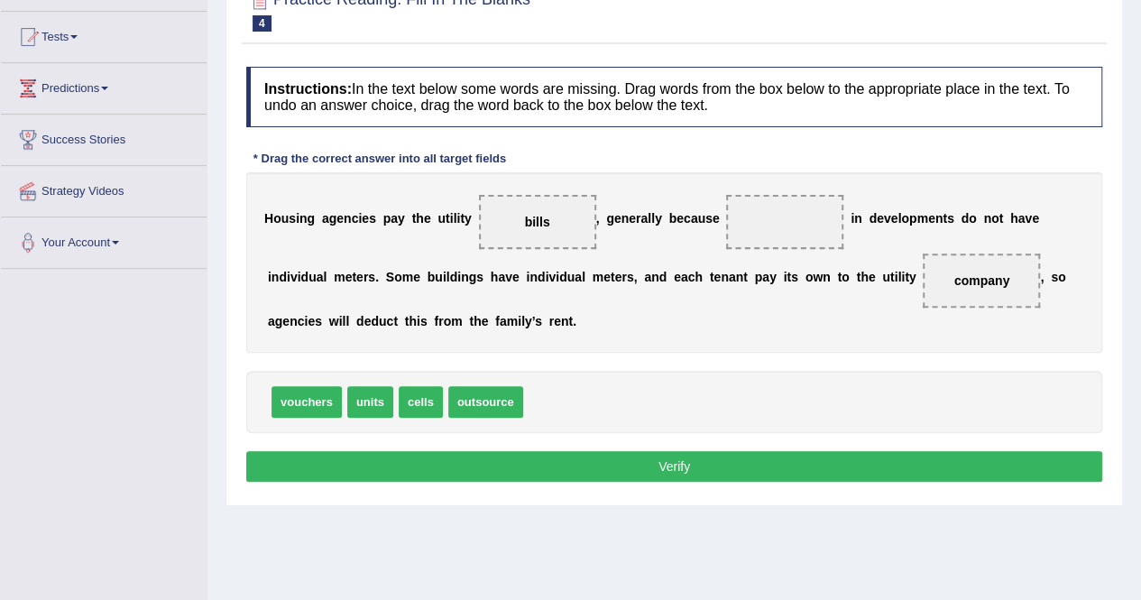
click at [754, 97] on h4 "Instructions: In the text below some words are missing. Drag words from the box…" at bounding box center [674, 97] width 856 height 60
click at [373, 392] on span "units" at bounding box center [370, 402] width 46 height 32
drag, startPoint x: 373, startPoint y: 392, endPoint x: 782, endPoint y: 214, distance: 446.8
click at [698, 465] on button "Verify" at bounding box center [674, 466] width 856 height 31
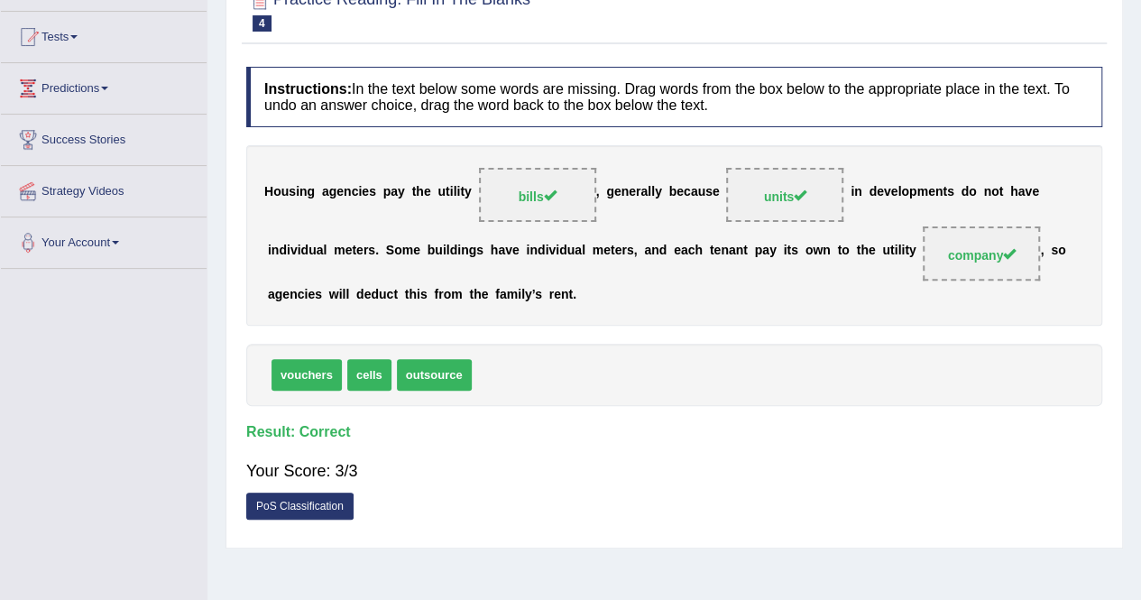
click at [972, 120] on h4 "Instructions: In the text below some words are missing. Drag words from the box…" at bounding box center [674, 97] width 856 height 60
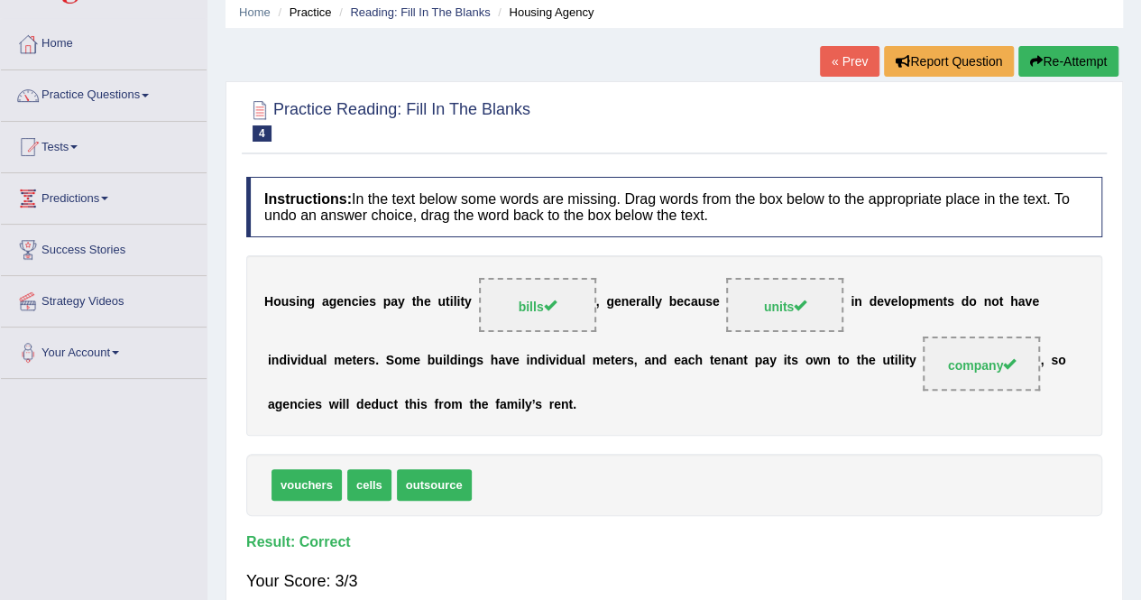
scroll to position [0, 0]
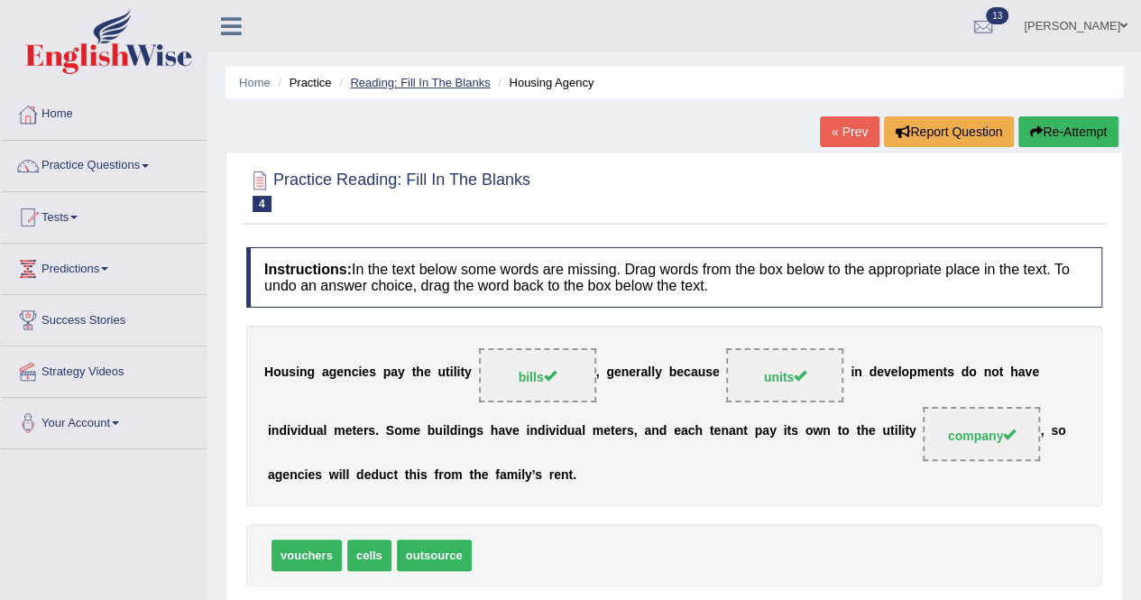
click at [419, 88] on link "Reading: Fill In The Blanks" at bounding box center [420, 83] width 140 height 14
click at [419, 82] on link "Reading: Fill In The Blanks" at bounding box center [420, 83] width 140 height 14
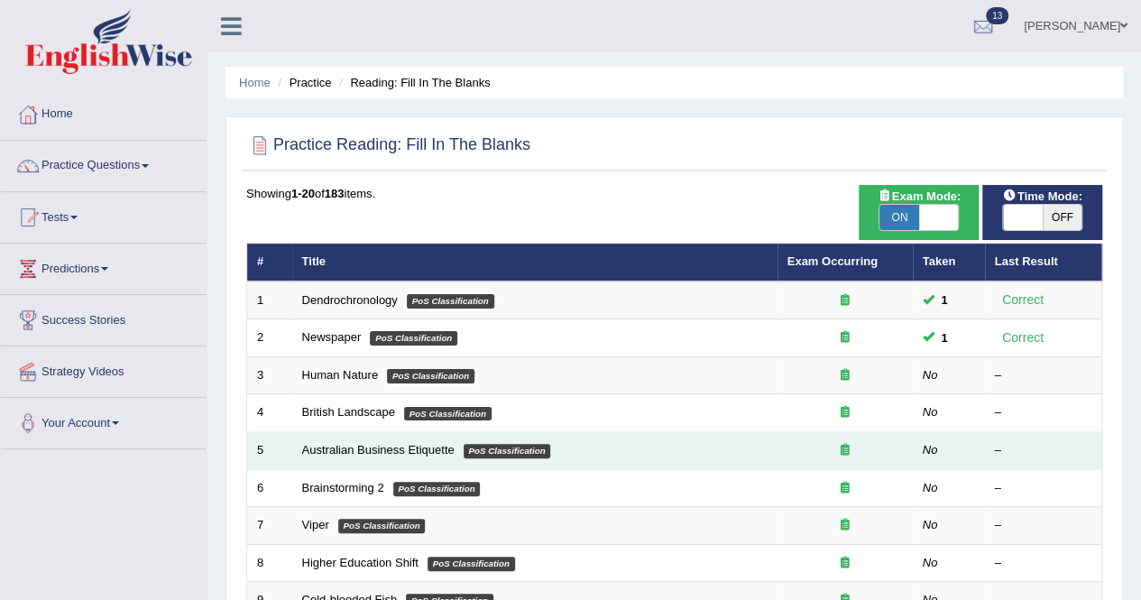
click at [355, 454] on td "Australian Business Etiquette PoS Classification" at bounding box center [534, 451] width 485 height 38
click at [449, 447] on link "Australian Business Etiquette" at bounding box center [378, 450] width 152 height 14
click at [447, 447] on link "Australian Business Etiquette" at bounding box center [378, 450] width 152 height 14
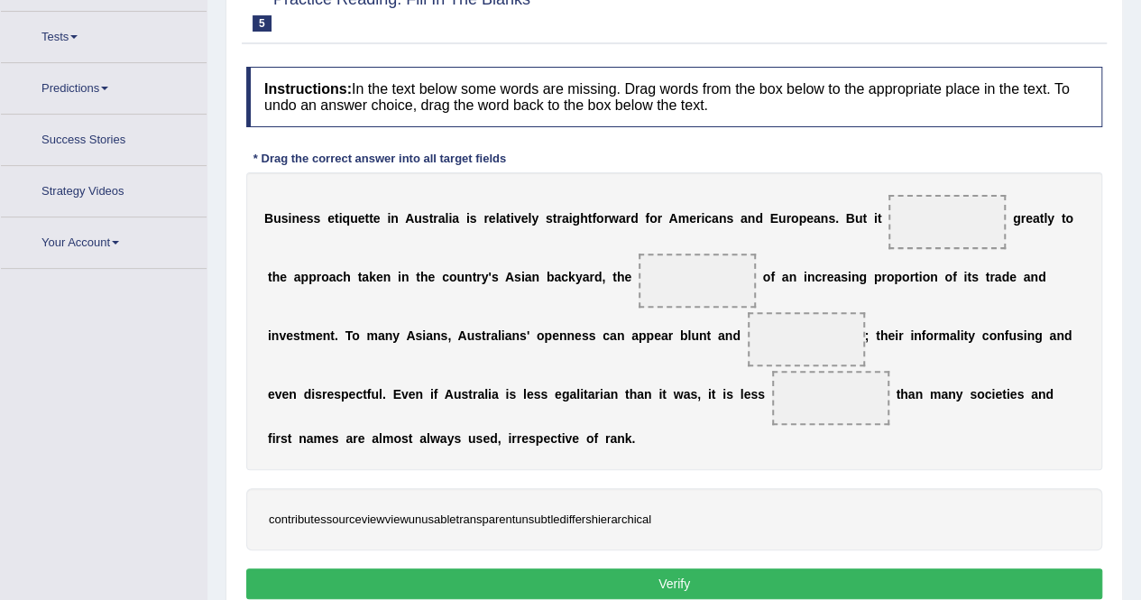
scroll to position [204, 0]
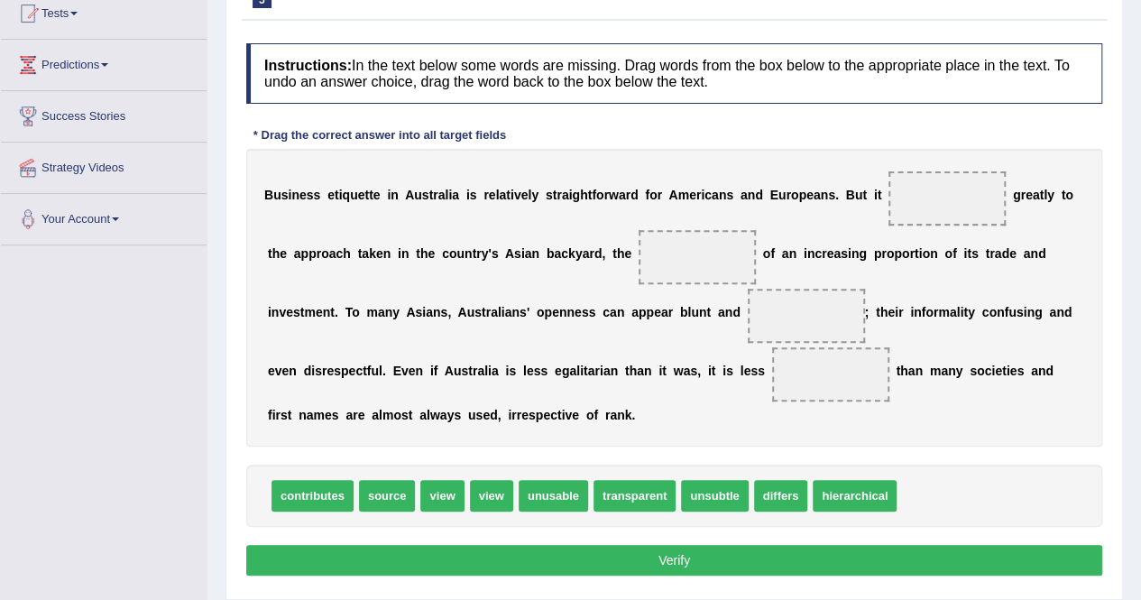
click at [305, 495] on span "contributes" at bounding box center [313, 496] width 82 height 32
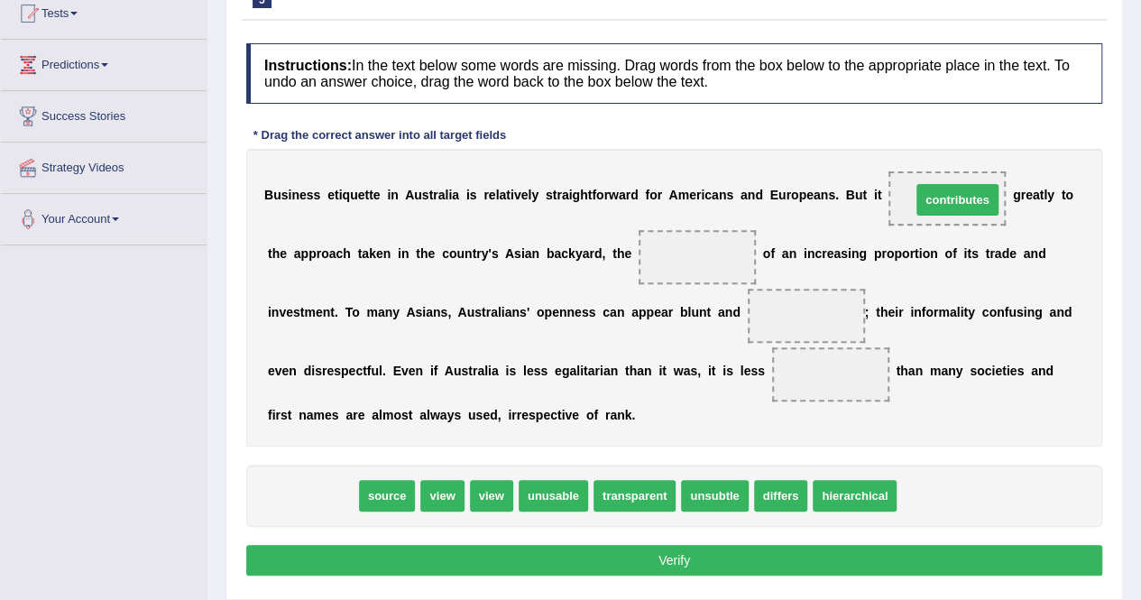
drag, startPoint x: 305, startPoint y: 495, endPoint x: 950, endPoint y: 199, distance: 709.6
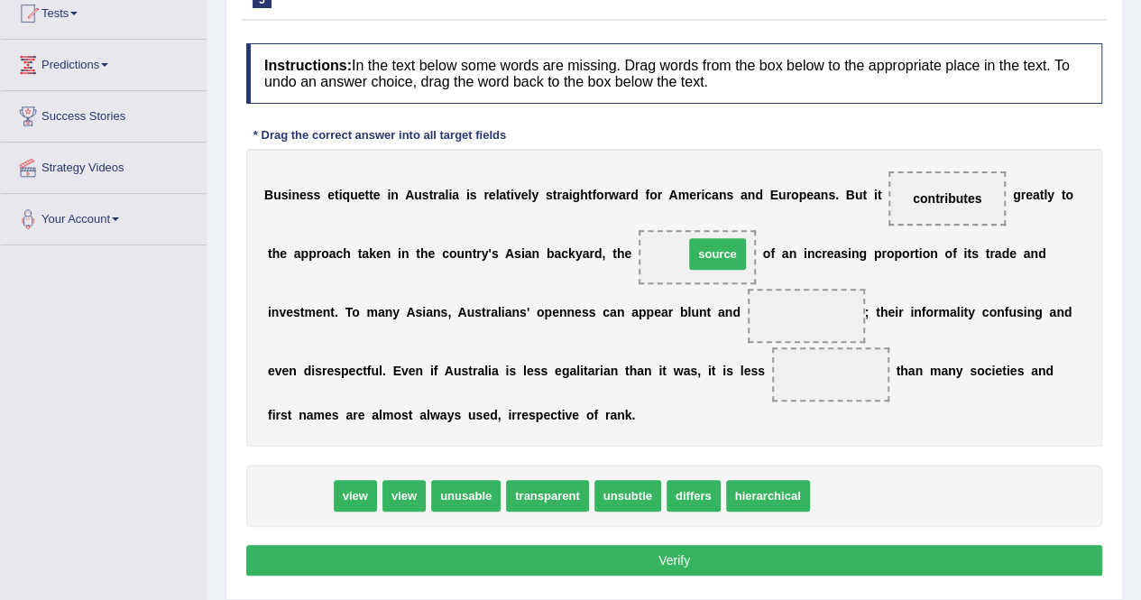
drag, startPoint x: 296, startPoint y: 495, endPoint x: 714, endPoint y: 253, distance: 482.6
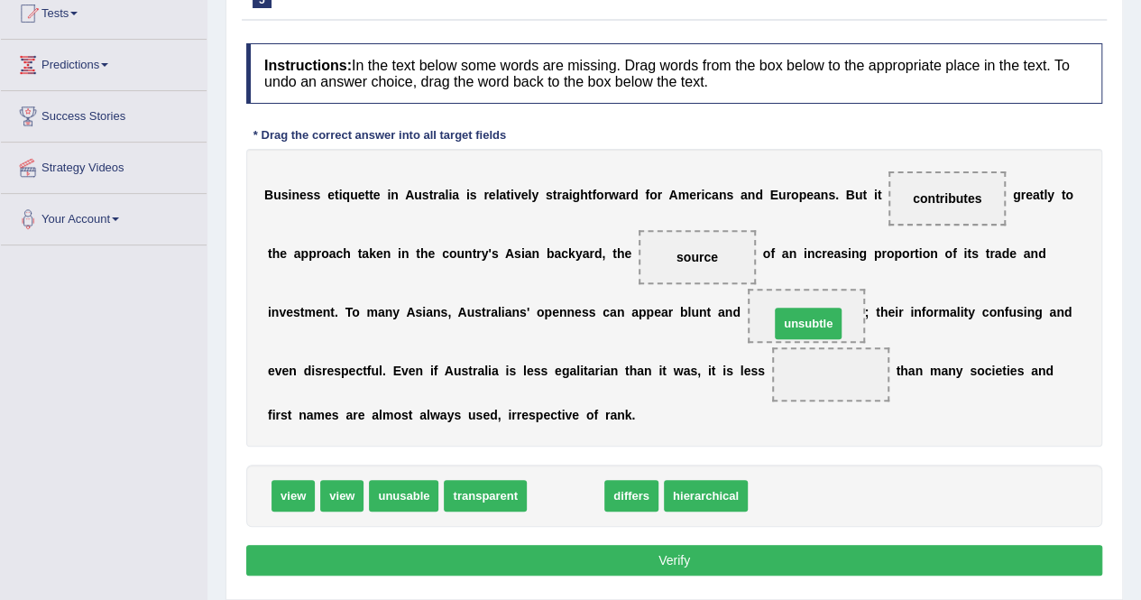
drag, startPoint x: 566, startPoint y: 498, endPoint x: 808, endPoint y: 326, distance: 297.6
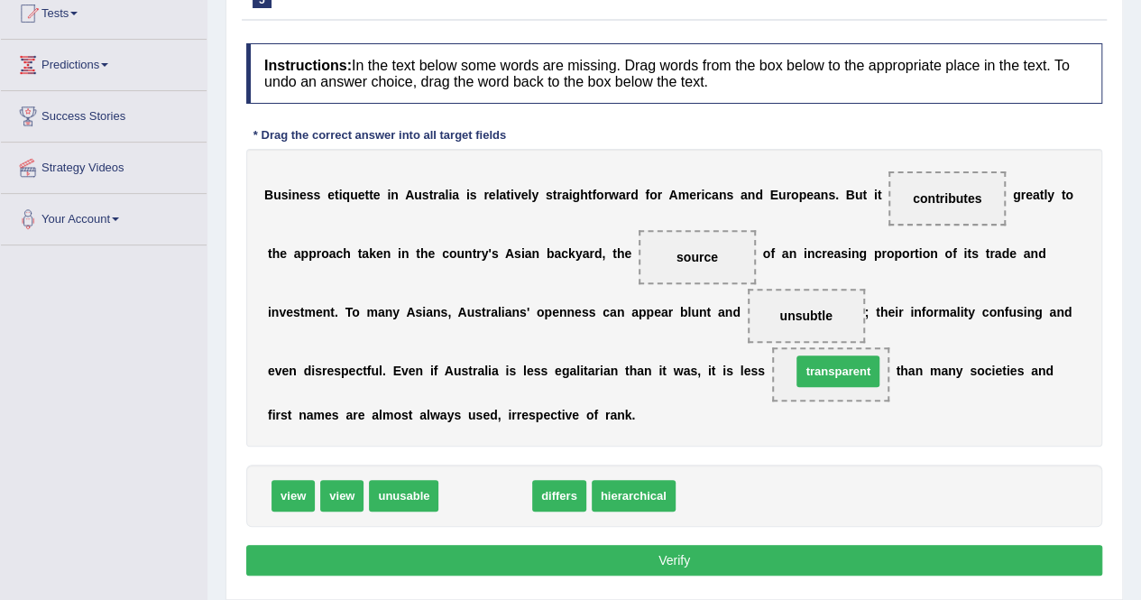
drag, startPoint x: 474, startPoint y: 492, endPoint x: 827, endPoint y: 367, distance: 374.0
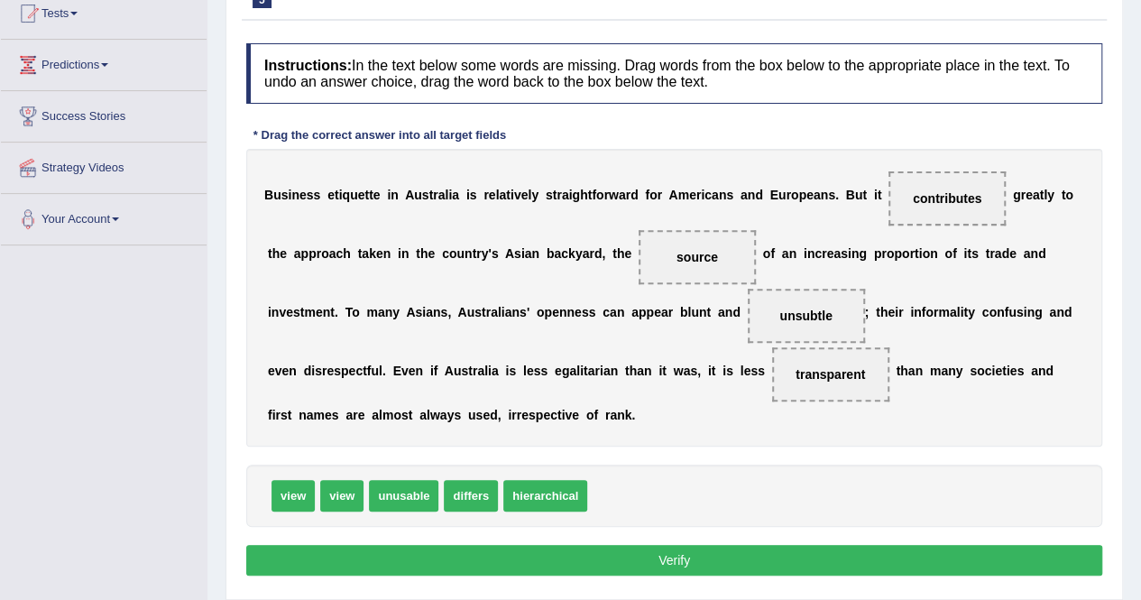
drag, startPoint x: 797, startPoint y: 551, endPoint x: 1063, endPoint y: 163, distance: 469.9
click at [797, 552] on button "Verify" at bounding box center [674, 560] width 856 height 31
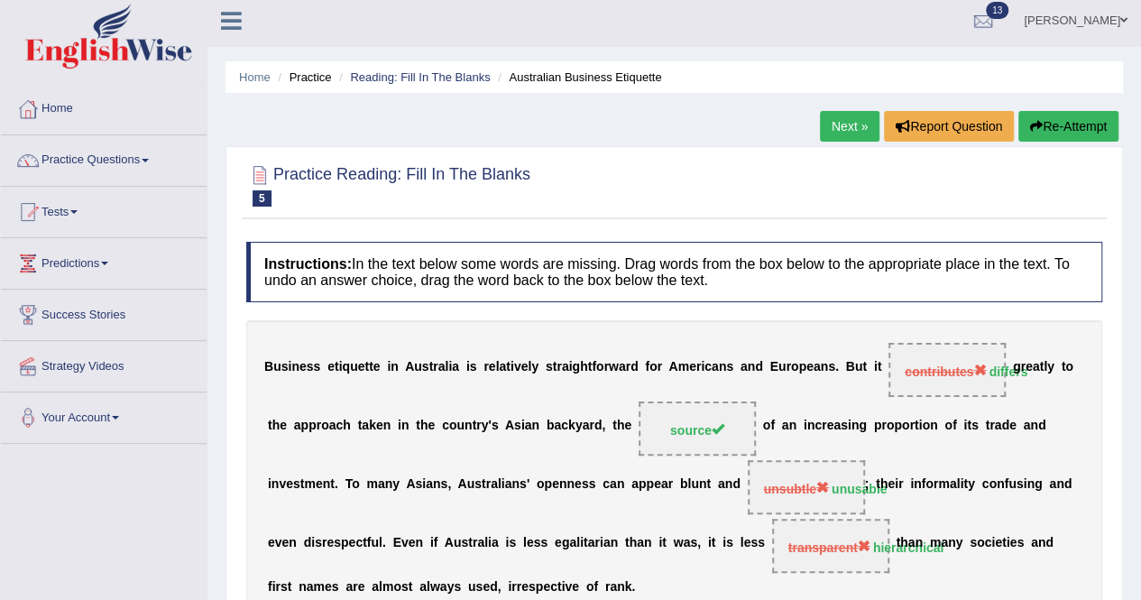
scroll to position [0, 0]
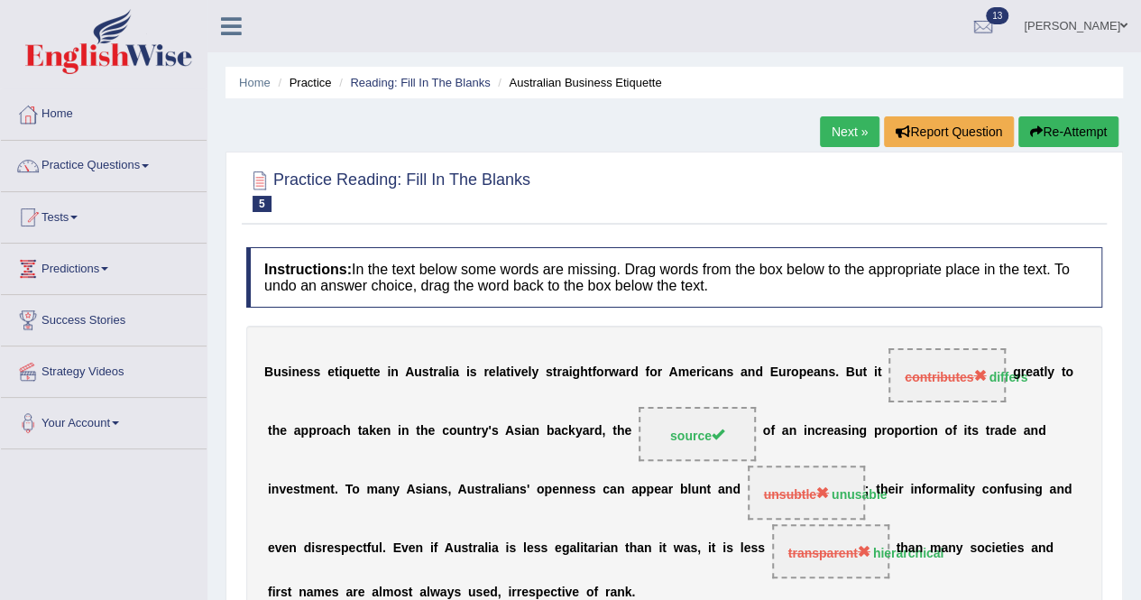
click at [836, 110] on div "Home Practice Reading: Fill In The Blanks Australian Business Etiquette Next » …" at bounding box center [674, 451] width 934 height 902
click at [846, 142] on link "Next »" at bounding box center [850, 131] width 60 height 31
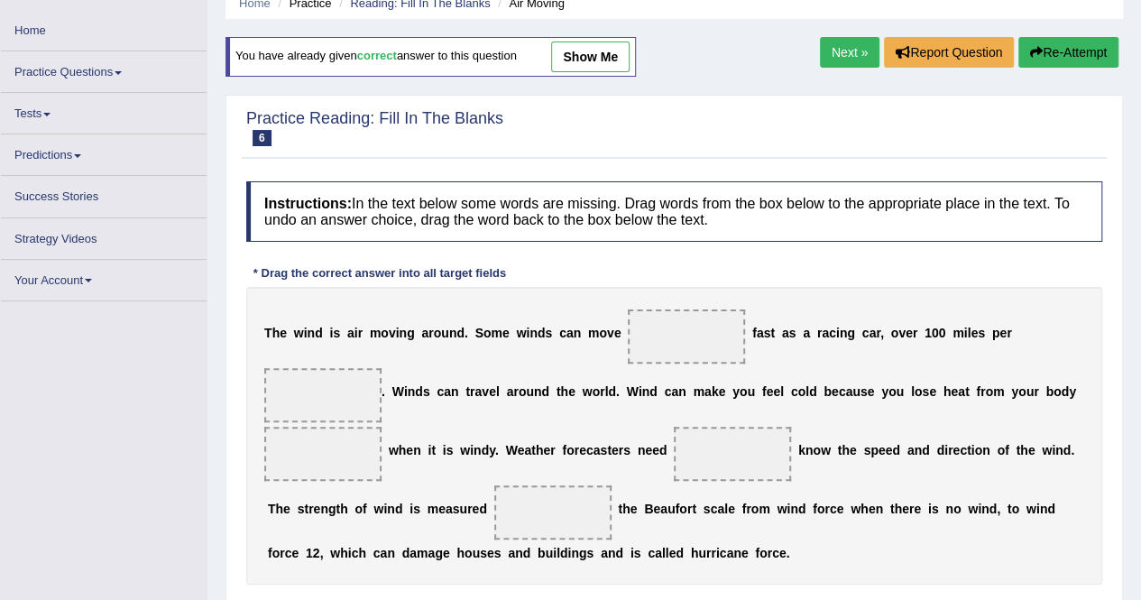
scroll to position [337, 0]
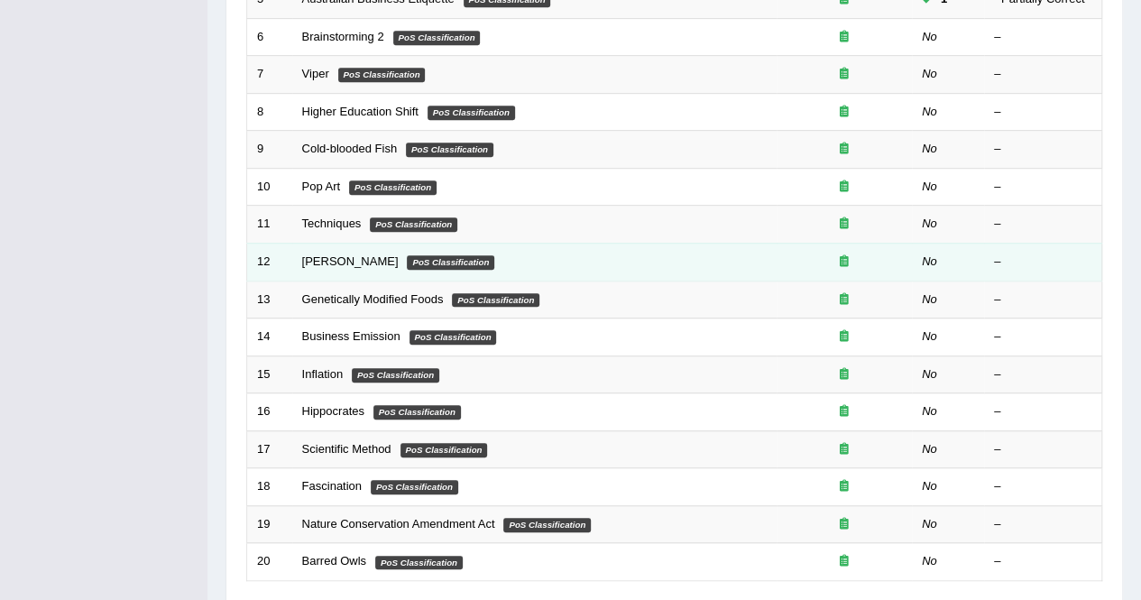
scroll to position [585, 0]
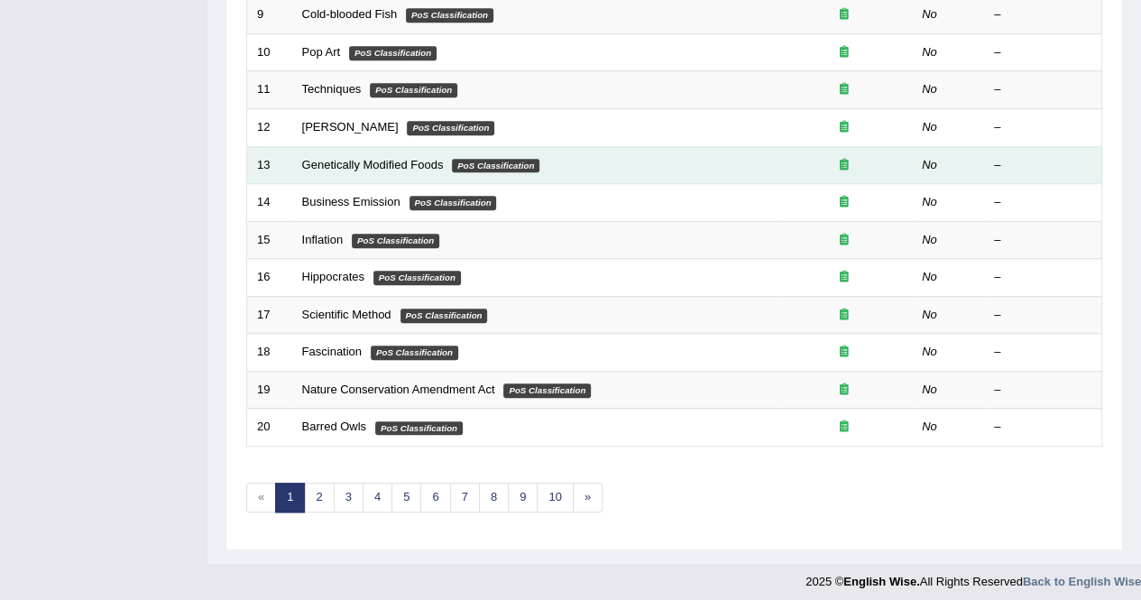
click at [330, 170] on td "Genetically Modified Foods PoS Classification" at bounding box center [534, 165] width 484 height 38
click at [330, 163] on link "Genetically Modified Foods" at bounding box center [373, 165] width 142 height 14
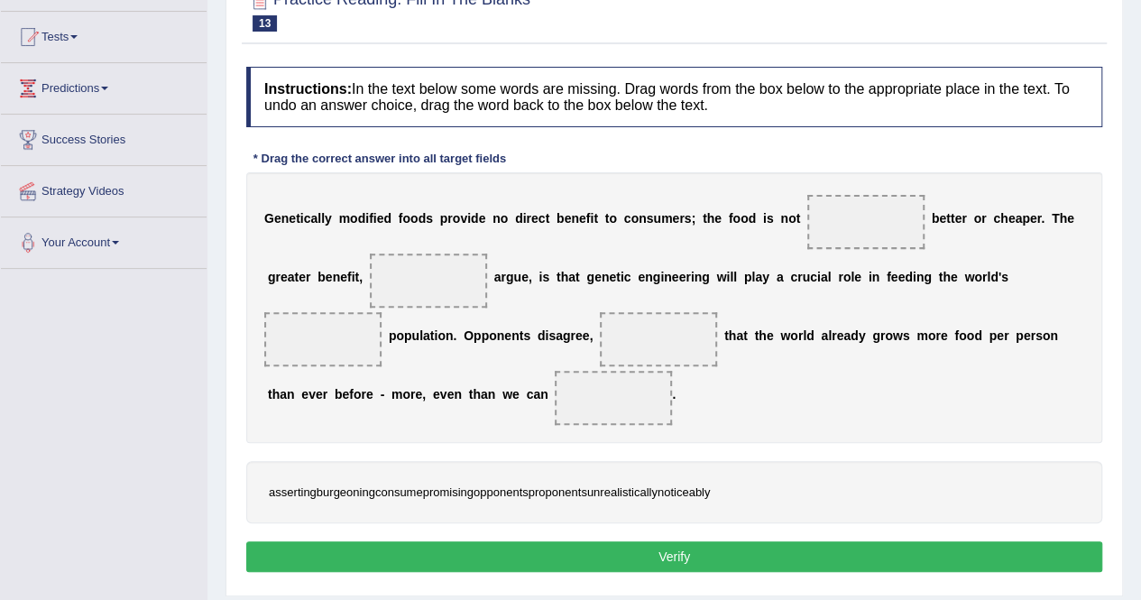
scroll to position [204, 0]
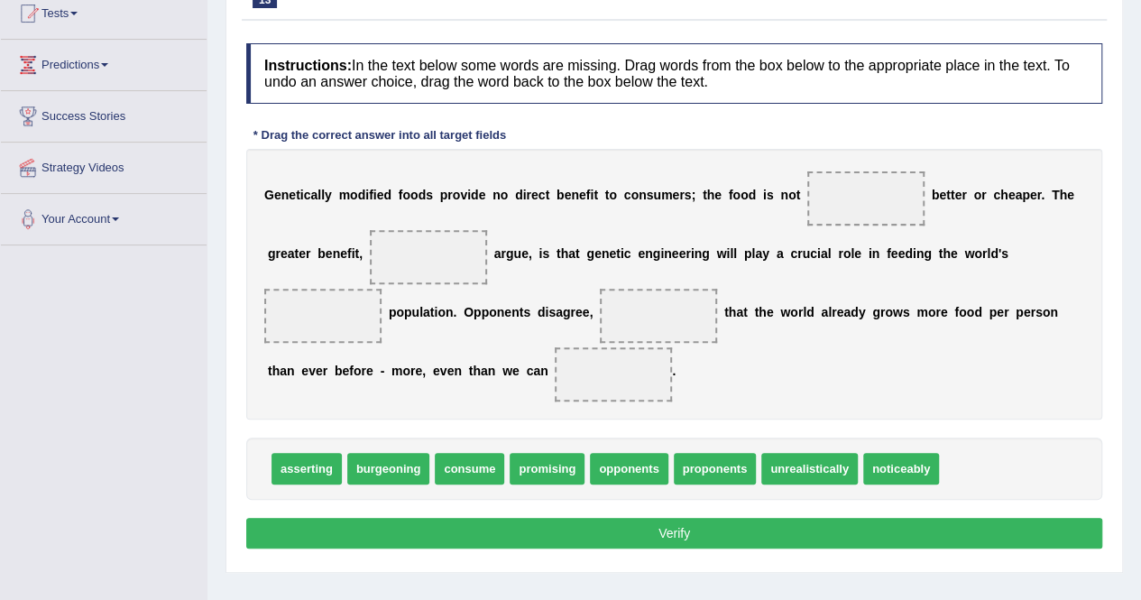
click at [880, 466] on span "noticeably" at bounding box center [901, 469] width 76 height 32
drag, startPoint x: 880, startPoint y: 466, endPoint x: 786, endPoint y: 235, distance: 250.1
drag, startPoint x: 786, startPoint y: 235, endPoint x: 834, endPoint y: 198, distance: 60.4
click at [834, 198] on div "G e n e t i c a l l y m o d i f i e d f o o d s p r o v i d e n o d i r e c t b…" at bounding box center [674, 284] width 856 height 271
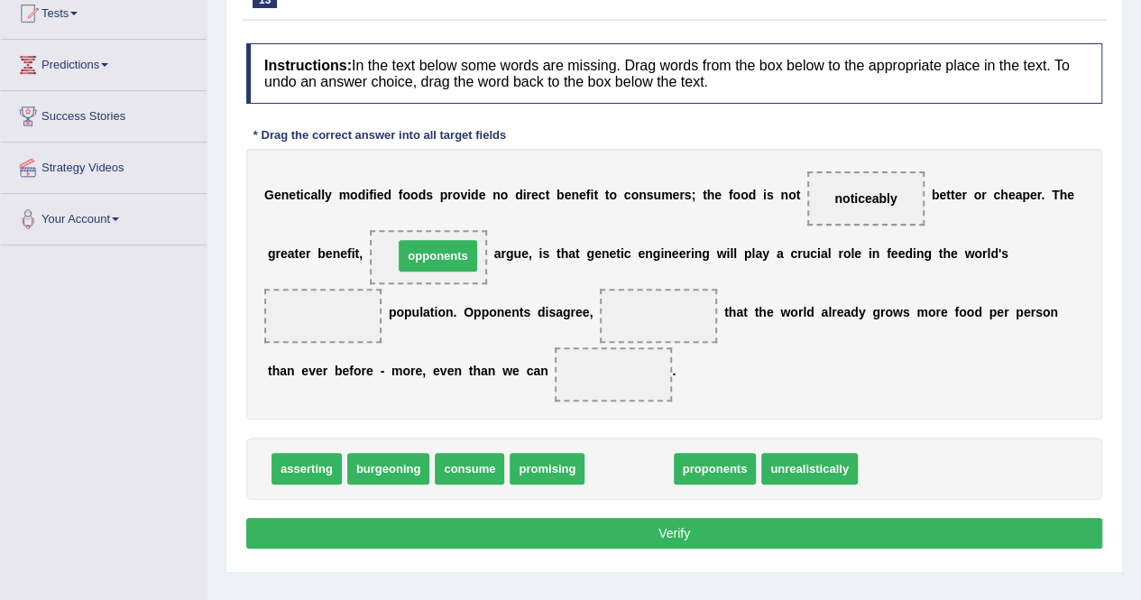
drag, startPoint x: 629, startPoint y: 465, endPoint x: 438, endPoint y: 252, distance: 286.2
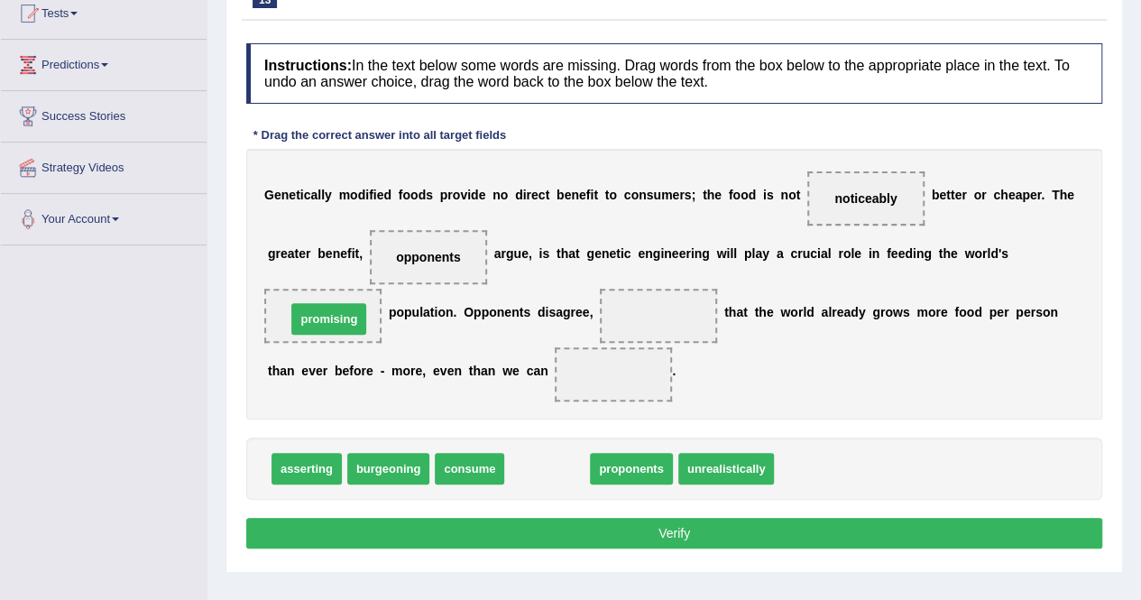
drag, startPoint x: 561, startPoint y: 468, endPoint x: 340, endPoint y: 314, distance: 269.5
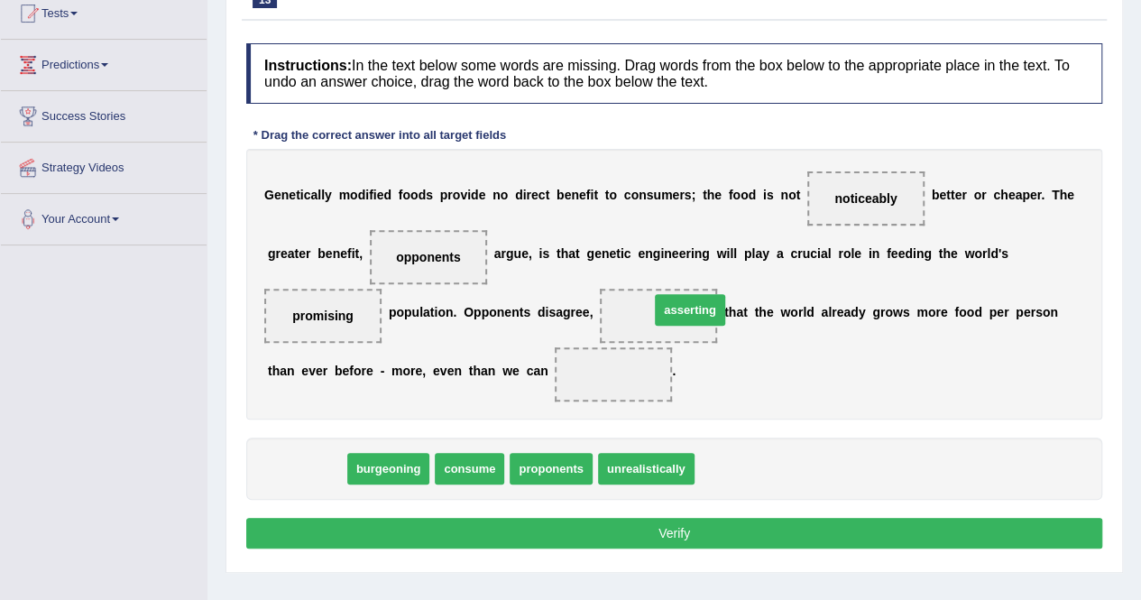
drag, startPoint x: 297, startPoint y: 472, endPoint x: 682, endPoint y: 313, distance: 416.6
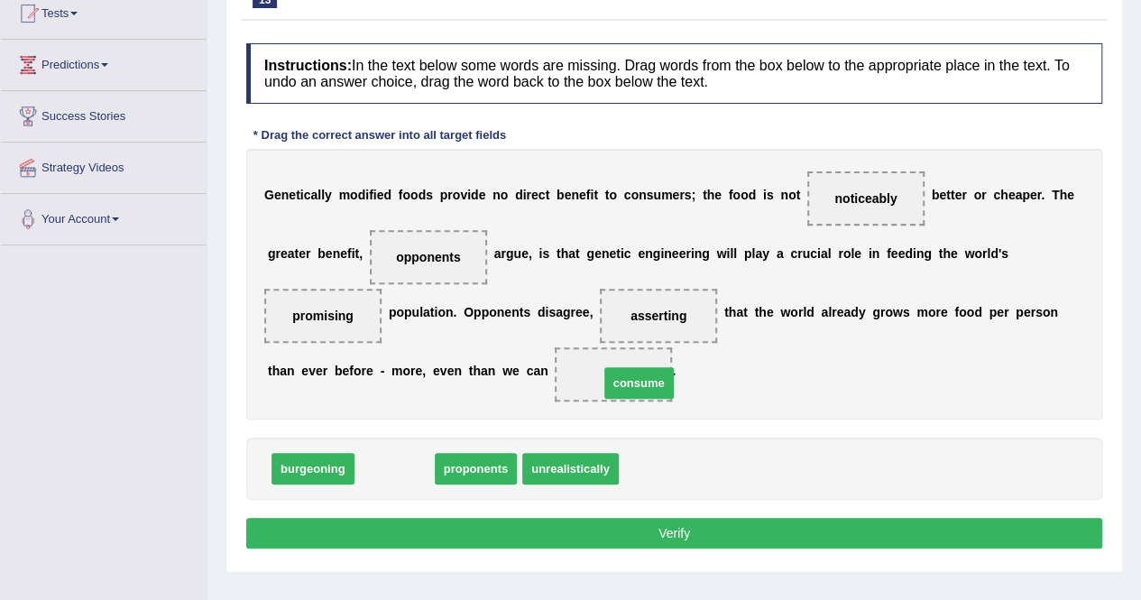
drag, startPoint x: 419, startPoint y: 469, endPoint x: 663, endPoint y: 383, distance: 259.1
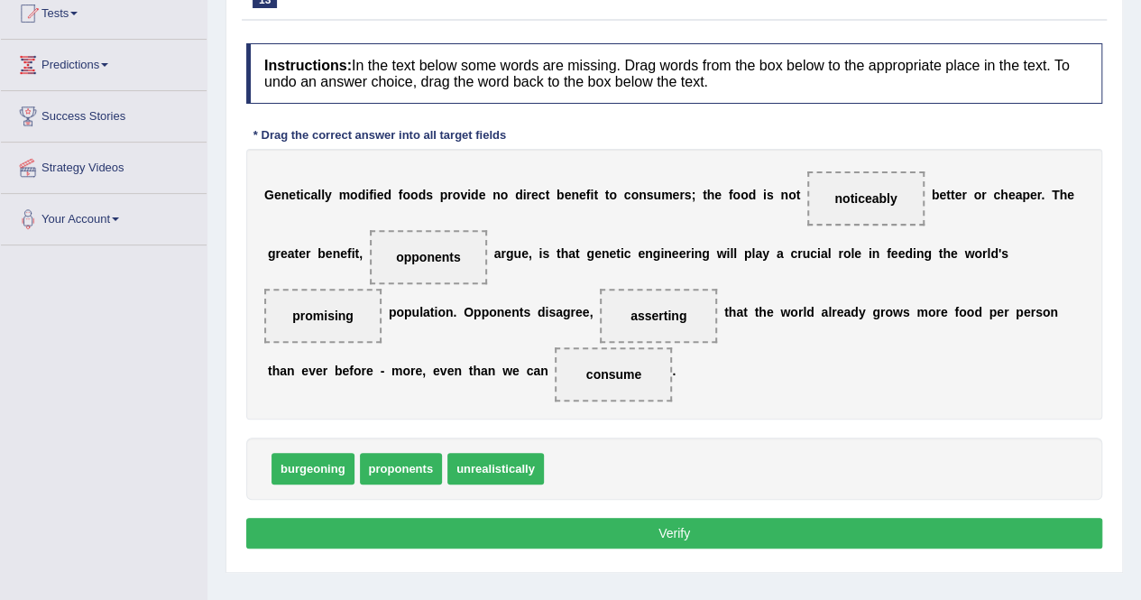
click at [711, 529] on button "Verify" at bounding box center [674, 533] width 856 height 31
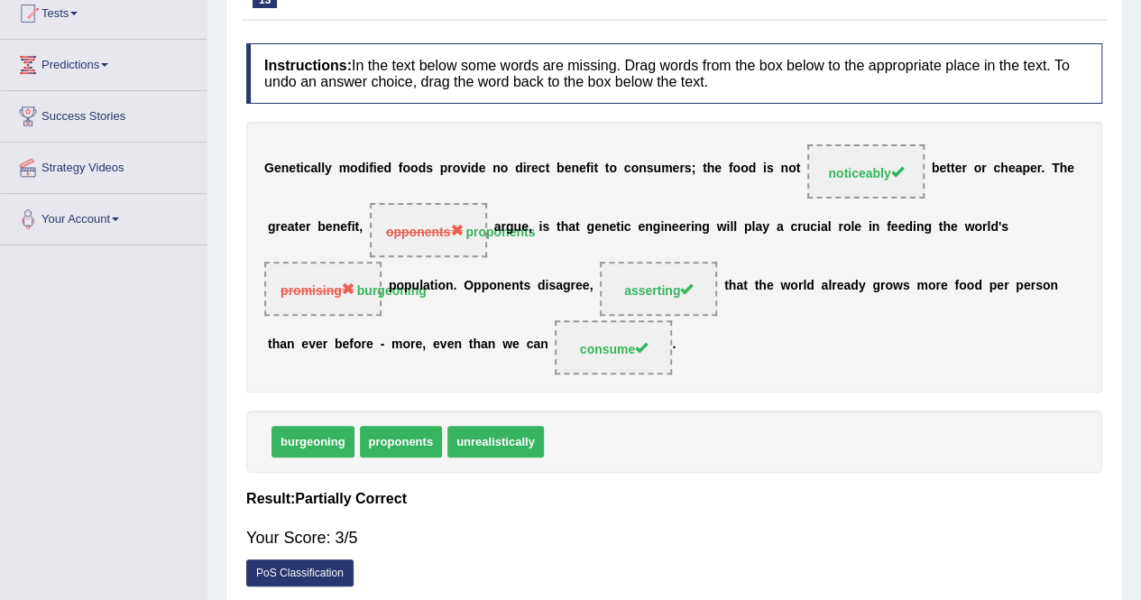
scroll to position [0, 0]
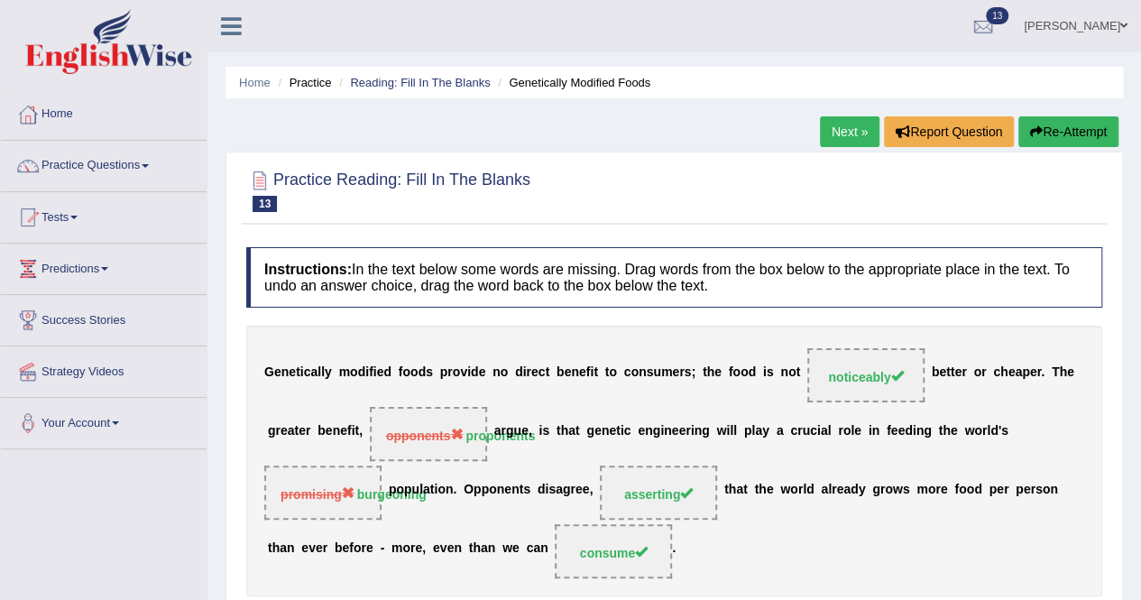
click at [849, 140] on link "Next »" at bounding box center [850, 131] width 60 height 31
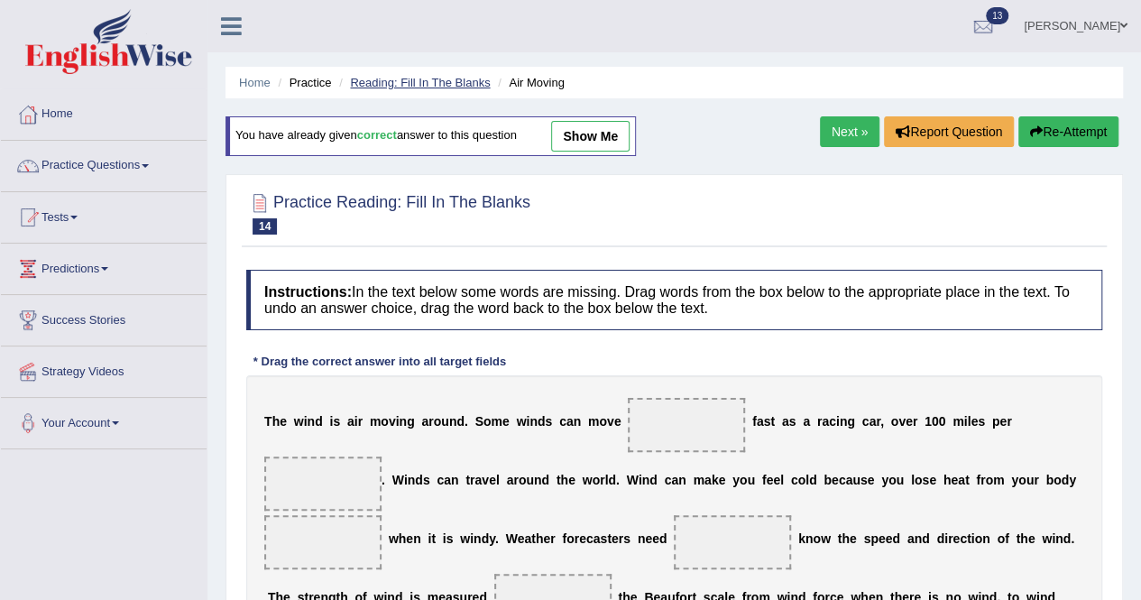
click at [415, 87] on link "Reading: Fill In The Blanks" at bounding box center [420, 83] width 140 height 14
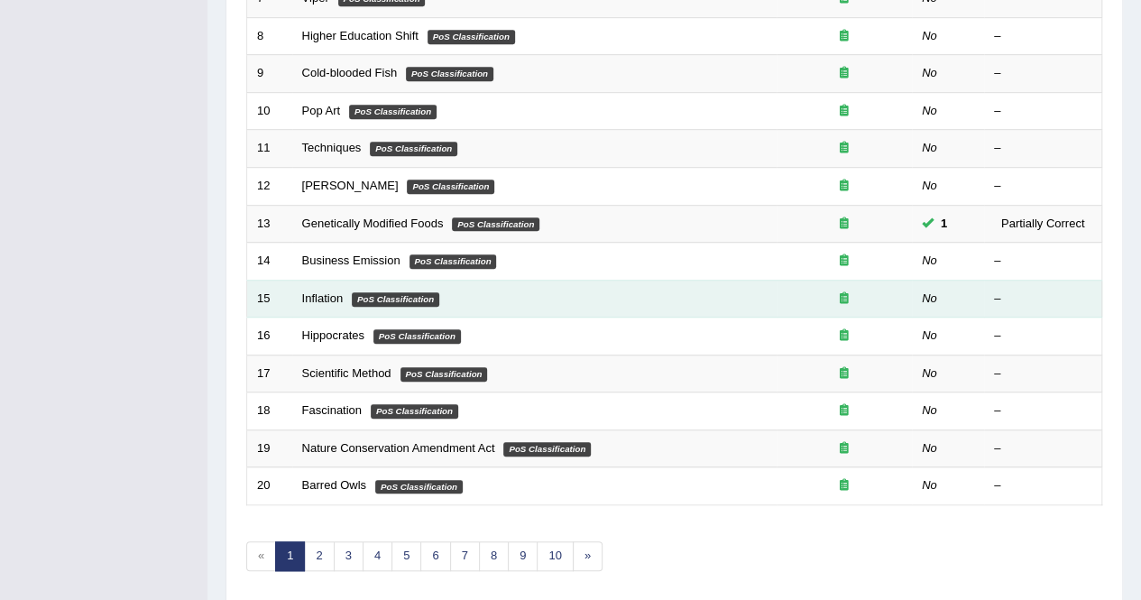
scroll to position [541, 0]
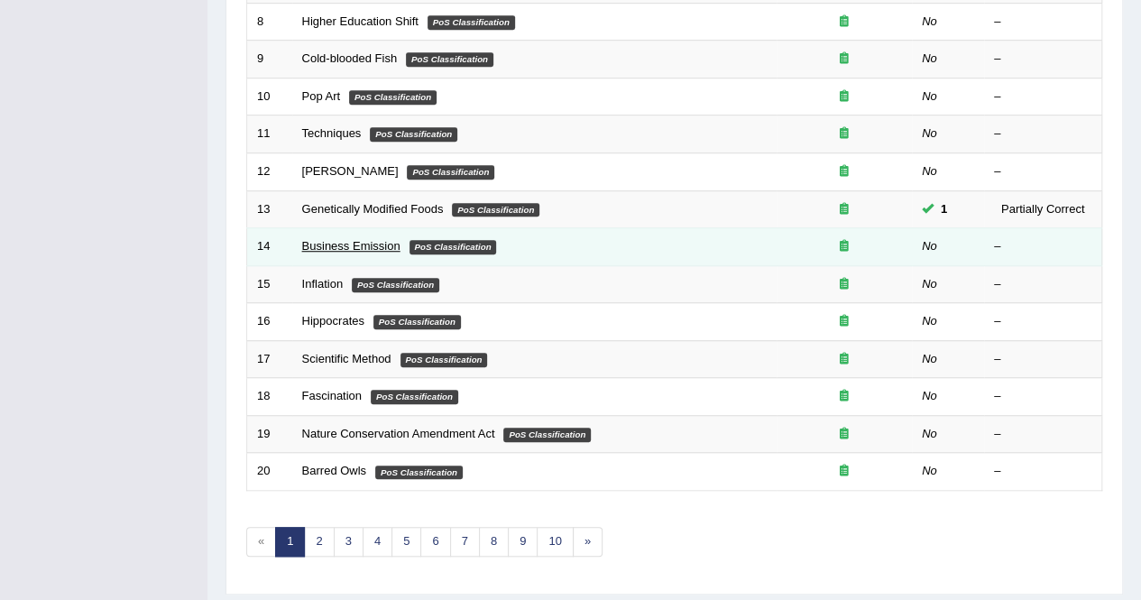
click at [375, 242] on link "Business Emission" at bounding box center [351, 246] width 98 height 14
click at [375, 243] on link "Business Emission" at bounding box center [351, 246] width 98 height 14
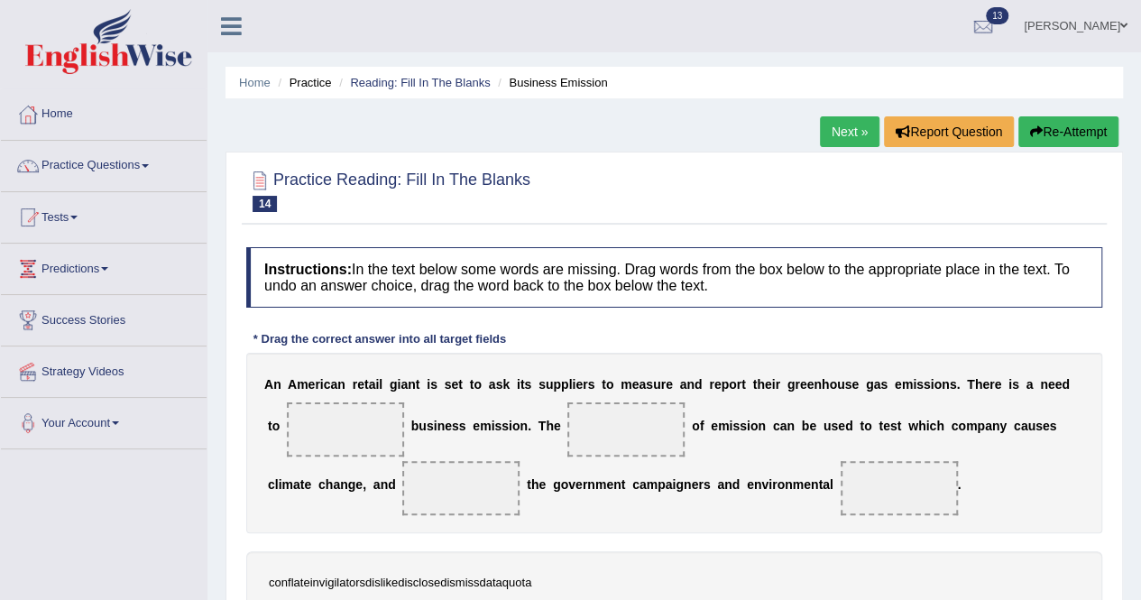
scroll to position [271, 0]
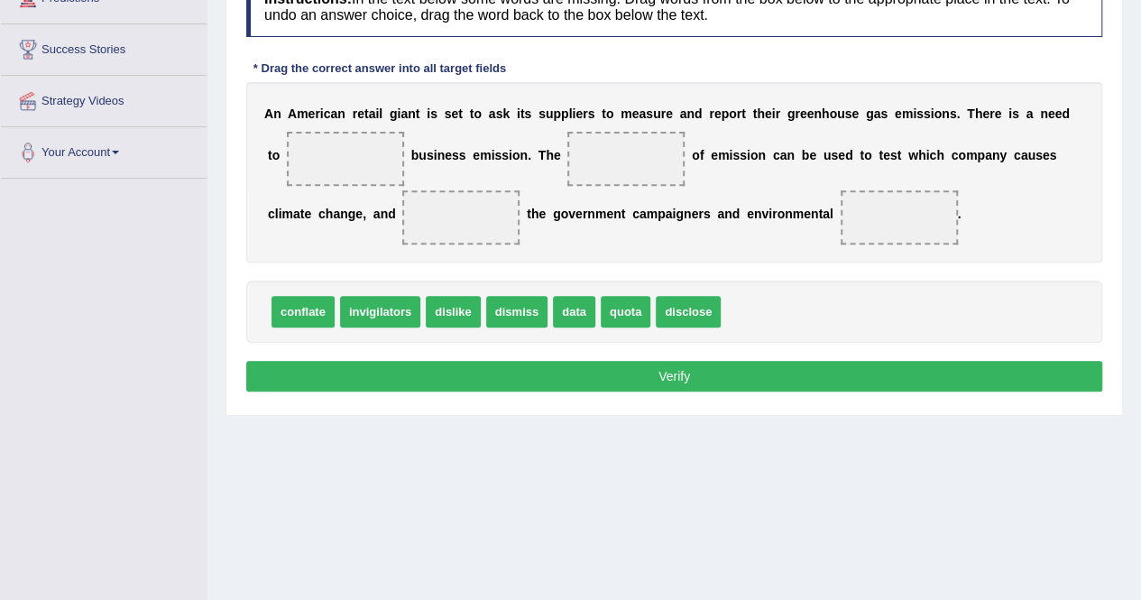
click at [693, 313] on span "disclose" at bounding box center [688, 312] width 65 height 32
drag, startPoint x: 693, startPoint y: 313, endPoint x: 406, endPoint y: 202, distance: 307.6
drag, startPoint x: 406, startPoint y: 202, endPoint x: 312, endPoint y: 156, distance: 104.5
click at [312, 156] on div "A n A m e r i c a n r e t a i l g i a n t i s s e t t o a s k i t s s u p p l i…" at bounding box center [674, 172] width 856 height 180
drag, startPoint x: 456, startPoint y: 212, endPoint x: 323, endPoint y: 154, distance: 145.5
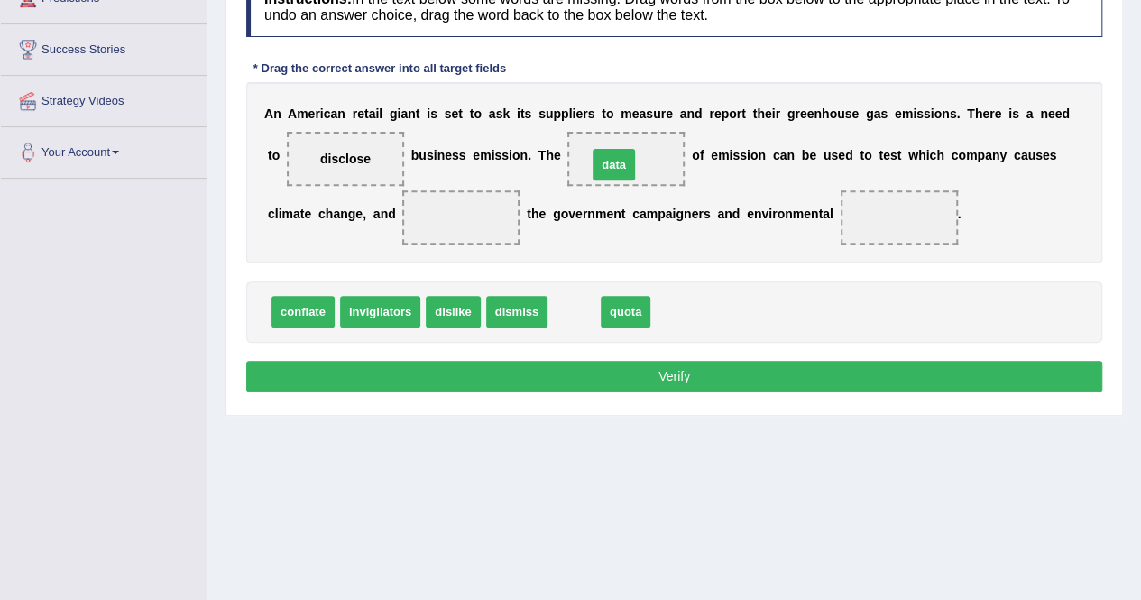
drag, startPoint x: 561, startPoint y: 307, endPoint x: 601, endPoint y: 160, distance: 152.3
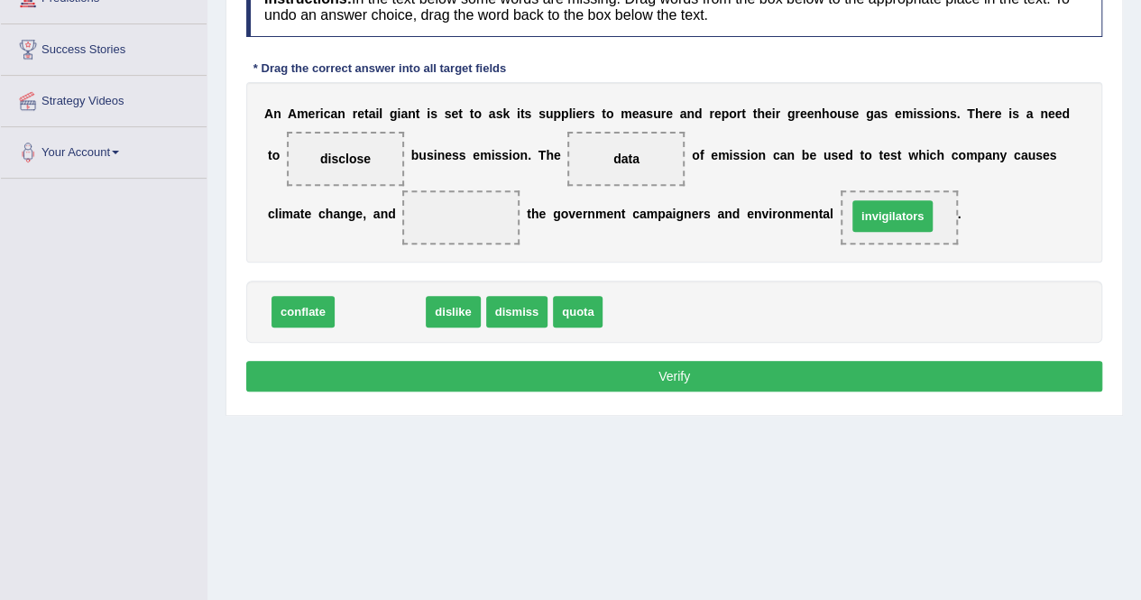
drag, startPoint x: 381, startPoint y: 306, endPoint x: 893, endPoint y: 210, distance: 521.2
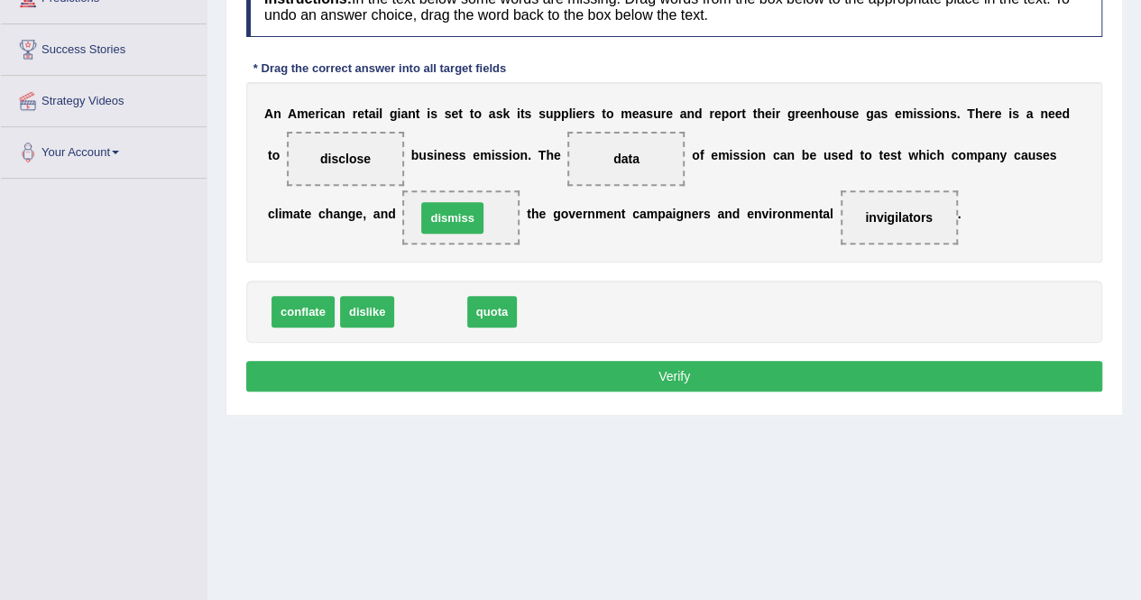
drag, startPoint x: 440, startPoint y: 306, endPoint x: 462, endPoint y: 212, distance: 96.3
click at [684, 377] on button "Verify" at bounding box center [674, 376] width 856 height 31
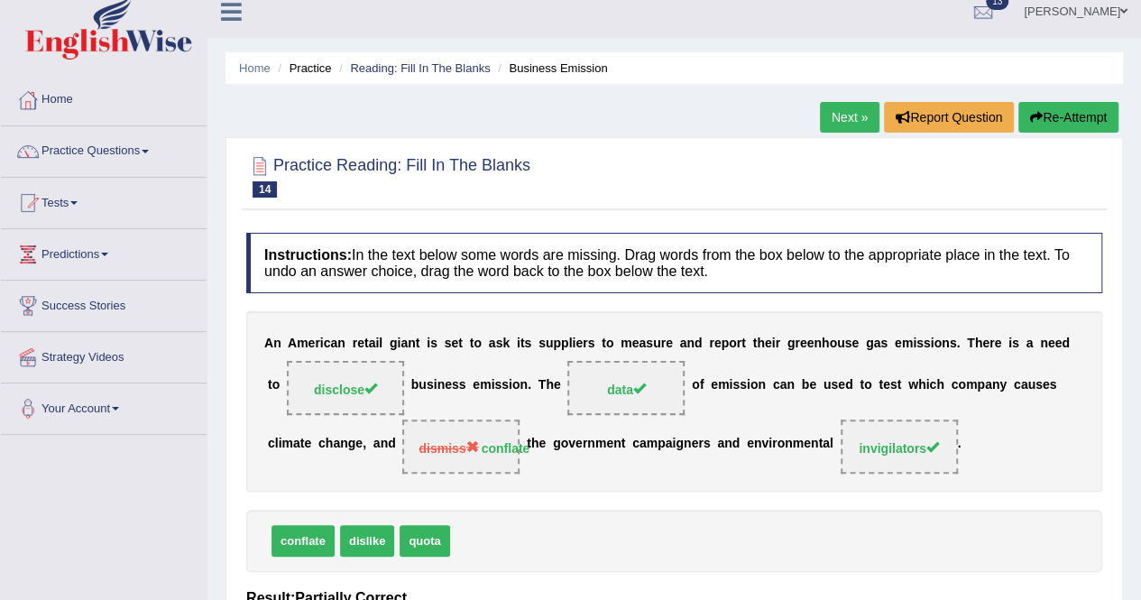
scroll to position [0, 0]
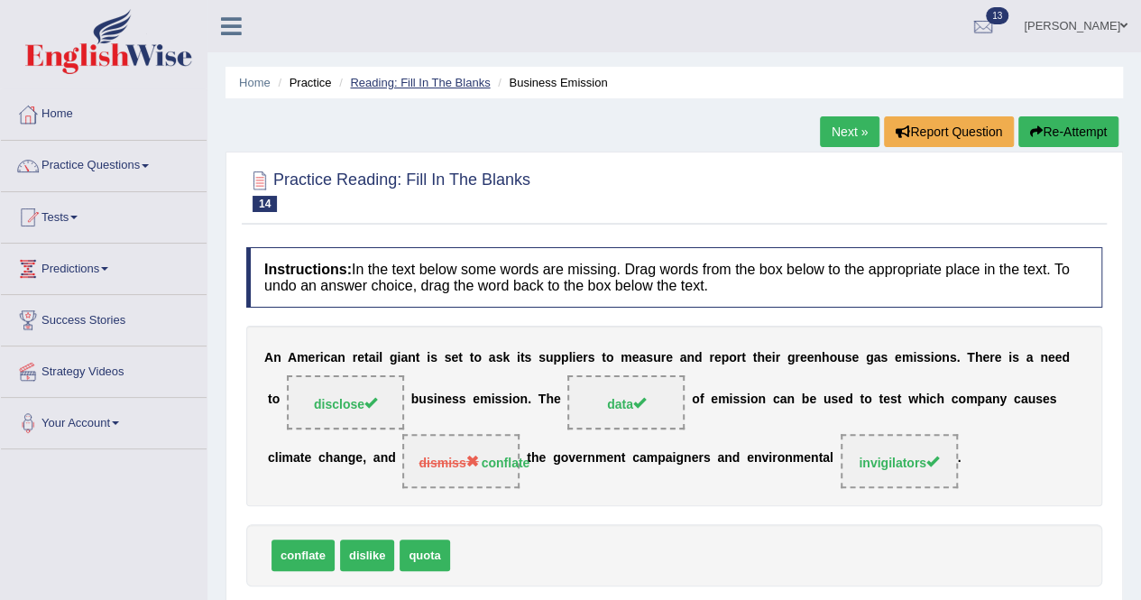
click at [437, 87] on link "Reading: Fill In The Blanks" at bounding box center [420, 83] width 140 height 14
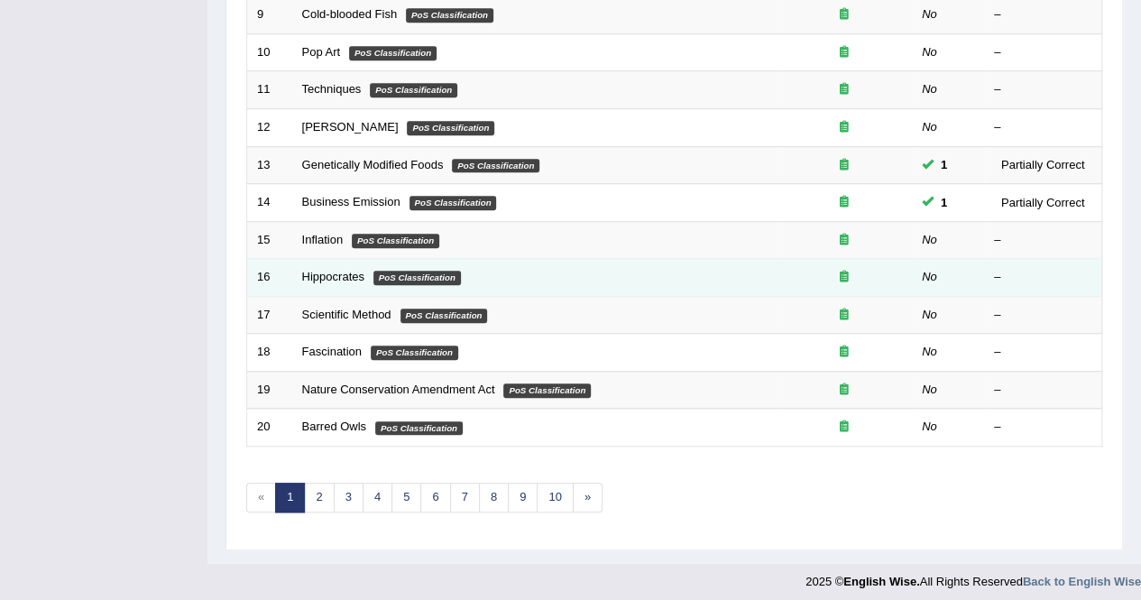
scroll to position [585, 0]
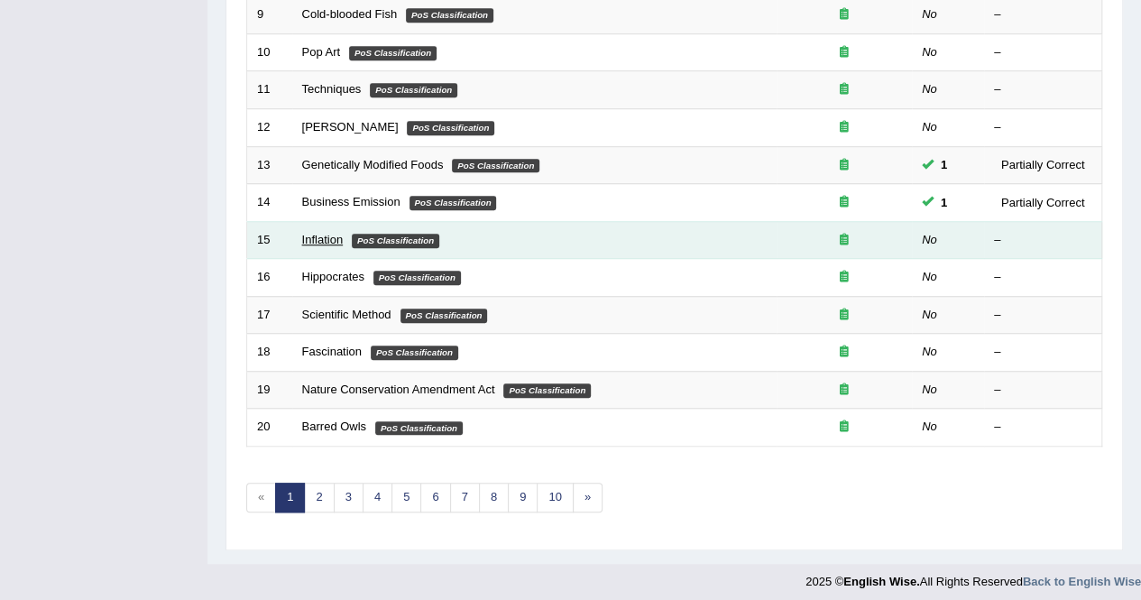
click at [322, 236] on link "Inflation" at bounding box center [322, 240] width 41 height 14
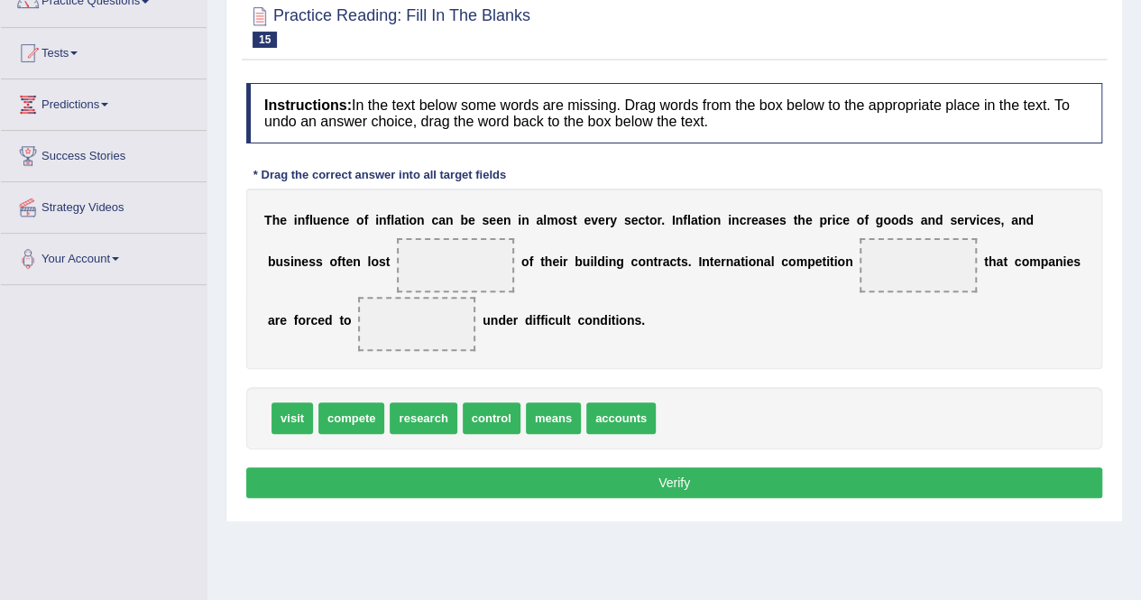
scroll to position [299, 0]
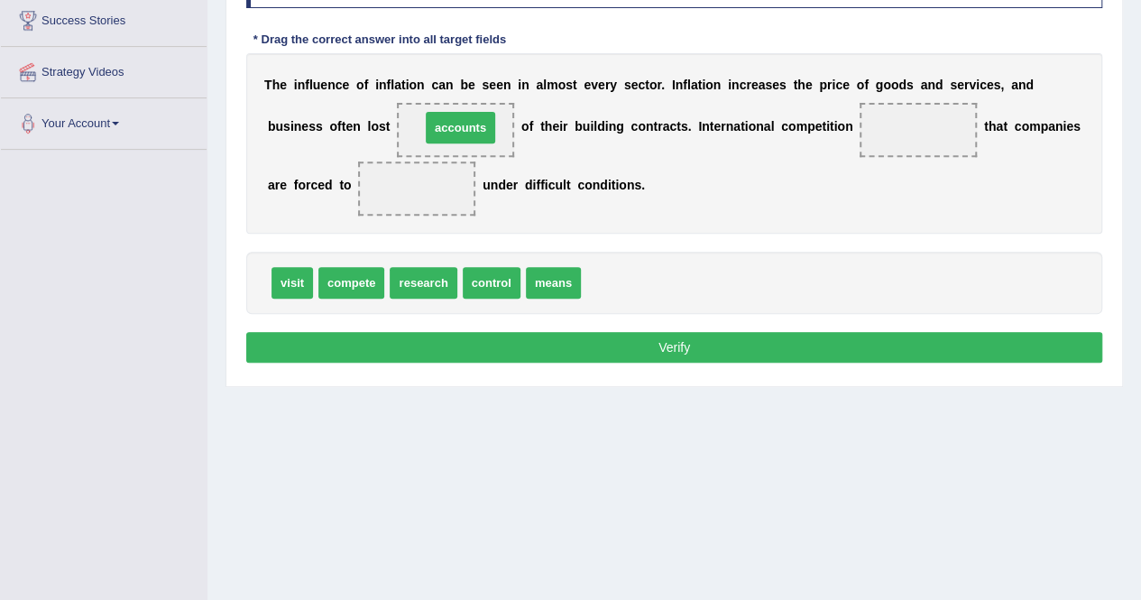
drag, startPoint x: 626, startPoint y: 271, endPoint x: 465, endPoint y: 115, distance: 223.3
click at [419, 281] on span "research" at bounding box center [423, 283] width 67 height 32
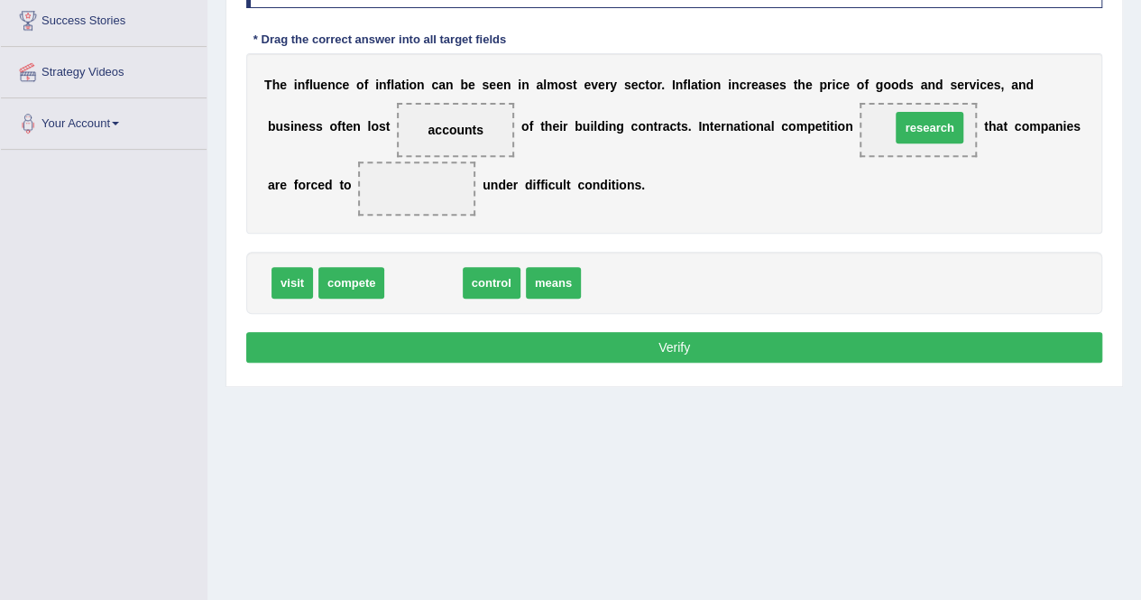
drag, startPoint x: 419, startPoint y: 281, endPoint x: 926, endPoint y: 125, distance: 529.3
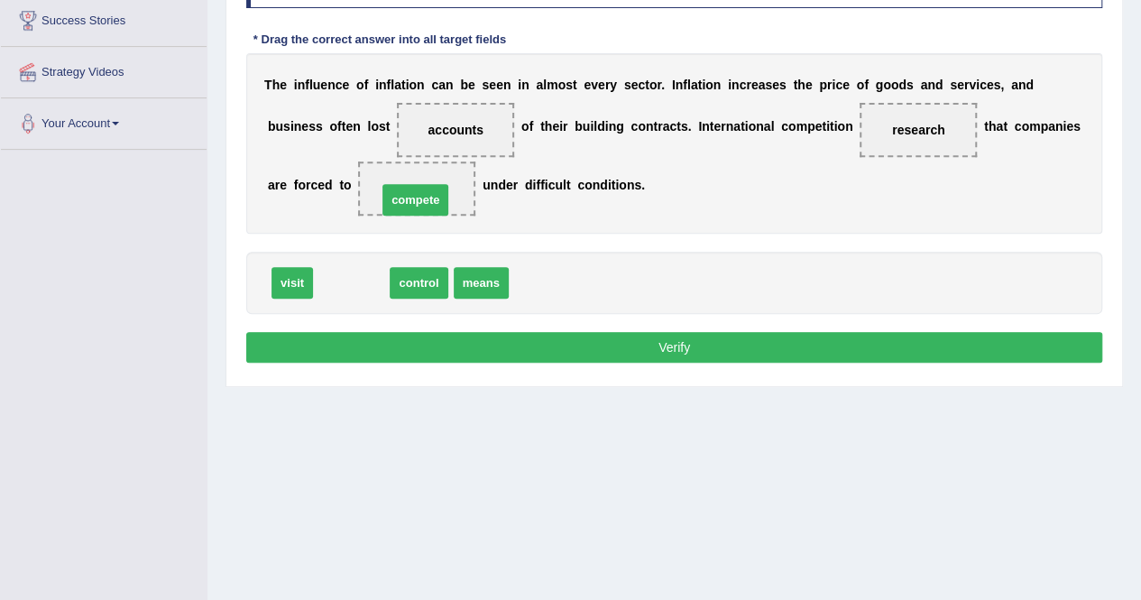
drag, startPoint x: 364, startPoint y: 281, endPoint x: 428, endPoint y: 198, distance: 104.8
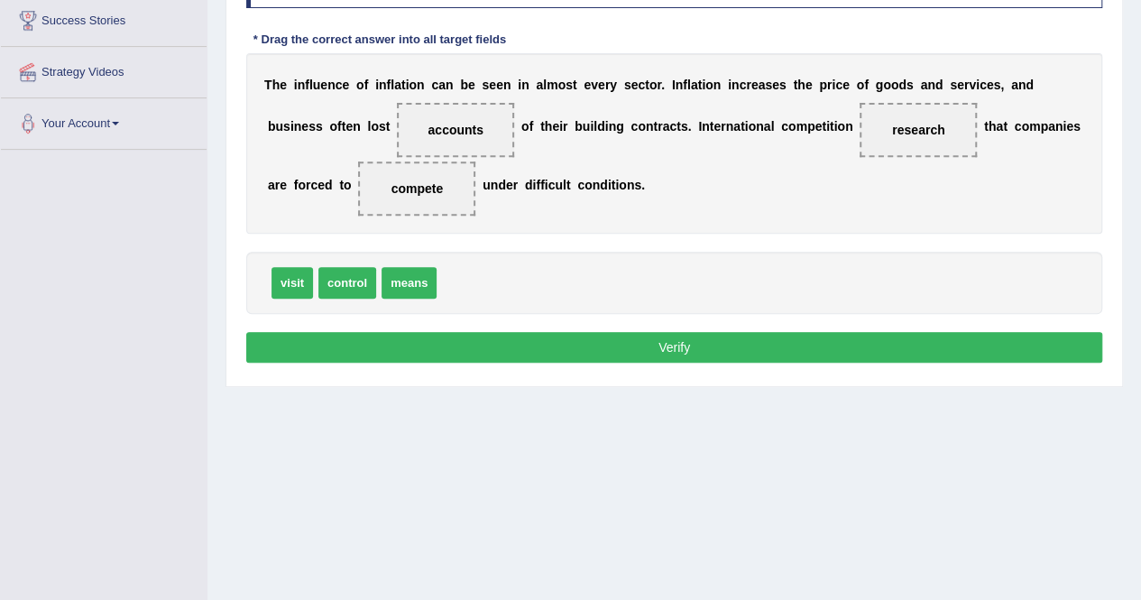
click at [412, 279] on span "means" at bounding box center [409, 283] width 55 height 32
drag, startPoint x: 424, startPoint y: 275, endPoint x: 962, endPoint y: 123, distance: 558.8
click at [934, 123] on span "means" at bounding box center [918, 130] width 58 height 32
click at [650, 351] on button "Verify" at bounding box center [674, 347] width 856 height 31
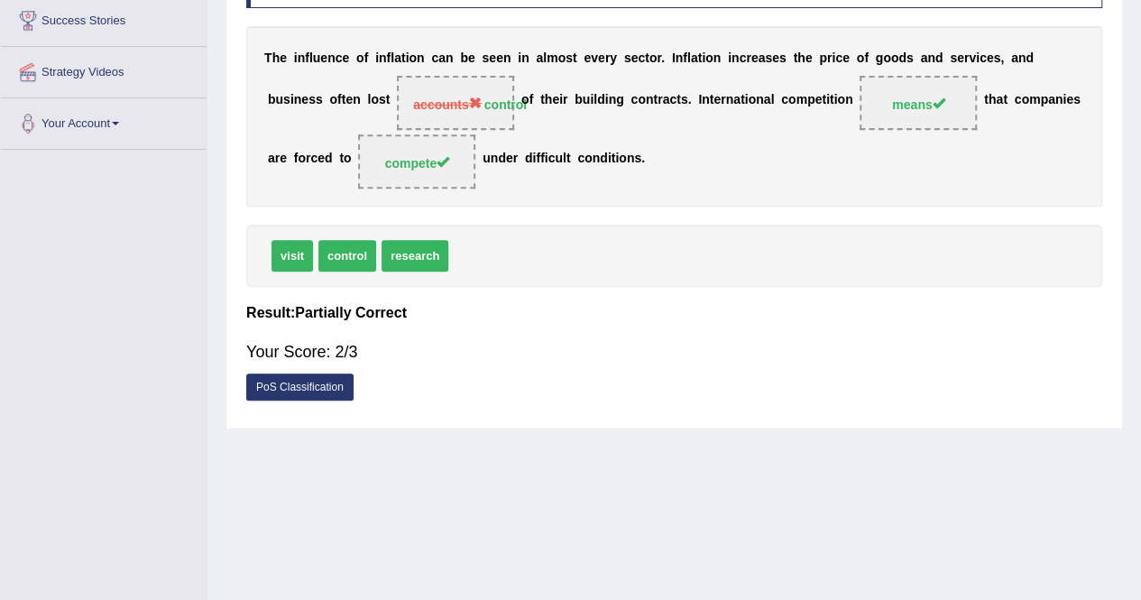
click at [700, 113] on div "T h e i n f l u e n c e o f i n f l a t i o n c a n b e s e e n i n a l m o s t…" at bounding box center [674, 116] width 856 height 180
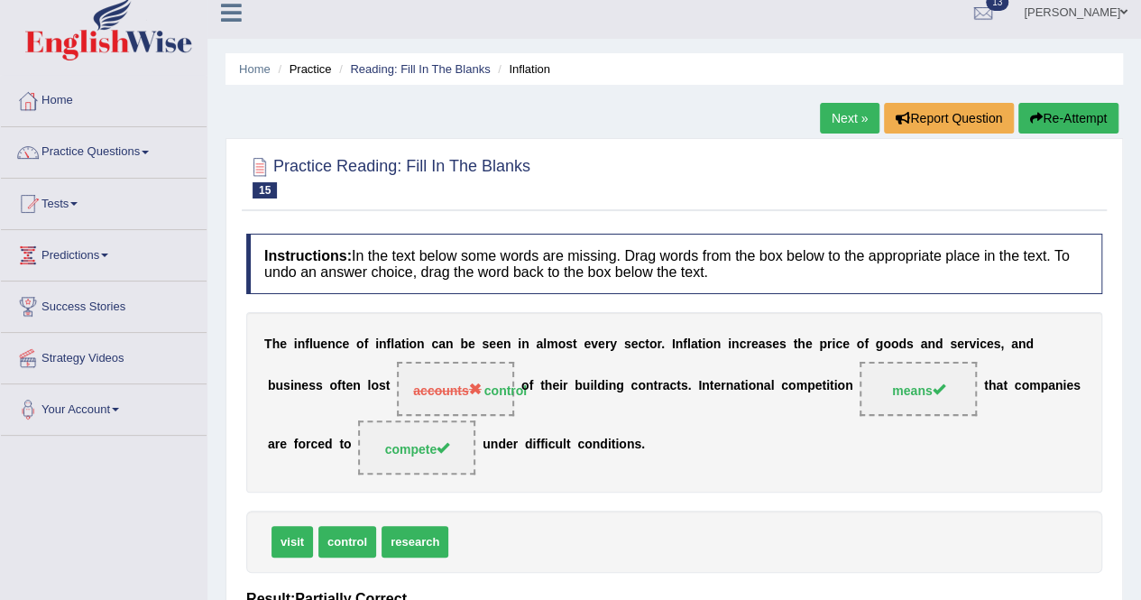
scroll to position [0, 0]
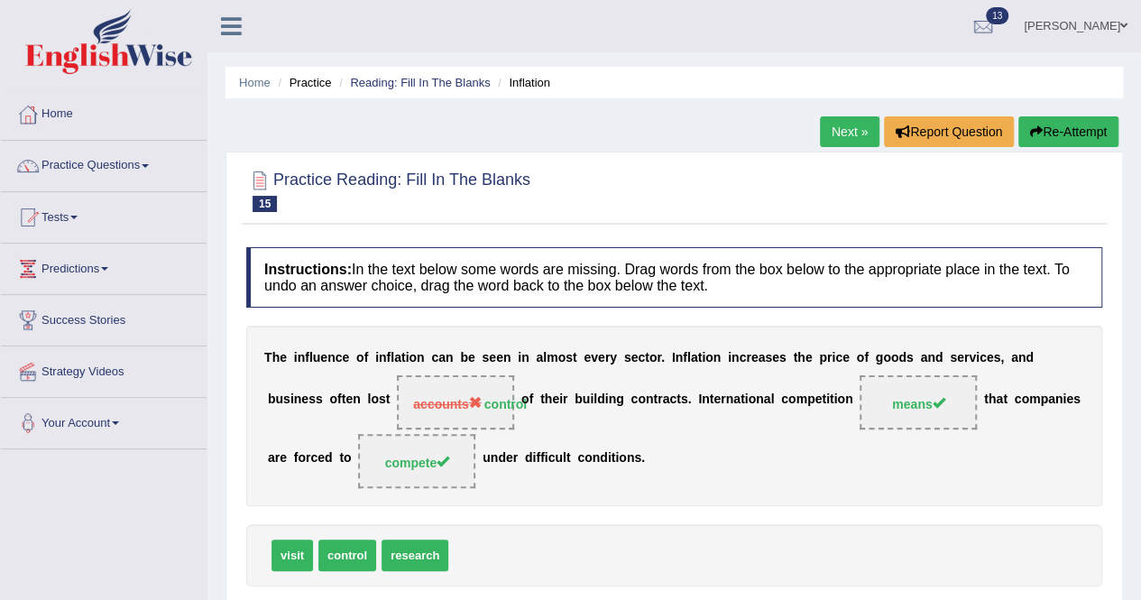
click at [844, 128] on link "Next »" at bounding box center [850, 131] width 60 height 31
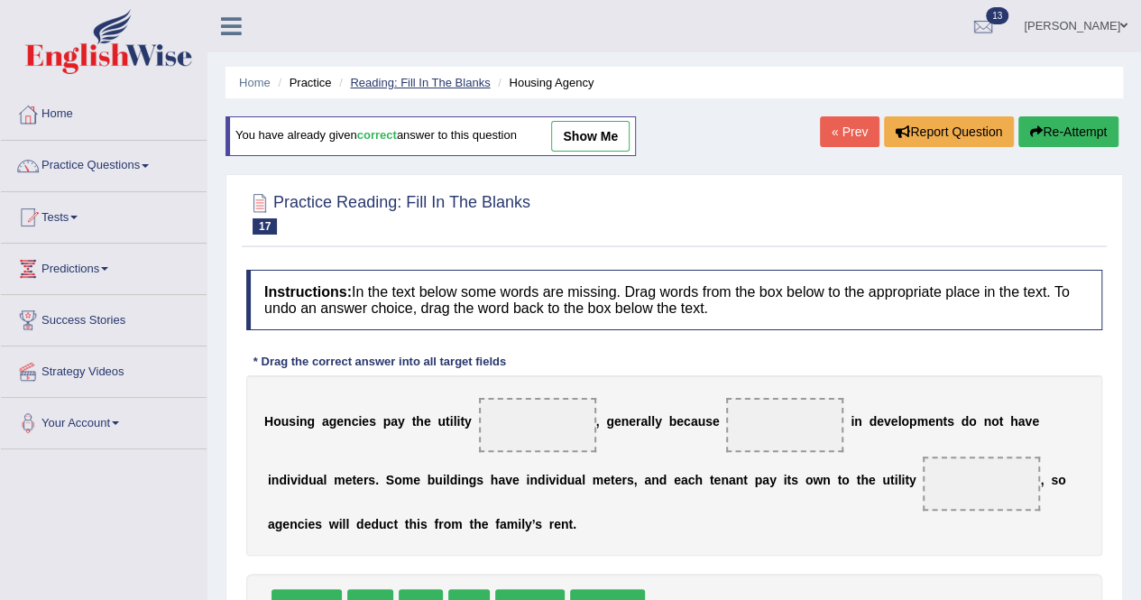
click at [392, 86] on link "Reading: Fill In The Blanks" at bounding box center [420, 83] width 140 height 14
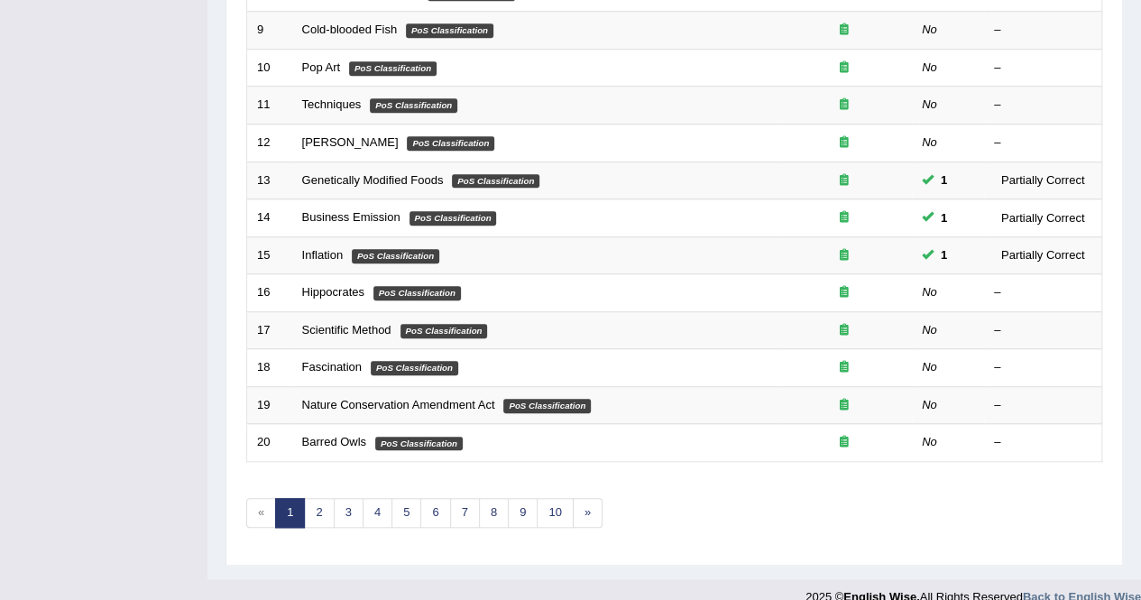
scroll to position [585, 0]
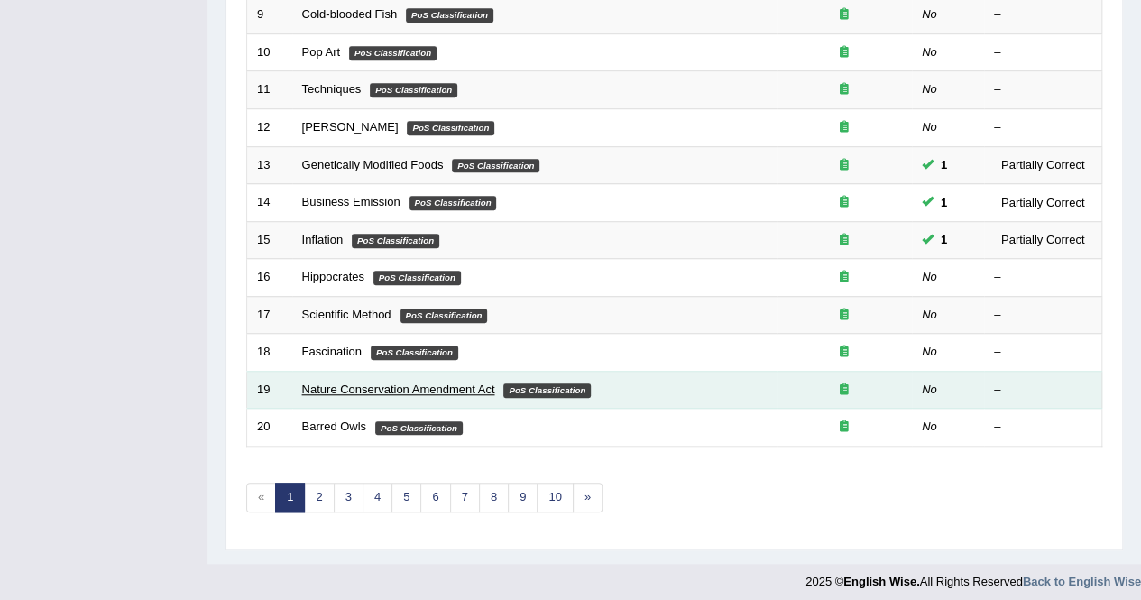
click at [395, 382] on link "Nature Conservation Amendment Act" at bounding box center [398, 389] width 193 height 14
click at [396, 382] on link "Nature Conservation Amendment Act" at bounding box center [398, 389] width 193 height 14
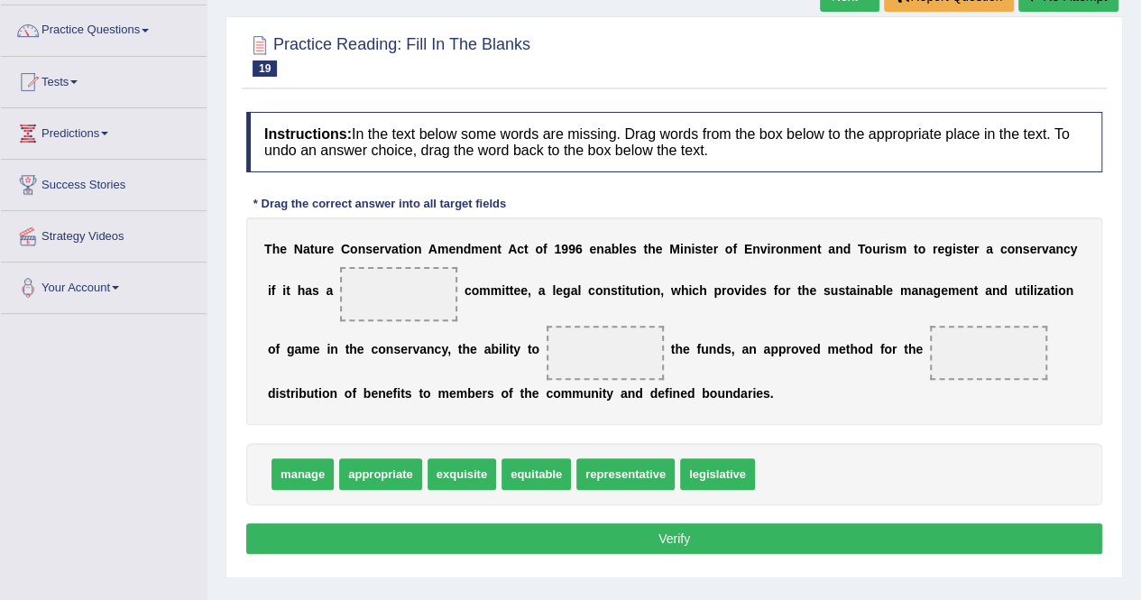
scroll to position [141, 0]
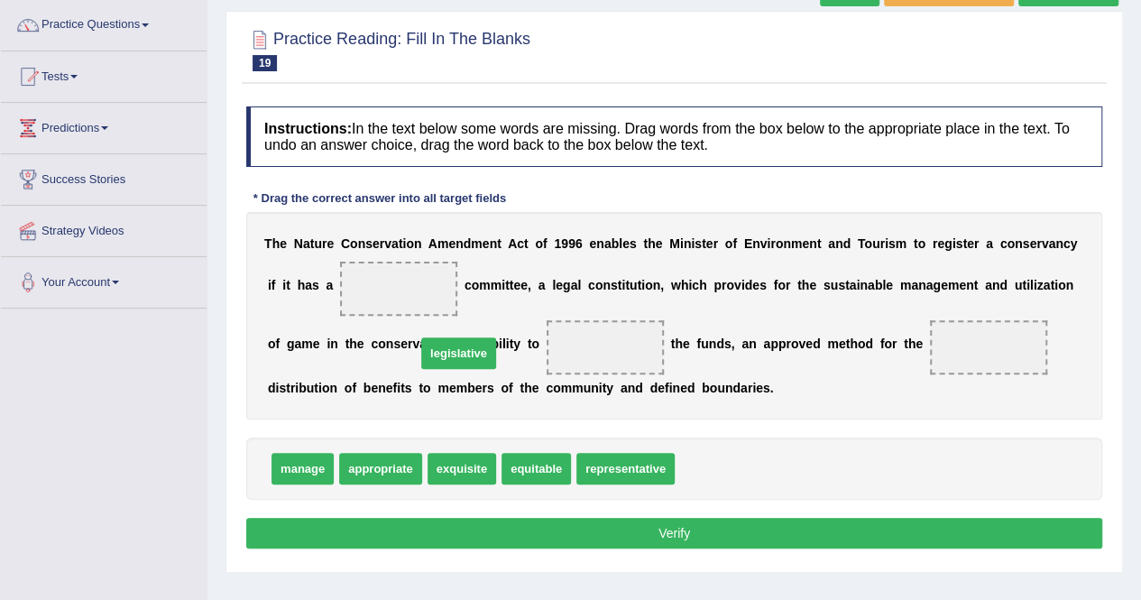
drag, startPoint x: 712, startPoint y: 465, endPoint x: 401, endPoint y: 312, distance: 346.6
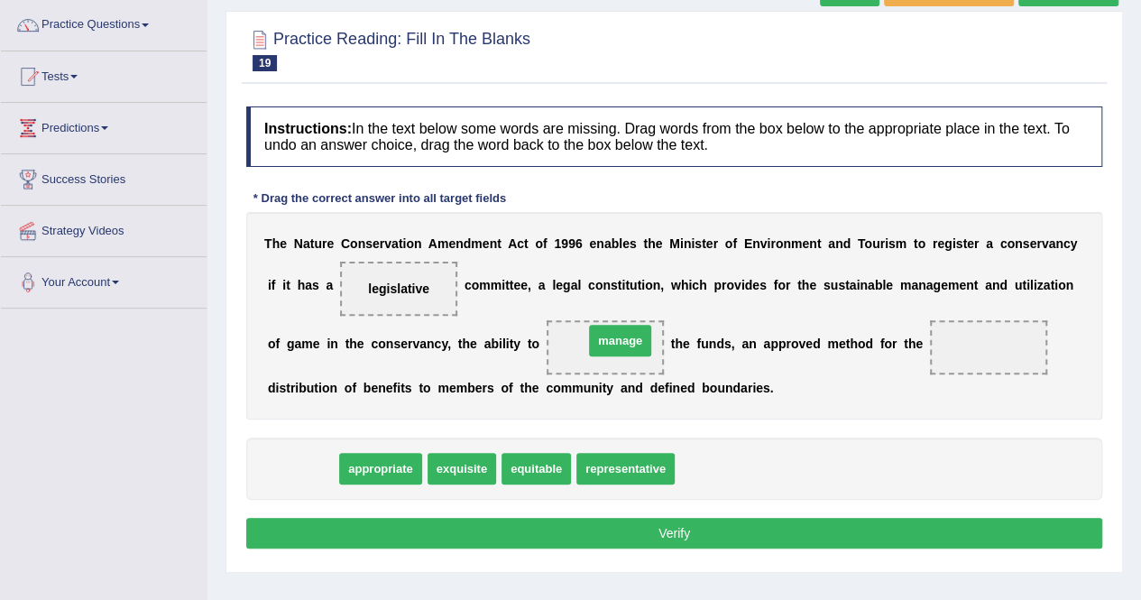
drag, startPoint x: 290, startPoint y: 468, endPoint x: 608, endPoint y: 345, distance: 341.6
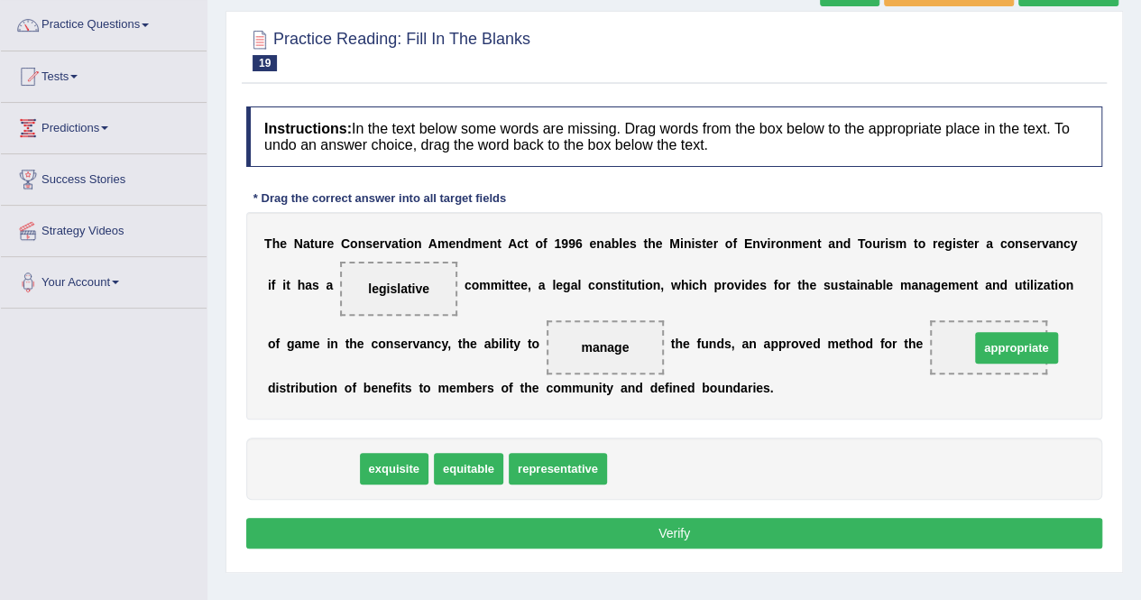
drag, startPoint x: 307, startPoint y: 470, endPoint x: 1005, endPoint y: 349, distance: 708.6
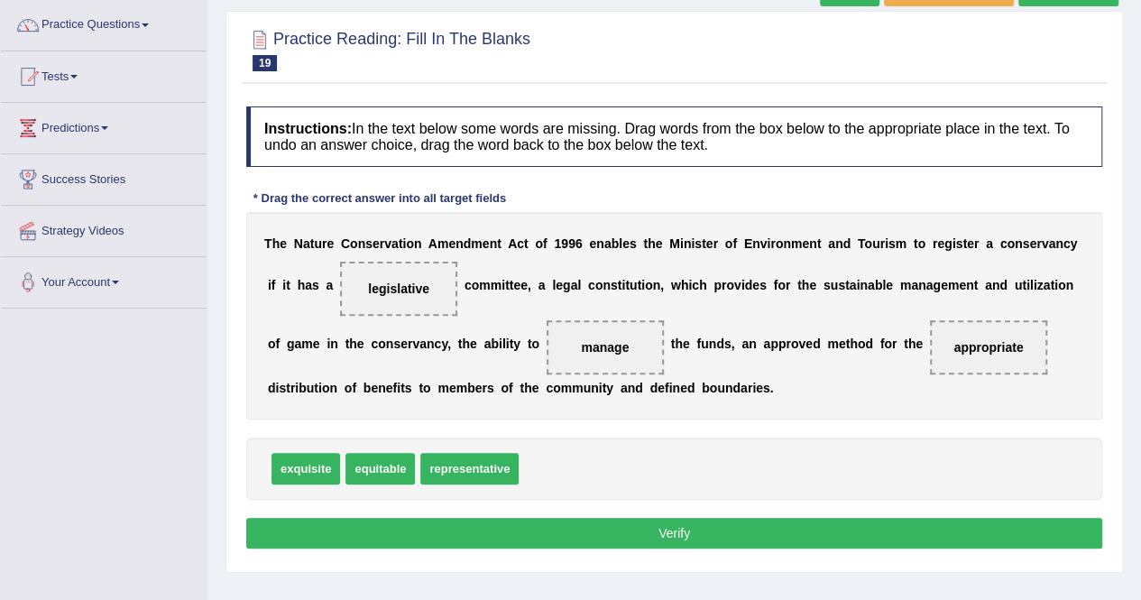
click at [613, 518] on button "Verify" at bounding box center [674, 533] width 856 height 31
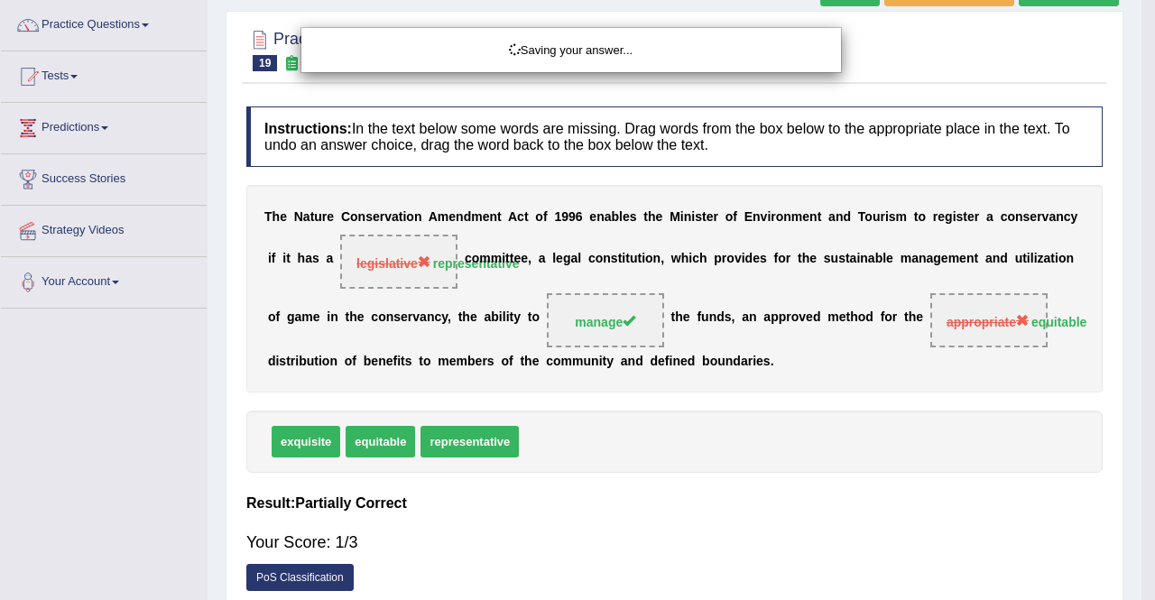
drag, startPoint x: 617, startPoint y: 522, endPoint x: 644, endPoint y: 509, distance: 30.3
click at [619, 522] on div "Saving your answer..." at bounding box center [577, 300] width 1155 height 600
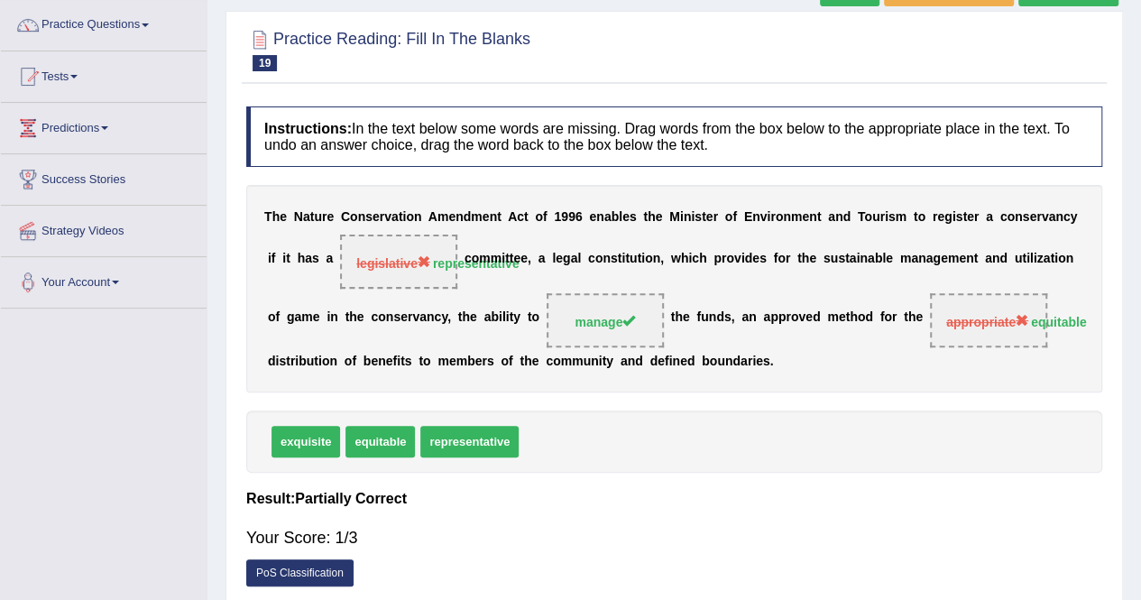
click at [812, 229] on div "T h e N a t u r e C o n s e r v a t i o n A m e n d m e n t A c t o f 1 9 9 6 e…" at bounding box center [674, 288] width 856 height 207
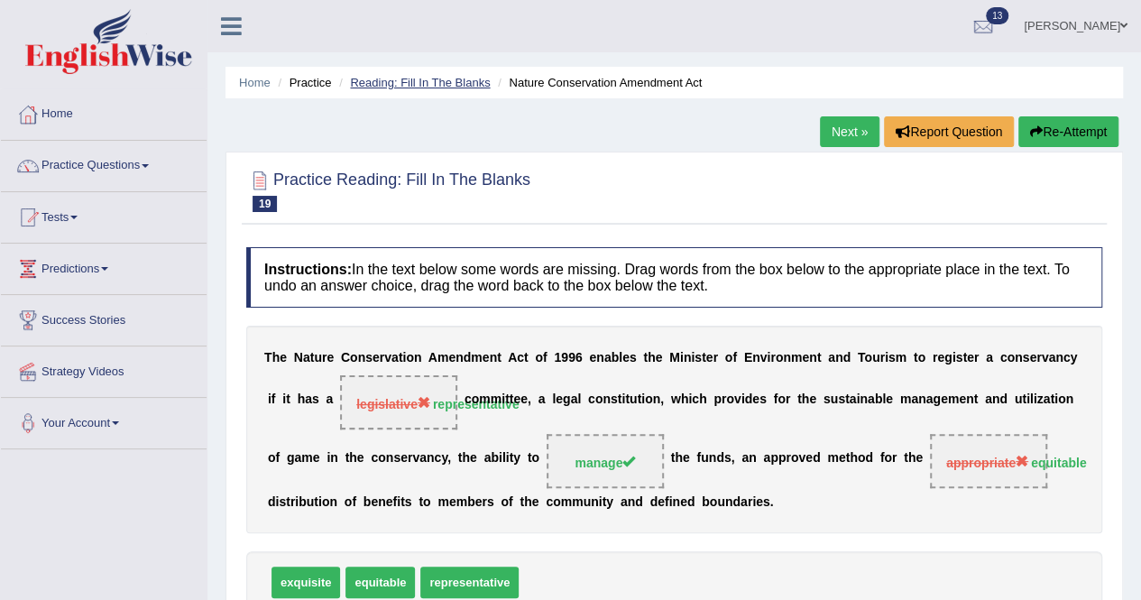
drag, startPoint x: 465, startPoint y: 93, endPoint x: 465, endPoint y: 82, distance: 10.8
click at [465, 91] on ul "Home Practice Reading: Fill In The Blanks Nature Conservation Amendment Act" at bounding box center [675, 83] width 898 height 32
click at [465, 82] on link "Reading: Fill In The Blanks" at bounding box center [420, 83] width 140 height 14
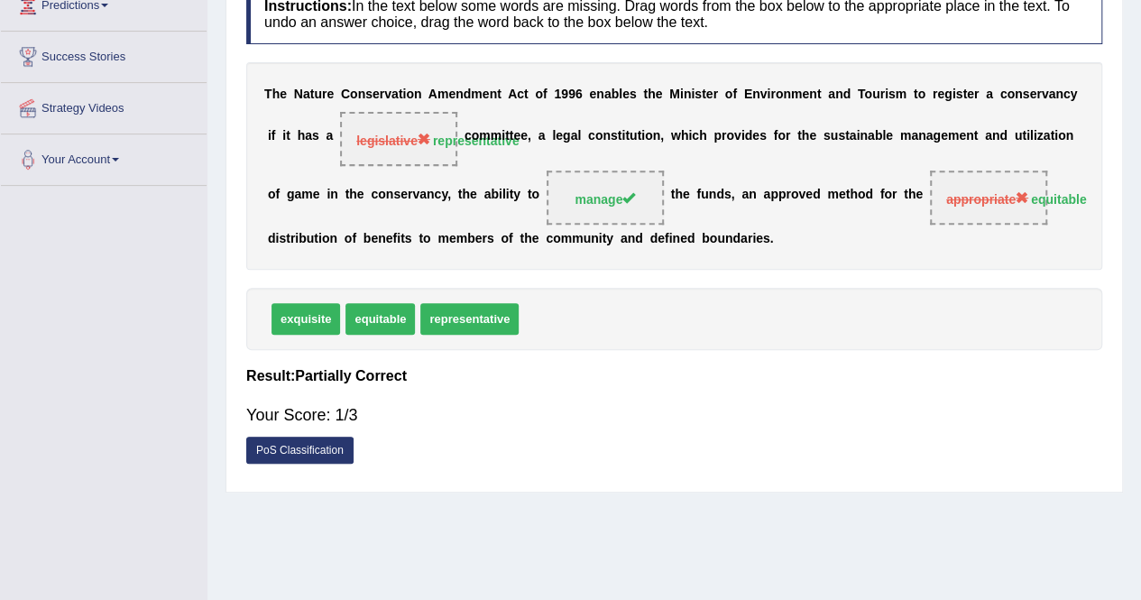
scroll to position [271, 0]
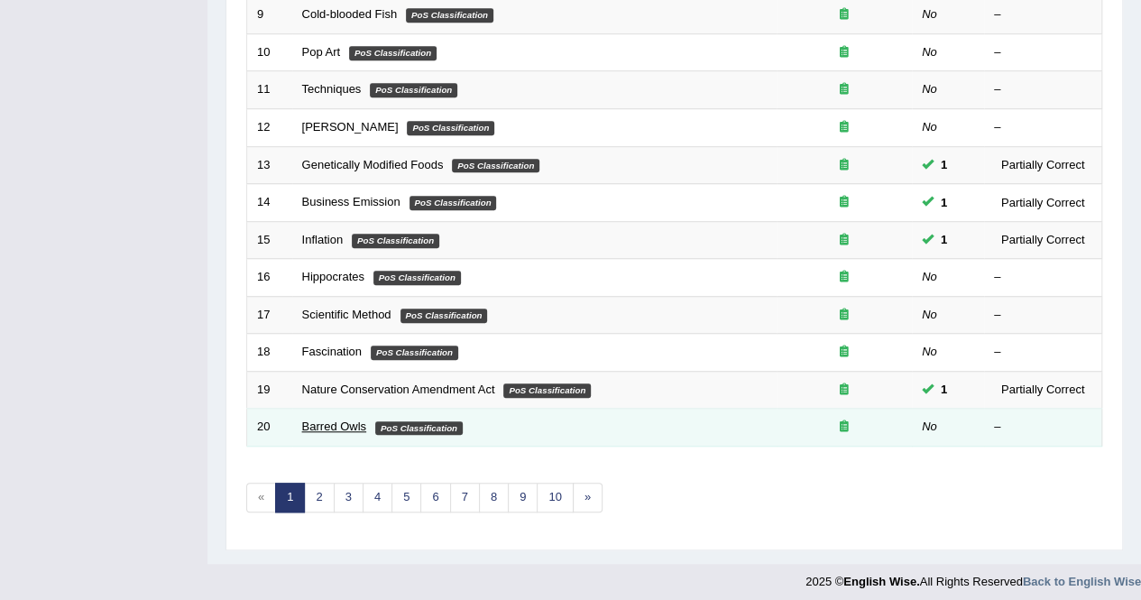
click at [325, 422] on link "Barred Owls" at bounding box center [334, 426] width 65 height 14
click at [326, 422] on link "Barred Owls" at bounding box center [334, 426] width 65 height 14
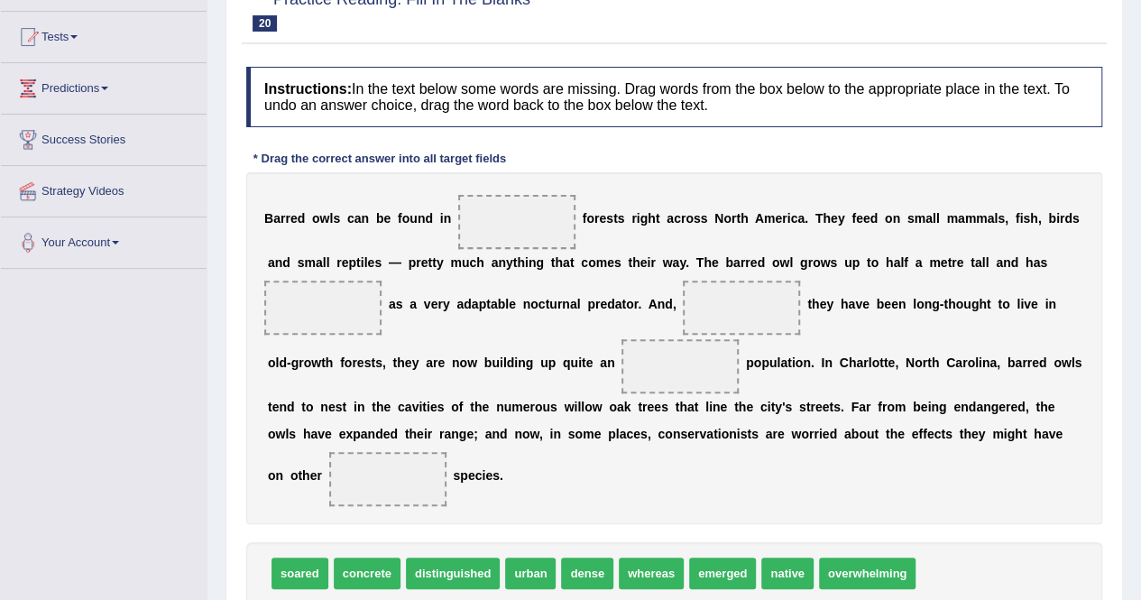
scroll to position [204, 0]
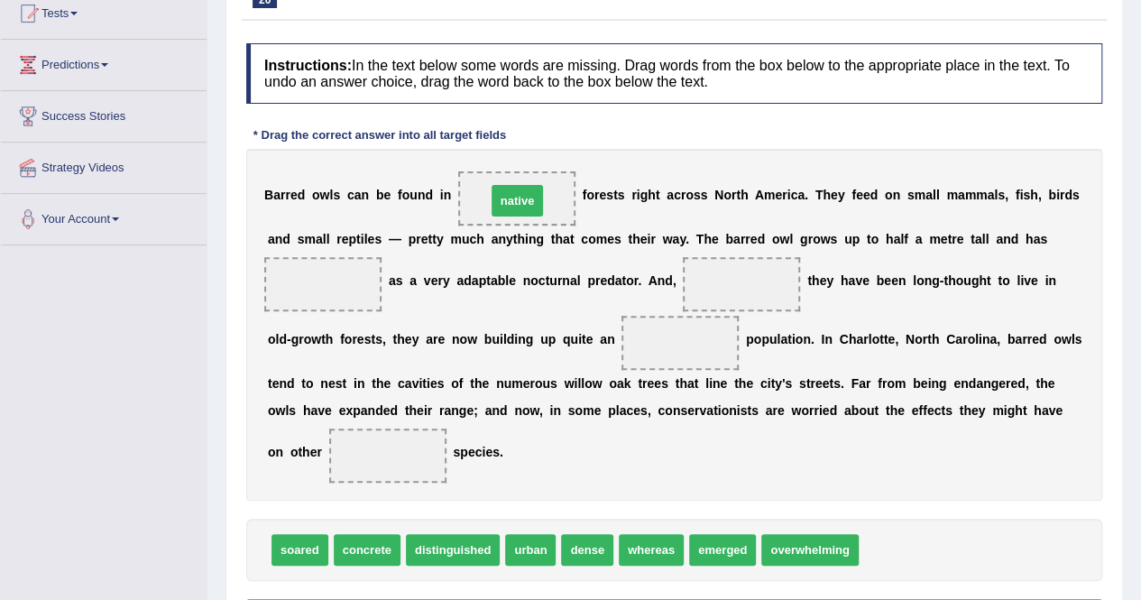
drag, startPoint x: 890, startPoint y: 550, endPoint x: 518, endPoint y: 201, distance: 510.6
click at [732, 553] on span "emerged" at bounding box center [722, 550] width 67 height 32
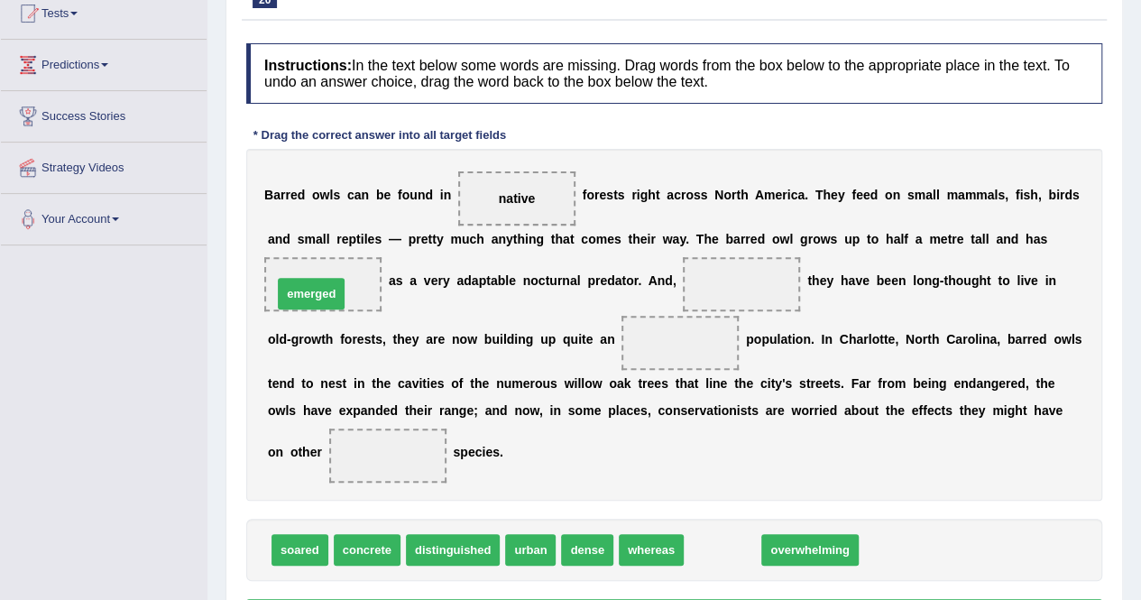
drag, startPoint x: 732, startPoint y: 553, endPoint x: 320, endPoint y: 297, distance: 484.6
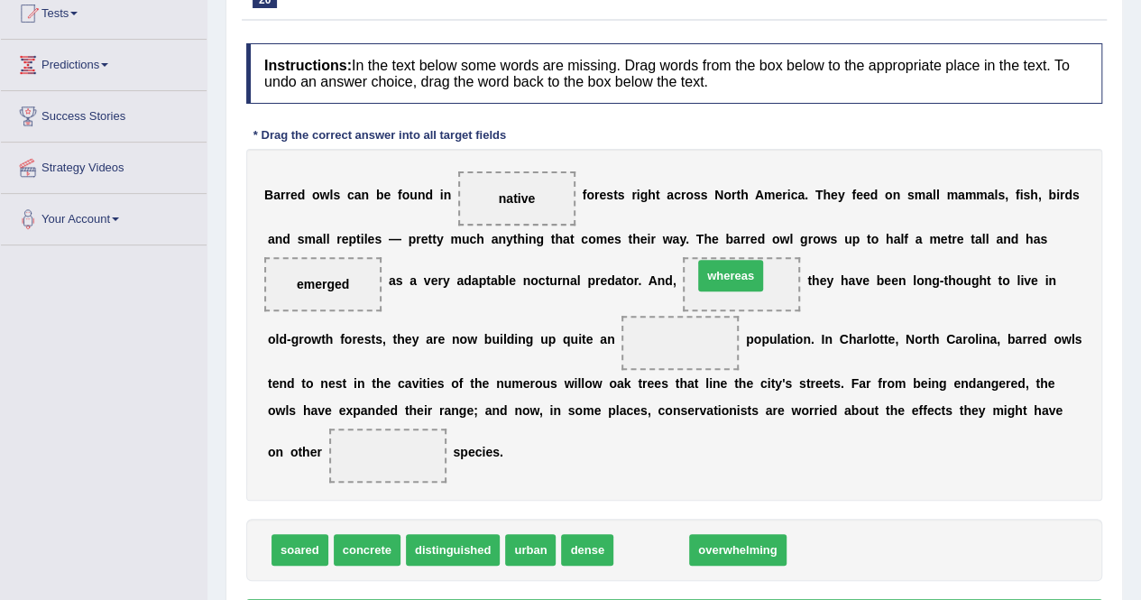
drag, startPoint x: 653, startPoint y: 546, endPoint x: 732, endPoint y: 272, distance: 285.5
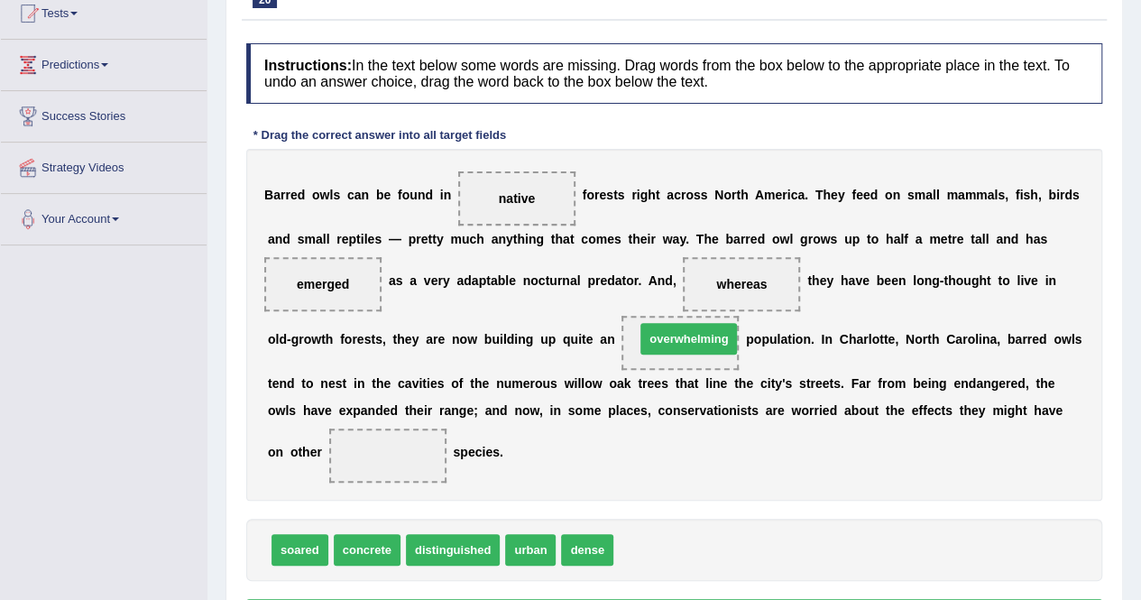
drag, startPoint x: 657, startPoint y: 547, endPoint x: 678, endPoint y: 336, distance: 212.2
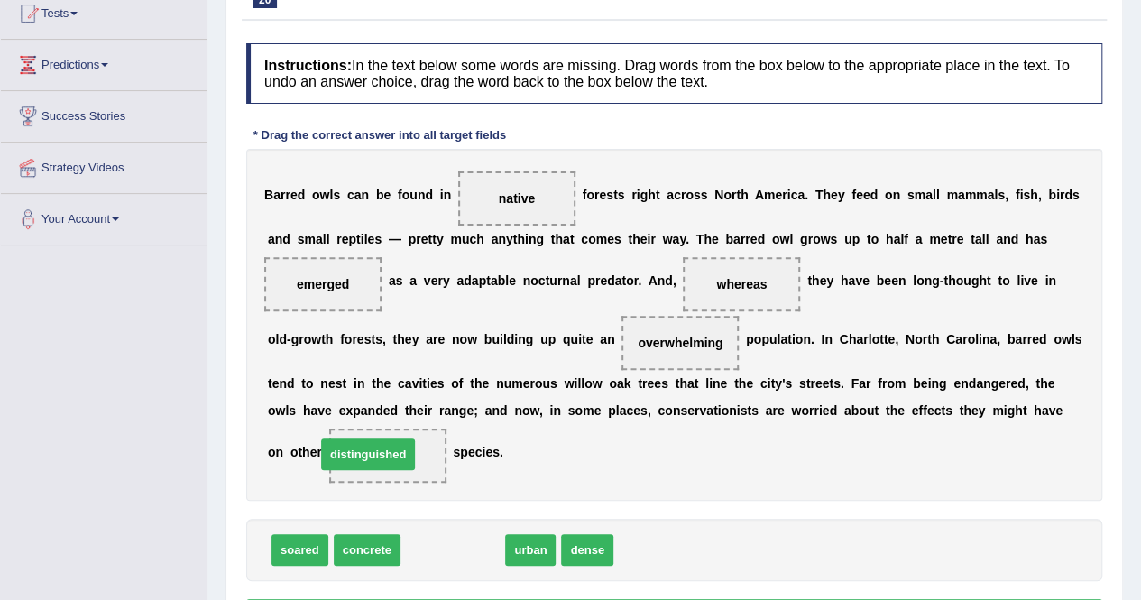
drag, startPoint x: 436, startPoint y: 546, endPoint x: 351, endPoint y: 450, distance: 127.8
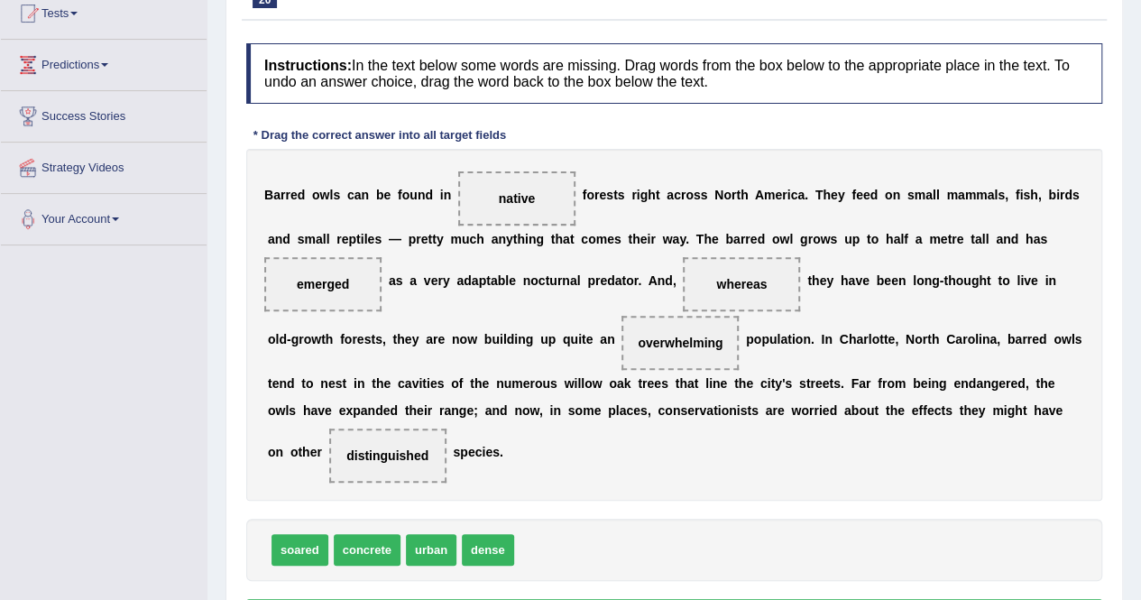
click at [594, 501] on div "Instructions: In the text below some words are missing. Drag words from the box…" at bounding box center [674, 339] width 865 height 610
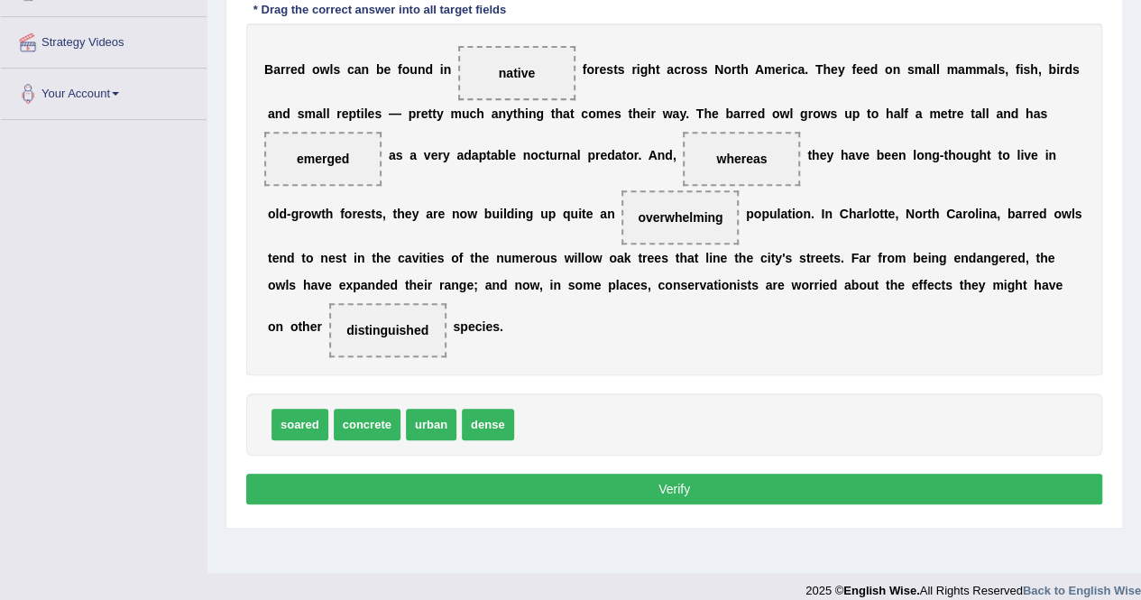
scroll to position [346, 0]
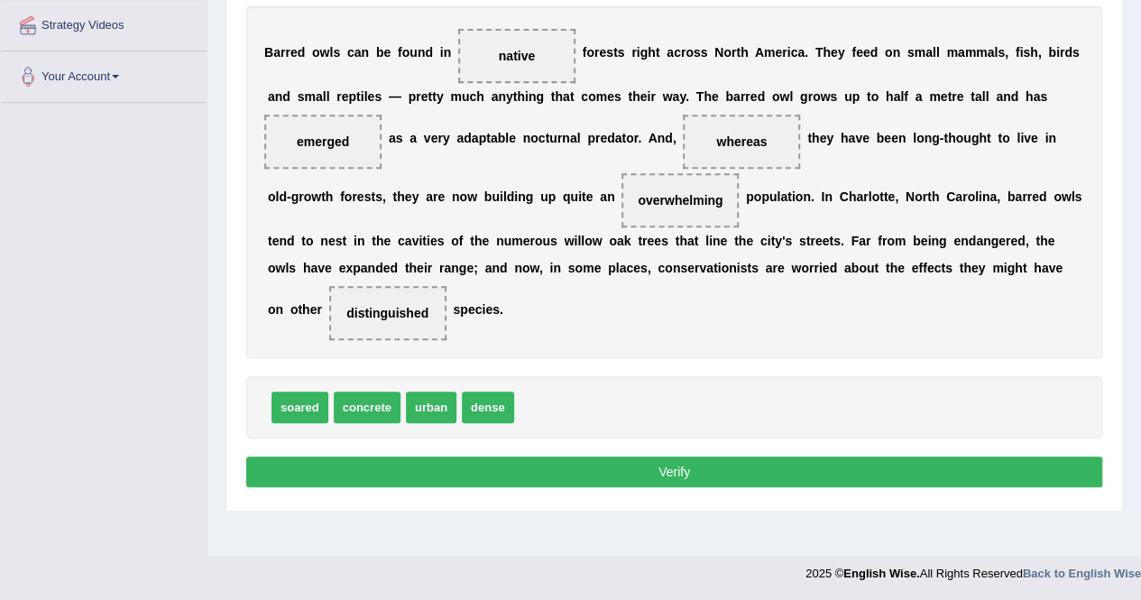
click at [644, 470] on button "Verify" at bounding box center [674, 471] width 856 height 31
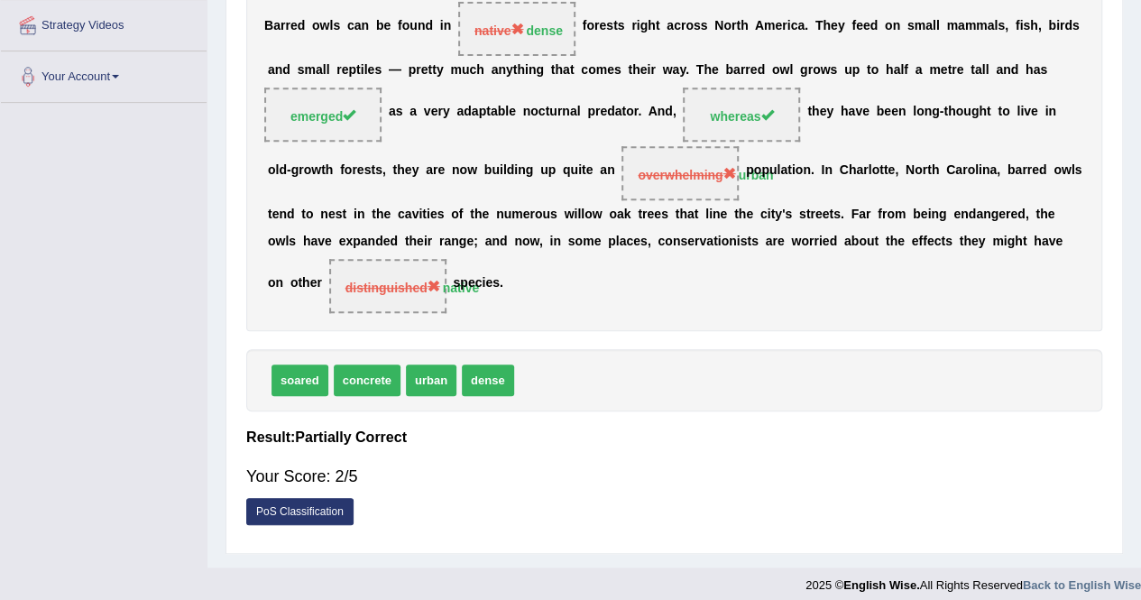
click at [677, 386] on div "soared concrete urban dense" at bounding box center [674, 380] width 856 height 62
click at [673, 463] on div "Your Score: 2/5" at bounding box center [674, 476] width 856 height 43
click at [803, 546] on div "Practice Reading: Fill In The Blanks 20 Barred Owls Instructions: In the text b…" at bounding box center [675, 179] width 898 height 749
click at [780, 516] on div "PoS Classification" at bounding box center [674, 514] width 856 height 32
